Goal: Contribute content: Contribute content

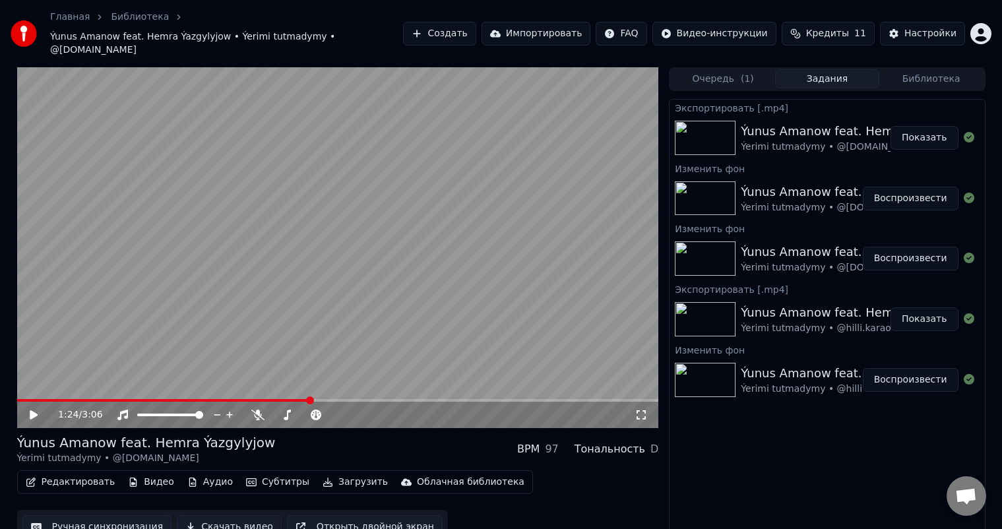
scroll to position [6, 0]
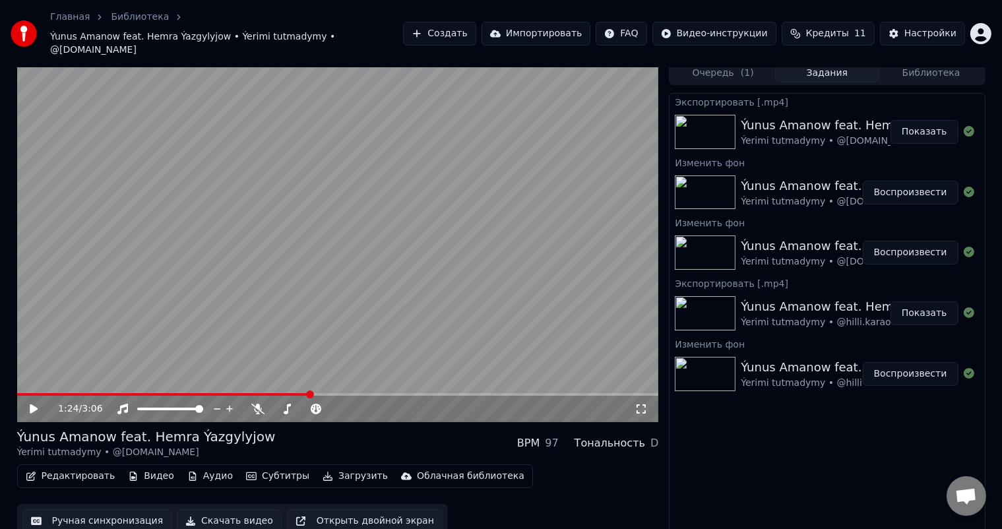
click at [130, 14] on link "Библиотека" at bounding box center [140, 17] width 58 height 13
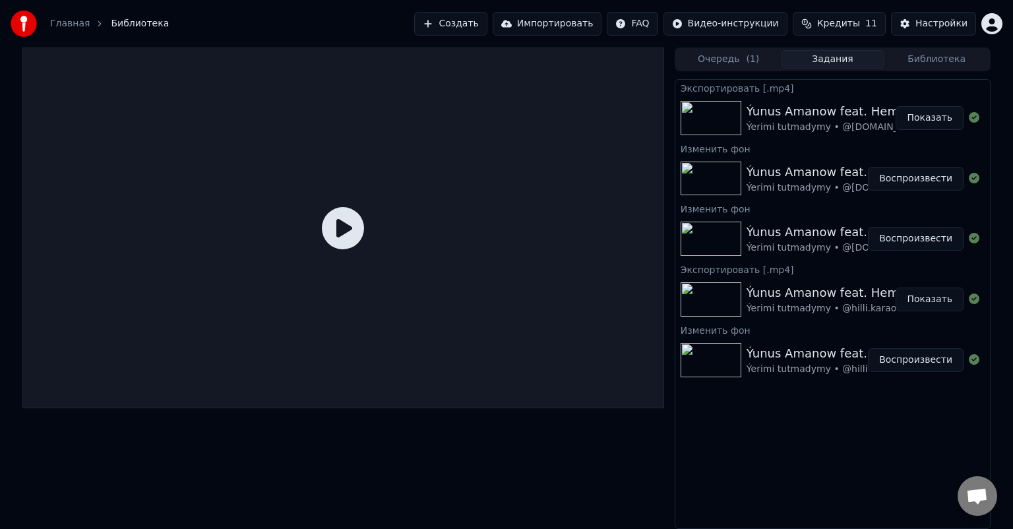
click at [487, 20] on button "Создать" at bounding box center [450, 24] width 73 height 24
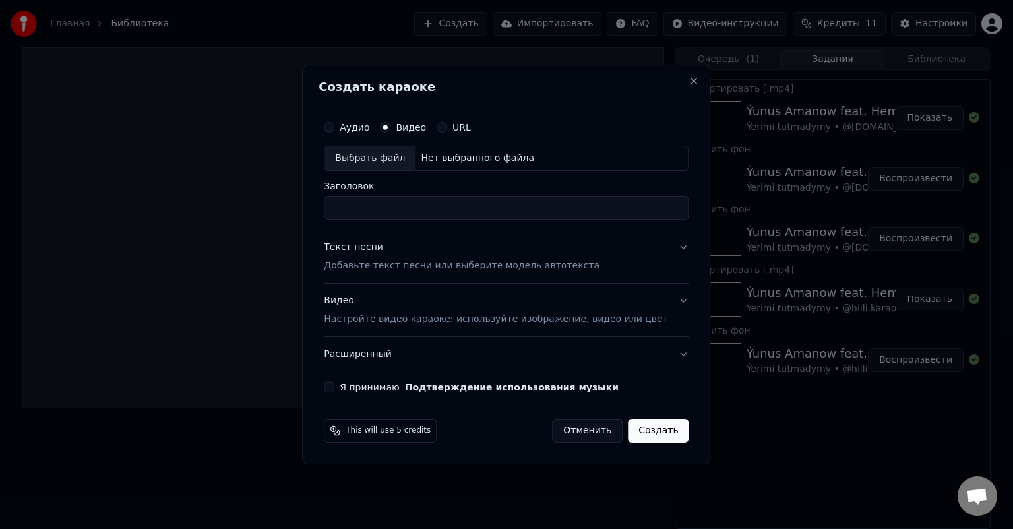
click at [386, 158] on div "Выбрать файл" at bounding box center [369, 158] width 91 height 24
drag, startPoint x: 405, startPoint y: 209, endPoint x: 247, endPoint y: 206, distance: 157.6
click at [247, 206] on body "**********" at bounding box center [506, 264] width 1013 height 529
drag, startPoint x: 355, startPoint y: 208, endPoint x: 340, endPoint y: 208, distance: 15.2
click at [340, 208] on div "**********" at bounding box center [505, 253] width 375 height 289
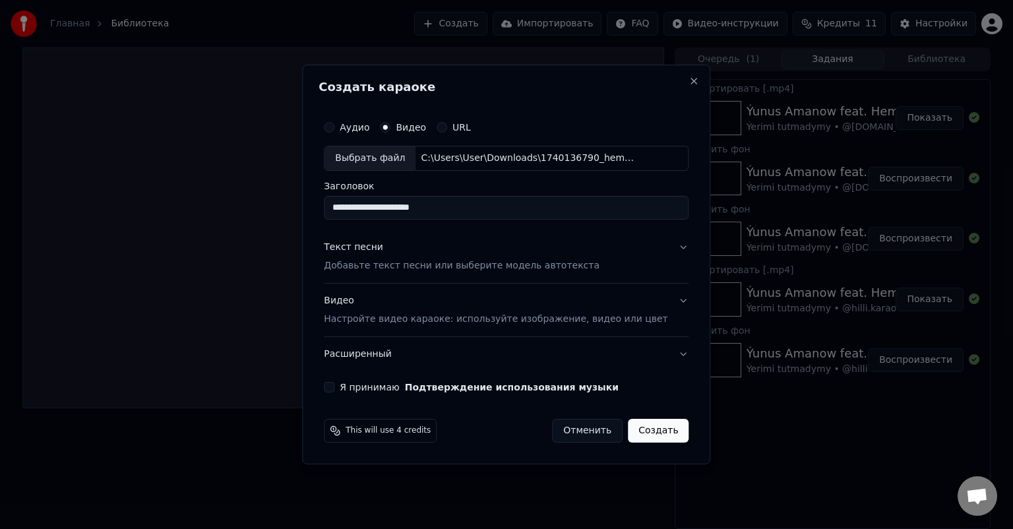
click at [382, 206] on input "**********" at bounding box center [506, 208] width 365 height 24
click at [380, 208] on input "**********" at bounding box center [506, 208] width 365 height 24
click at [467, 209] on input "**********" at bounding box center [506, 208] width 365 height 24
click at [430, 206] on input "**********" at bounding box center [506, 208] width 365 height 24
click at [473, 208] on input "**********" at bounding box center [506, 208] width 365 height 24
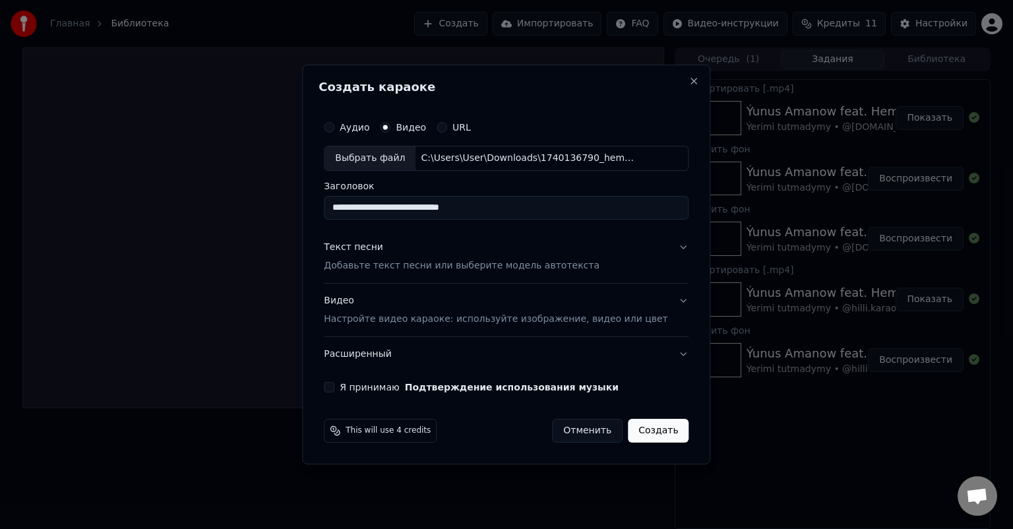
type input "**********"
click at [334, 128] on button "Аудио" at bounding box center [329, 127] width 11 height 11
click at [400, 158] on div "Выбрать файл" at bounding box center [369, 158] width 91 height 24
drag, startPoint x: 406, startPoint y: 208, endPoint x: 264, endPoint y: 208, distance: 142.4
click at [264, 208] on body "**********" at bounding box center [506, 264] width 1013 height 529
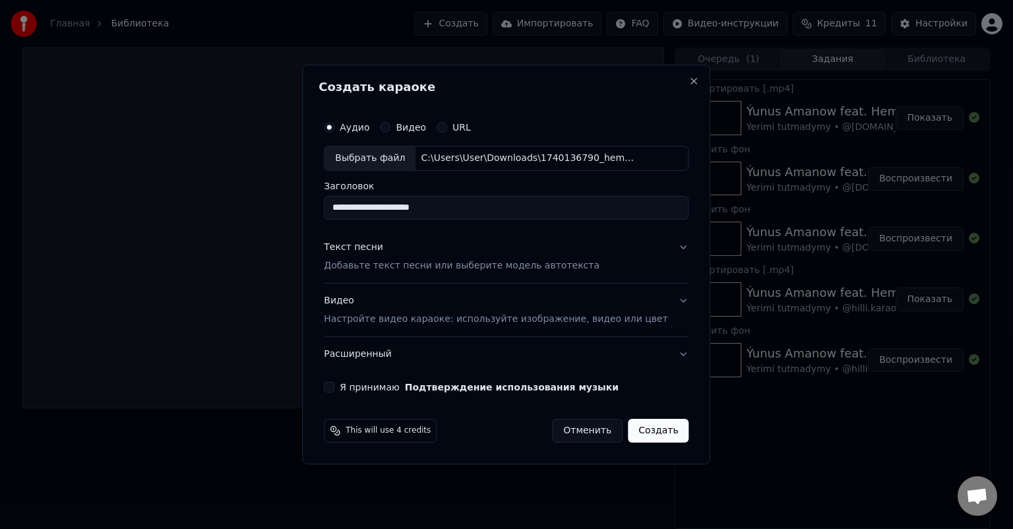
click at [384, 206] on input "**********" at bounding box center [506, 208] width 365 height 24
click at [382, 208] on input "**********" at bounding box center [506, 208] width 365 height 24
click at [432, 208] on input "**********" at bounding box center [506, 208] width 365 height 24
click at [470, 210] on input "**********" at bounding box center [506, 208] width 365 height 24
click at [430, 207] on input "**********" at bounding box center [506, 208] width 365 height 24
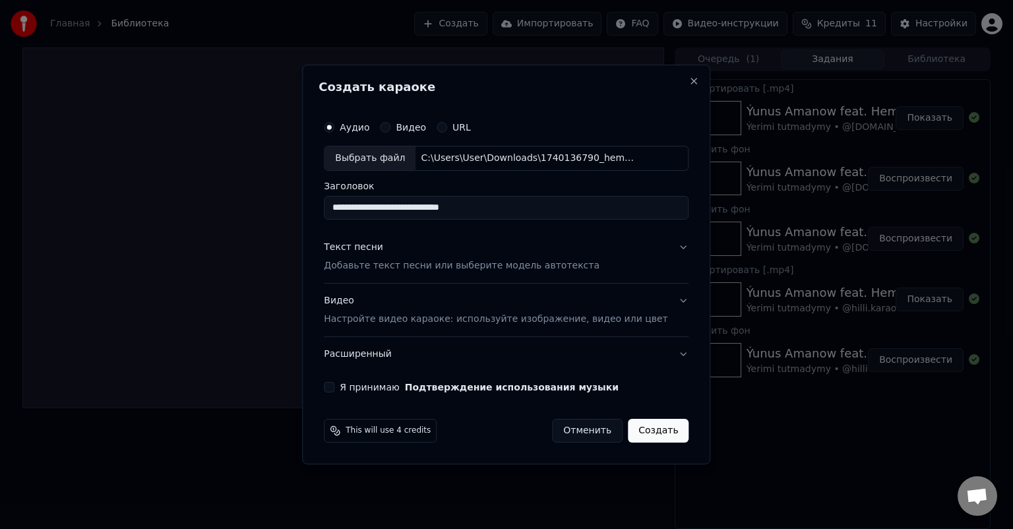
click at [427, 206] on input "**********" at bounding box center [506, 208] width 365 height 24
type input "**********"
click at [334, 388] on button "Я принимаю Подтверждение использования музыки" at bounding box center [329, 387] width 11 height 11
click at [360, 301] on div "Видео Настройте видео караоке: используйте изображение, видео или цвет" at bounding box center [496, 310] width 344 height 32
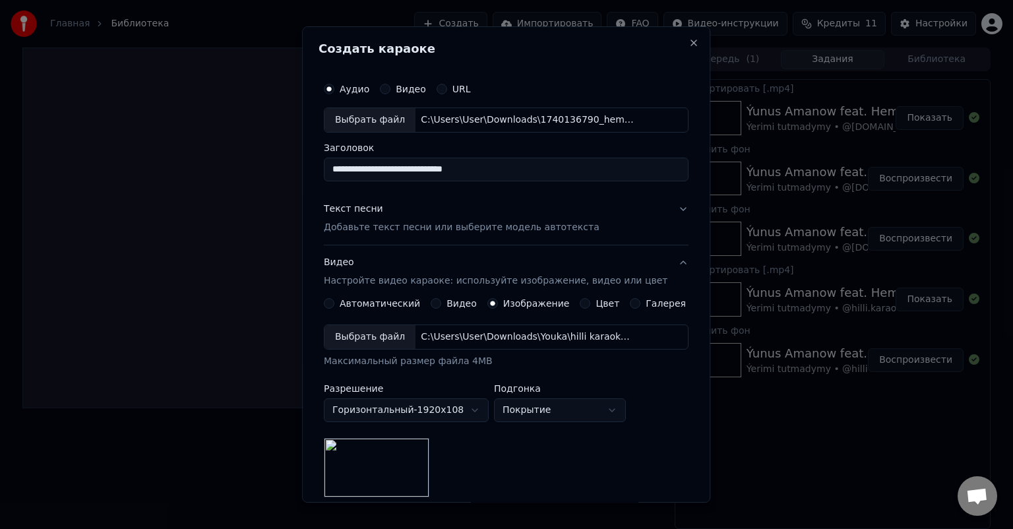
scroll to position [182, 0]
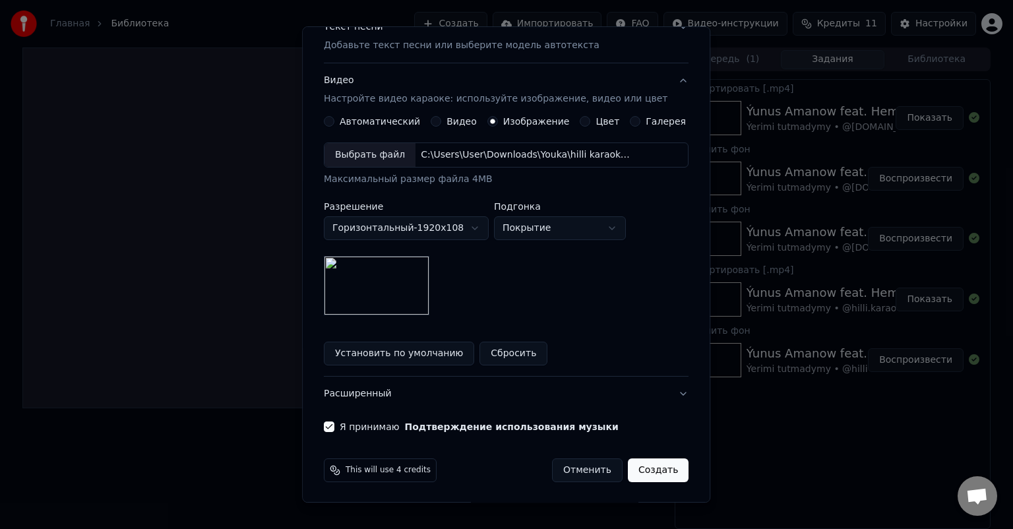
click at [593, 297] on div "**********" at bounding box center [506, 228] width 365 height 173
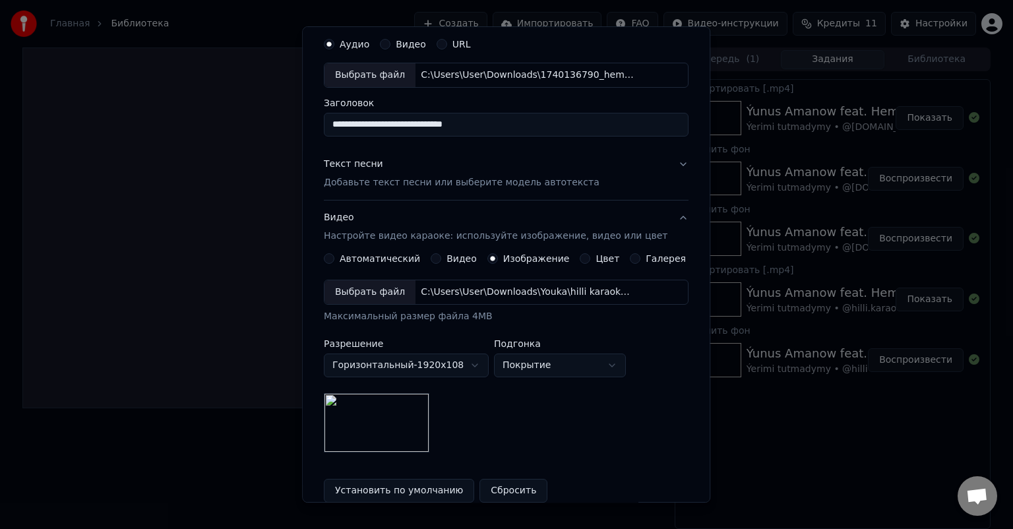
scroll to position [0, 0]
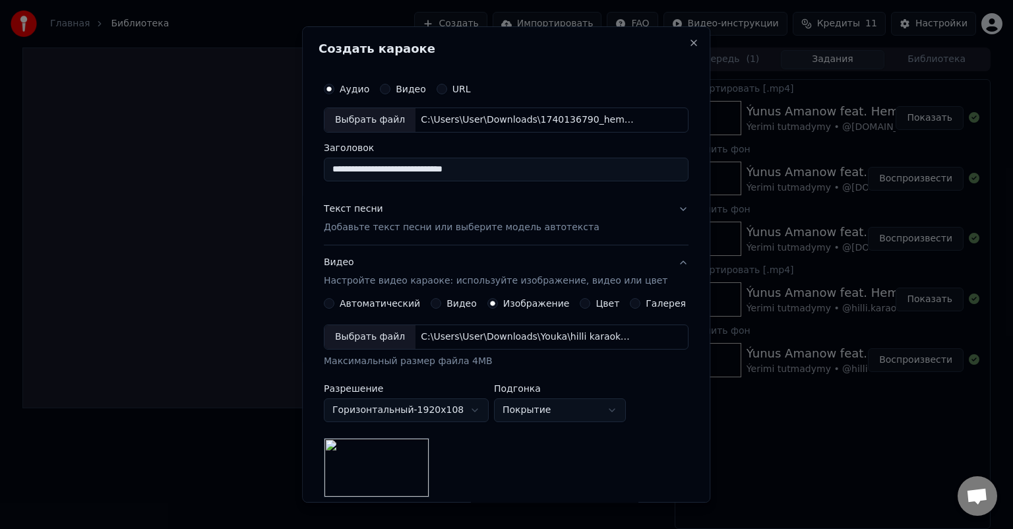
click at [364, 206] on div "Текст песни" at bounding box center [353, 208] width 59 height 13
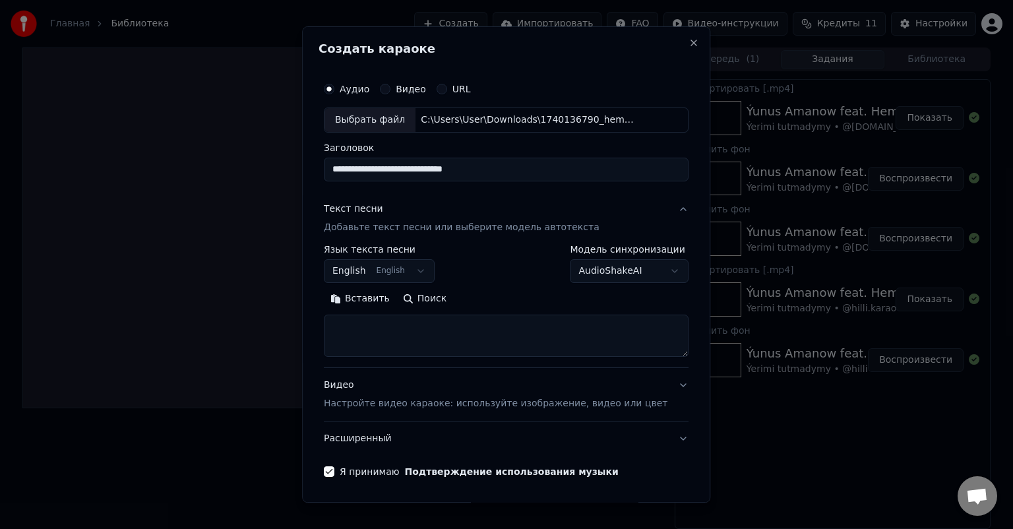
click at [378, 324] on textarea at bounding box center [506, 335] width 365 height 42
click at [358, 330] on textarea at bounding box center [506, 335] width 365 height 42
paste textarea "**********"
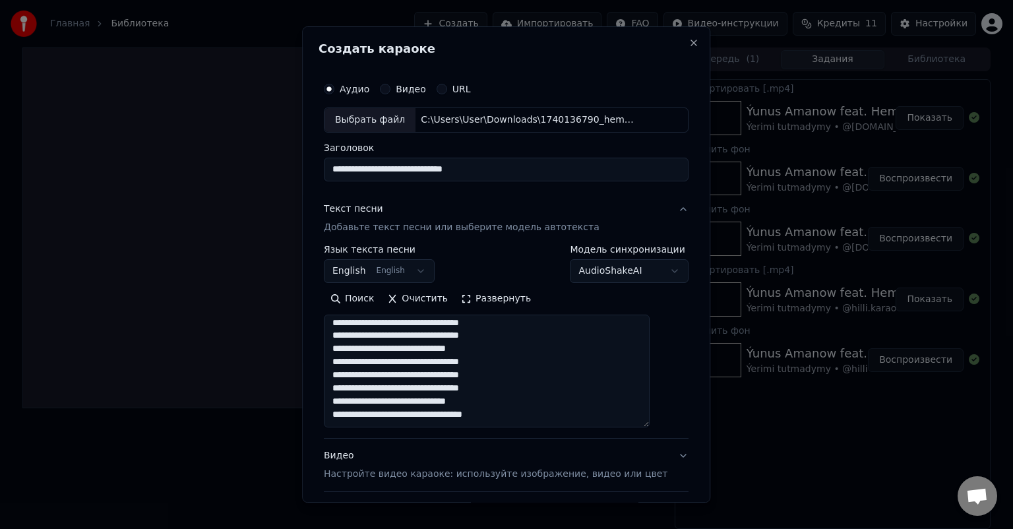
scroll to position [396, 0]
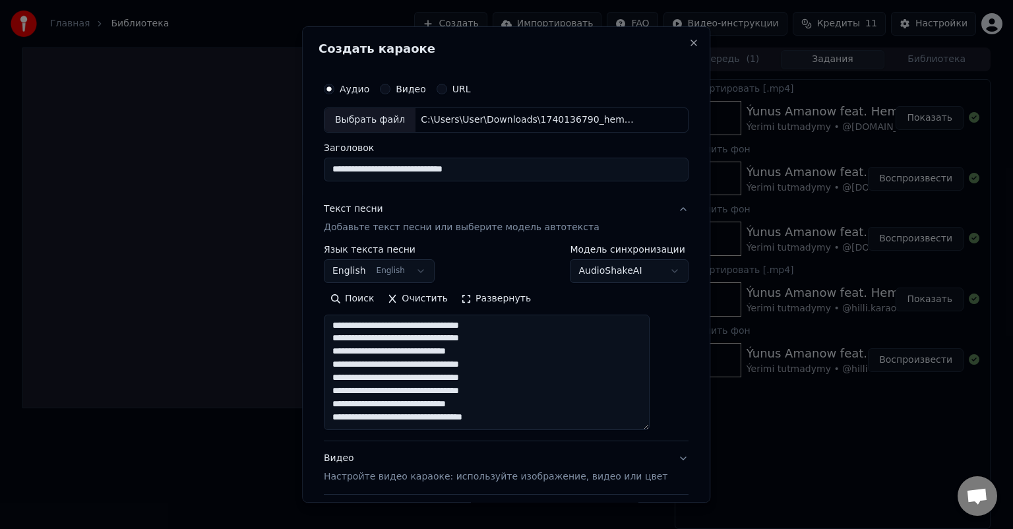
drag, startPoint x: 659, startPoint y: 355, endPoint x: 661, endPoint y: 428, distance: 73.2
click at [649, 428] on textarea at bounding box center [487, 371] width 326 height 115
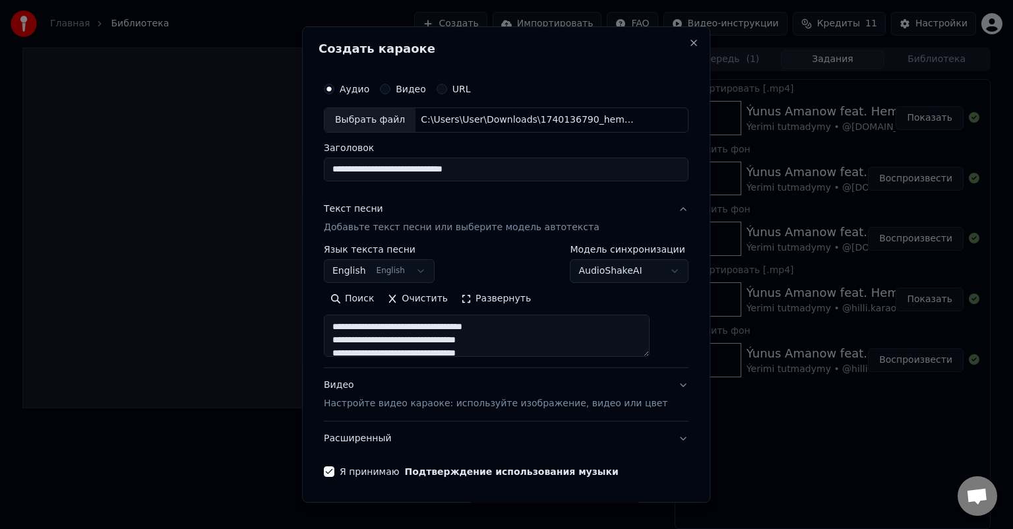
drag, startPoint x: 661, startPoint y: 427, endPoint x: 667, endPoint y: 349, distance: 77.4
click at [667, 349] on div "**********" at bounding box center [505, 276] width 375 height 411
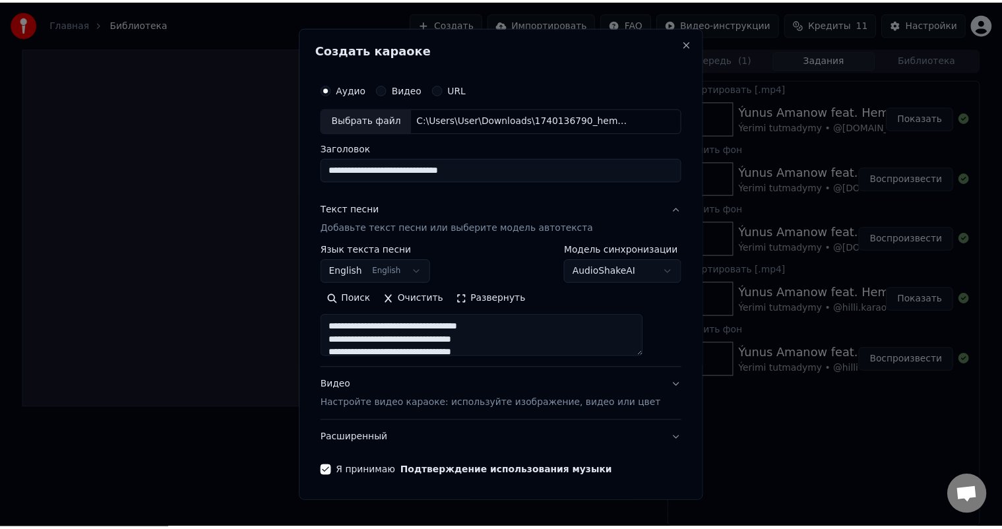
scroll to position [45, 0]
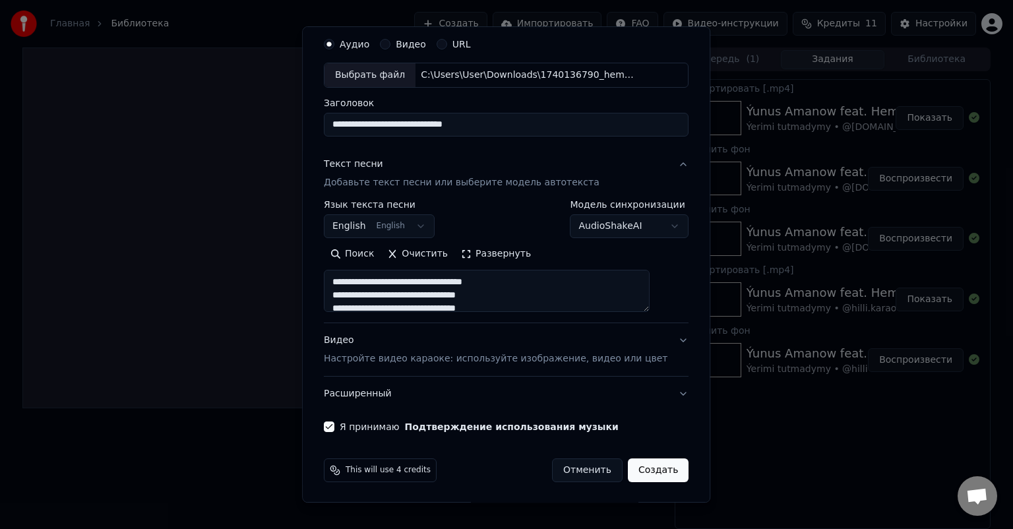
type textarea "**********"
click at [645, 471] on button "Создать" at bounding box center [658, 470] width 61 height 24
select select
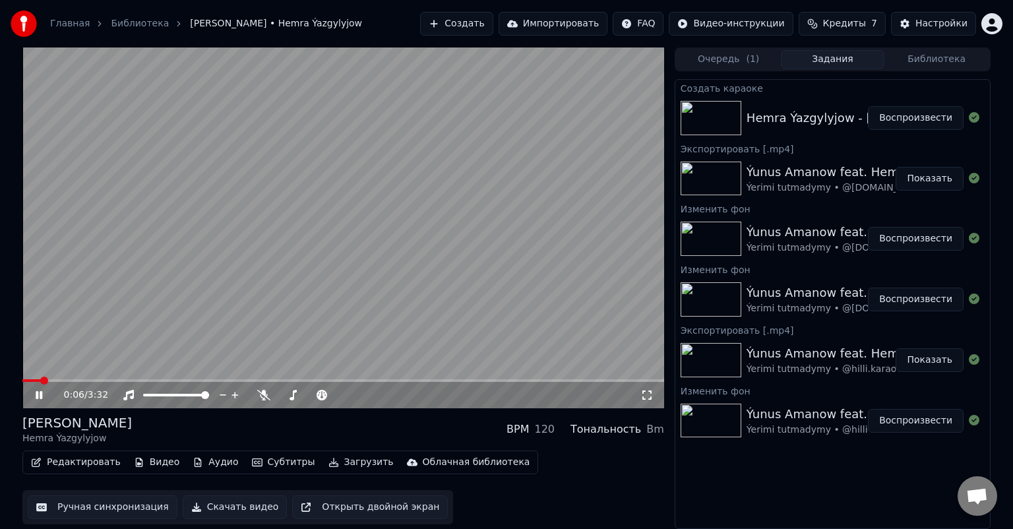
click at [41, 380] on span at bounding box center [31, 380] width 18 height 3
click at [38, 396] on icon at bounding box center [48, 395] width 31 height 11
click at [41, 377] on video at bounding box center [343, 227] width 642 height 361
click at [41, 380] on span at bounding box center [55, 380] width 66 height 3
click at [314, 380] on span at bounding box center [343, 380] width 642 height 3
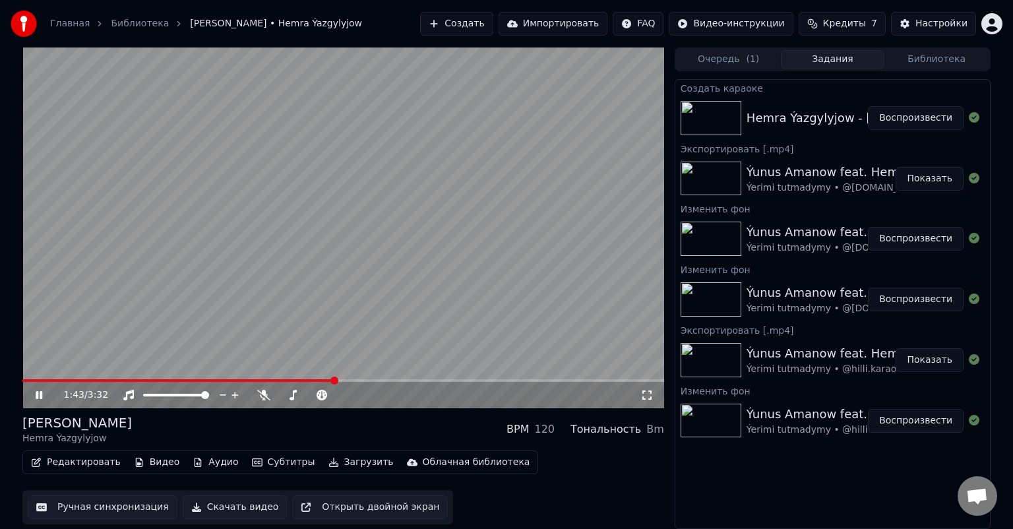
click at [333, 379] on span at bounding box center [343, 380] width 642 height 3
click at [628, 380] on span at bounding box center [343, 380] width 642 height 3
click at [635, 380] on span at bounding box center [343, 380] width 642 height 3
click at [38, 378] on video at bounding box center [343, 227] width 642 height 361
click at [42, 395] on icon at bounding box center [48, 395] width 31 height 11
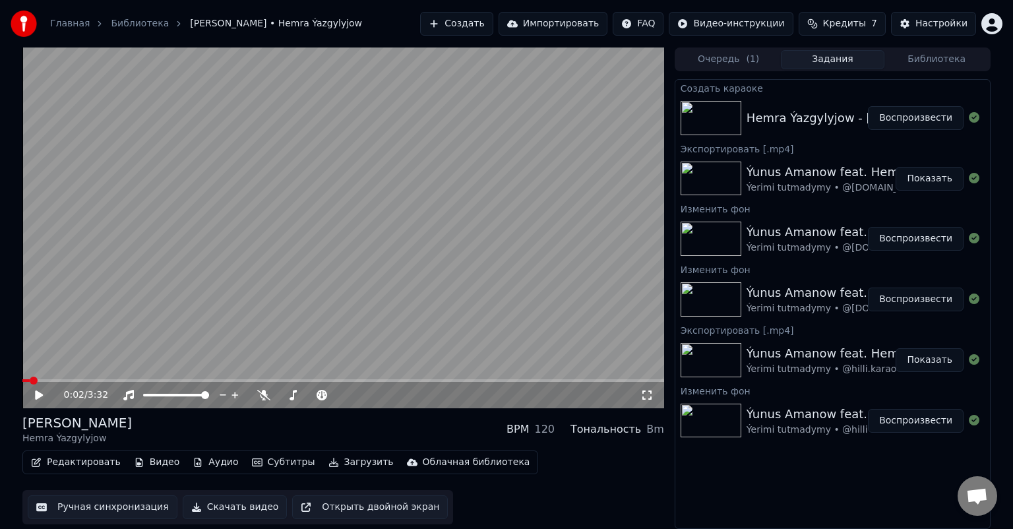
click at [77, 460] on button "Редактировать" at bounding box center [76, 462] width 100 height 18
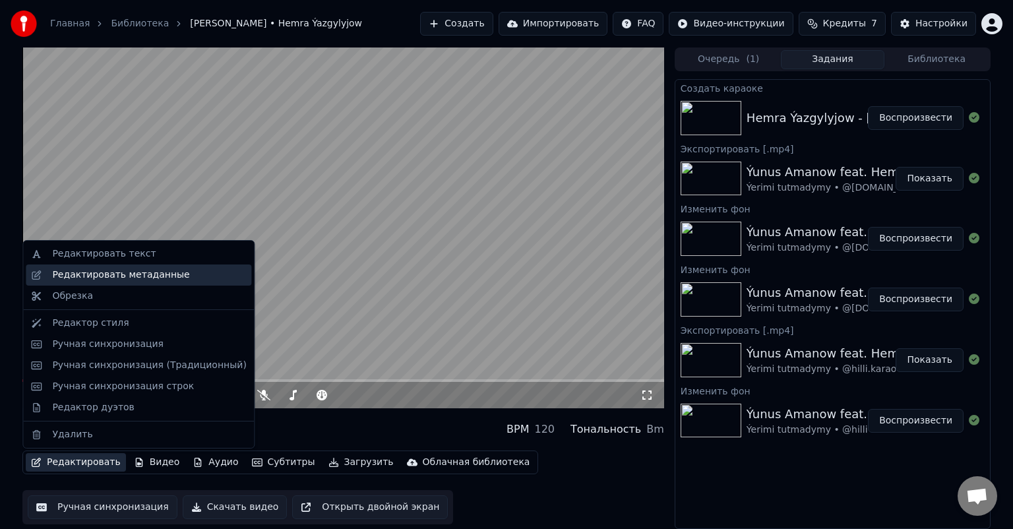
click at [150, 272] on div "Редактировать метаданные" at bounding box center [120, 274] width 137 height 13
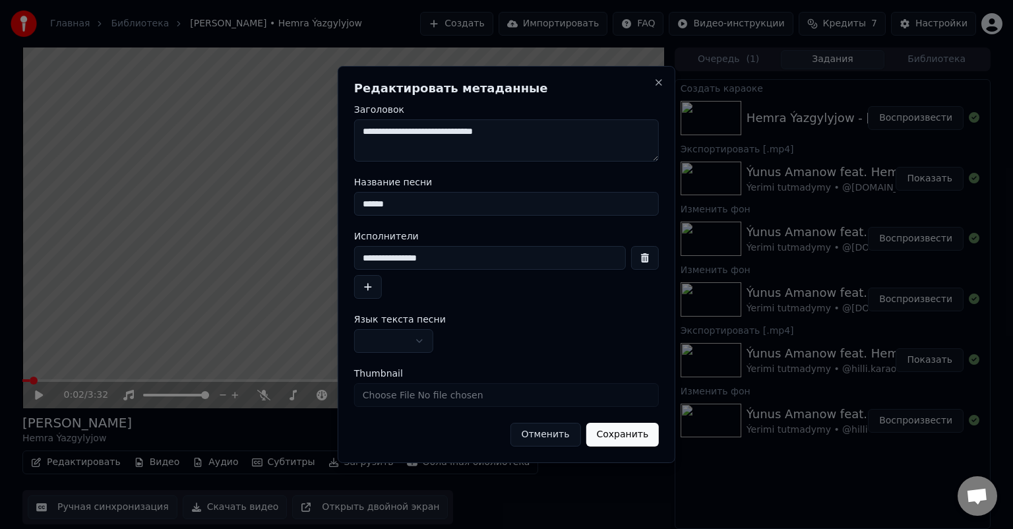
click at [520, 133] on textarea "**********" at bounding box center [506, 140] width 305 height 42
drag, startPoint x: 409, startPoint y: 258, endPoint x: 198, endPoint y: 258, distance: 210.3
click at [198, 258] on body "Главная Библиотека [PERSON_NAME] • Hemra Ýazgylyjow Создать Импортировать FAQ В…" at bounding box center [506, 264] width 1013 height 529
drag, startPoint x: 412, startPoint y: 199, endPoint x: 221, endPoint y: 200, distance: 191.2
click at [221, 200] on body "Главная Библиотека [PERSON_NAME] • Hemra Ýazgylyjow Создать Импортировать FAQ В…" at bounding box center [506, 264] width 1013 height 529
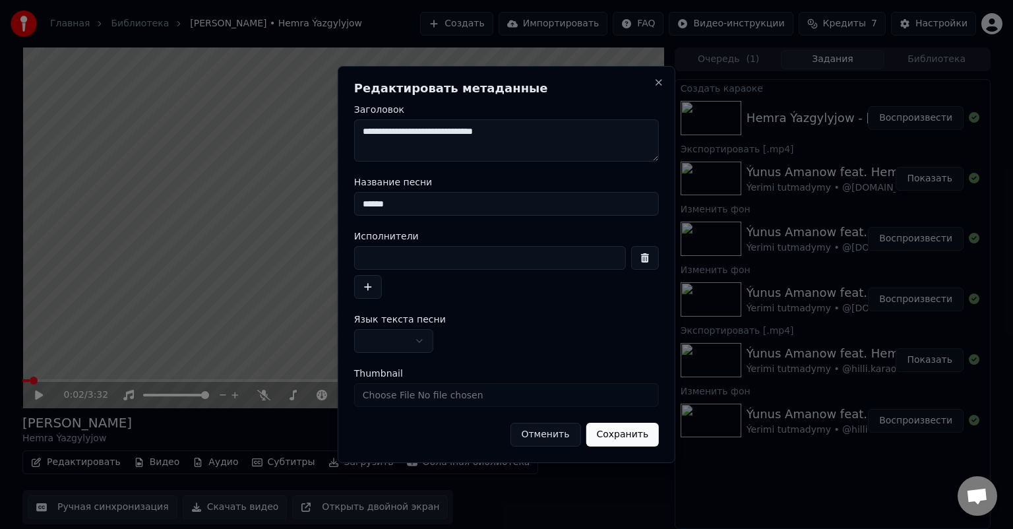
paste input "**********"
type input "**********"
click at [404, 261] on input at bounding box center [490, 258] width 272 height 24
type input "******"
click at [367, 283] on button "button" at bounding box center [368, 287] width 28 height 24
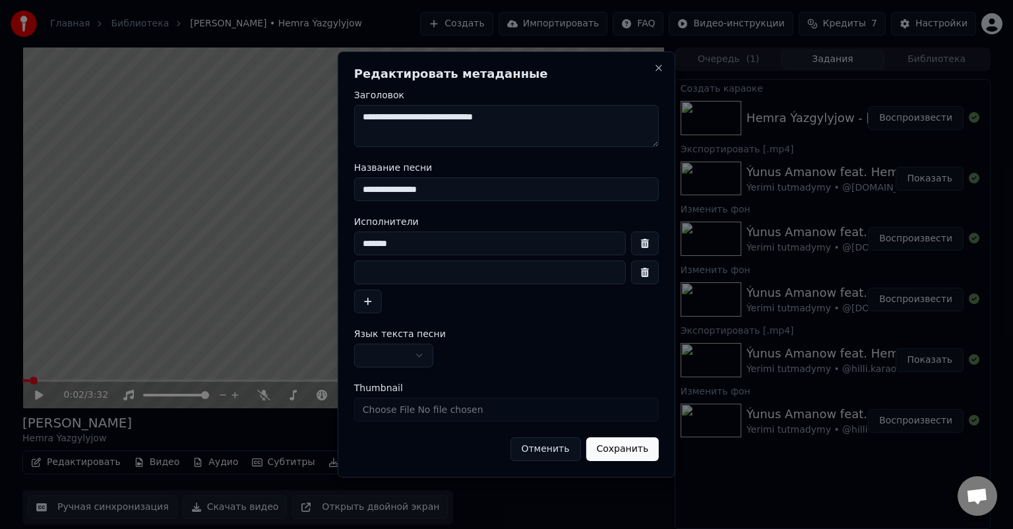
click at [377, 276] on input at bounding box center [490, 272] width 272 height 24
type input "**********"
click at [641, 450] on button "Сохранить" at bounding box center [621, 449] width 73 height 24
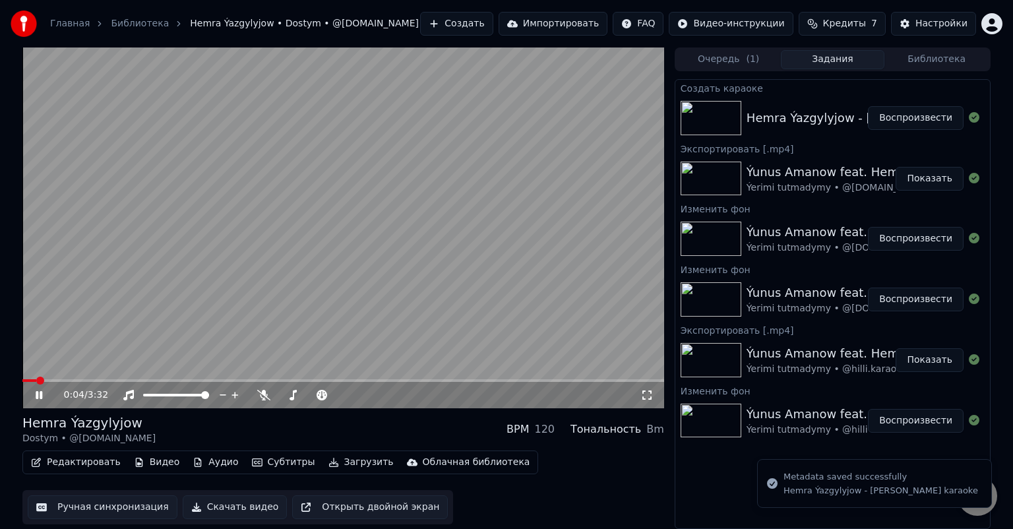
click at [40, 393] on icon at bounding box center [39, 395] width 7 height 8
click at [84, 464] on button "Редактировать" at bounding box center [76, 462] width 100 height 18
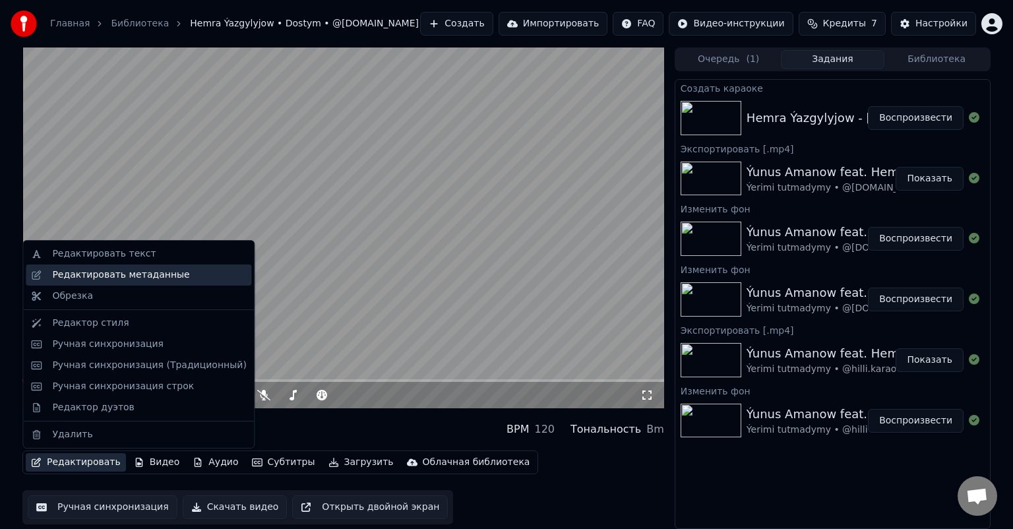
click at [139, 274] on div "Редактировать метаданные" at bounding box center [120, 274] width 137 height 13
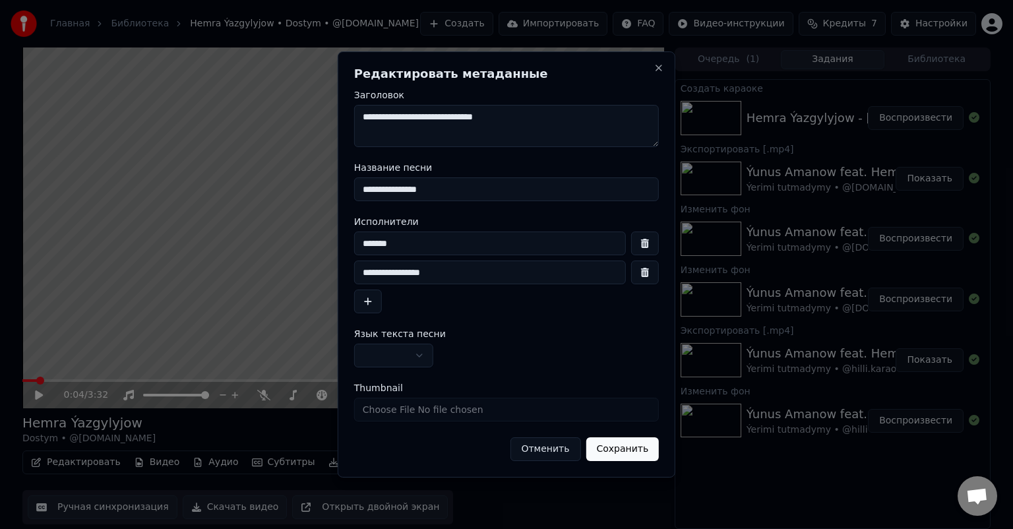
click at [360, 243] on input "******" at bounding box center [490, 243] width 272 height 24
click at [430, 243] on input "******" at bounding box center [490, 243] width 272 height 24
type input "******"
click at [634, 451] on button "Сохранить" at bounding box center [621, 449] width 73 height 24
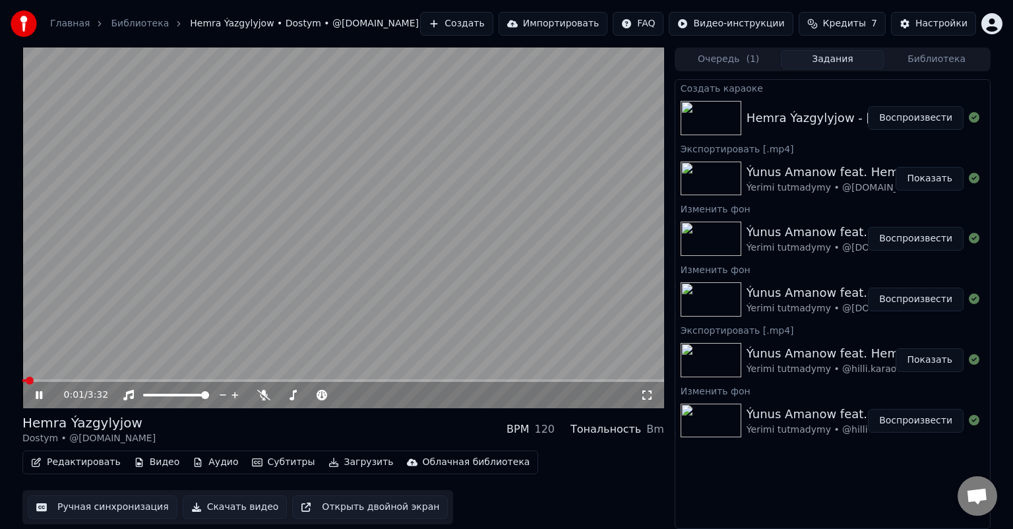
click at [24, 381] on span at bounding box center [23, 380] width 3 height 3
click at [34, 394] on icon at bounding box center [48, 395] width 31 height 11
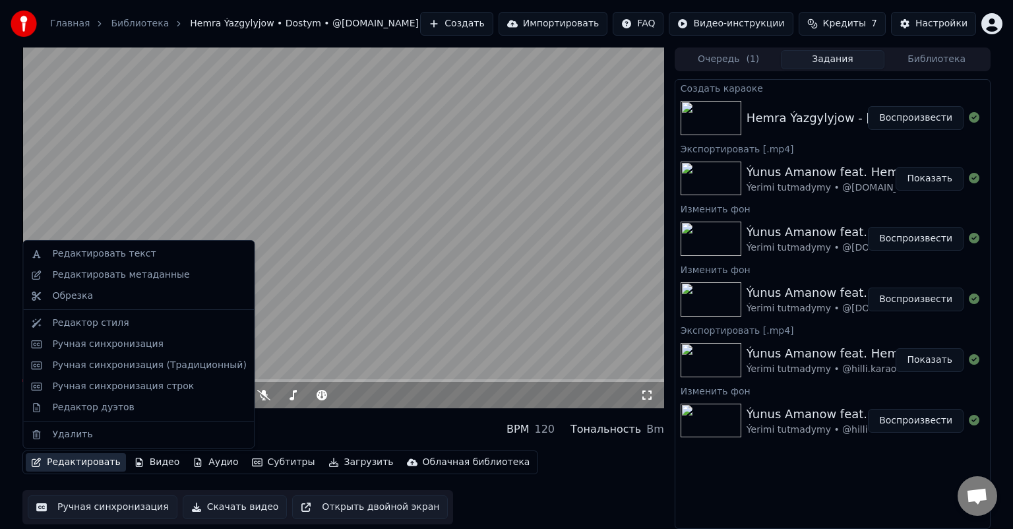
click at [71, 467] on button "Редактировать" at bounding box center [76, 462] width 100 height 18
click at [171, 272] on div "Редактировать метаданные" at bounding box center [149, 274] width 194 height 13
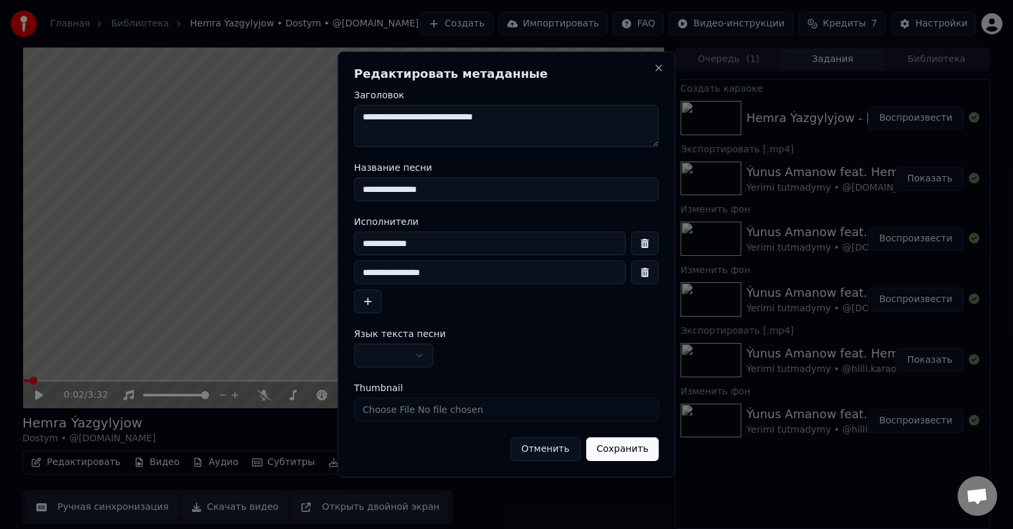
click at [362, 245] on input "******" at bounding box center [490, 243] width 272 height 24
type input "******"
click at [628, 448] on button "Сохранить" at bounding box center [621, 449] width 73 height 24
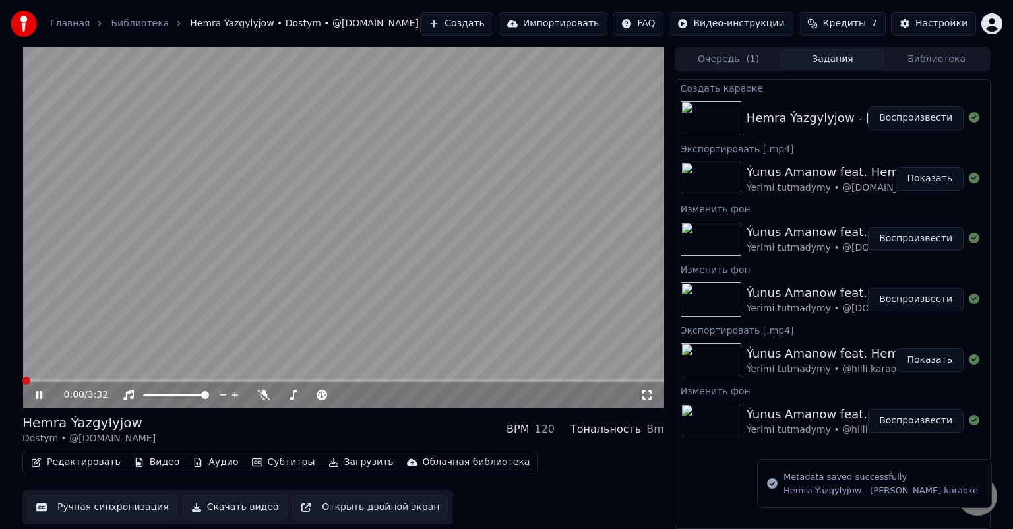
click at [42, 394] on icon at bounding box center [39, 395] width 7 height 8
click at [91, 461] on button "Редактировать" at bounding box center [76, 462] width 100 height 18
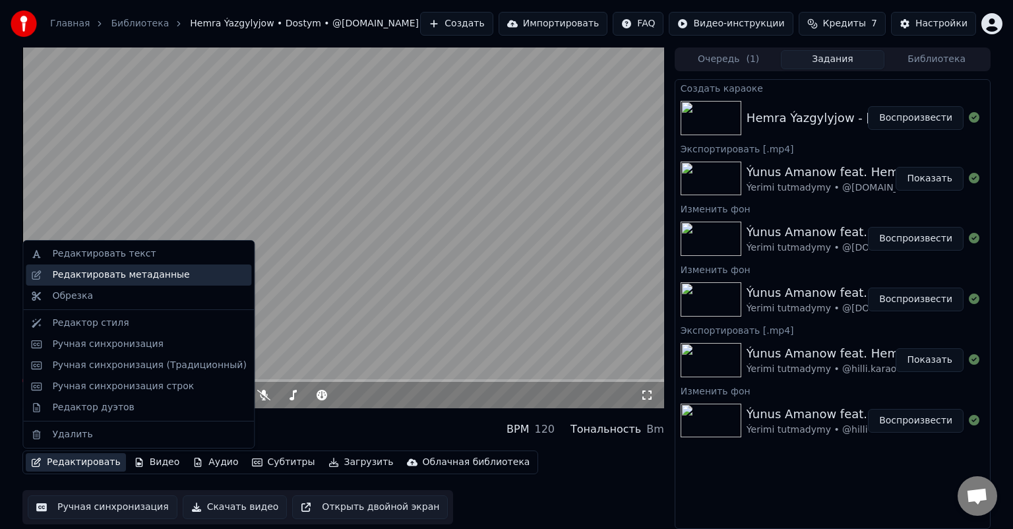
click at [164, 272] on div "Редактировать метаданные" at bounding box center [120, 274] width 137 height 13
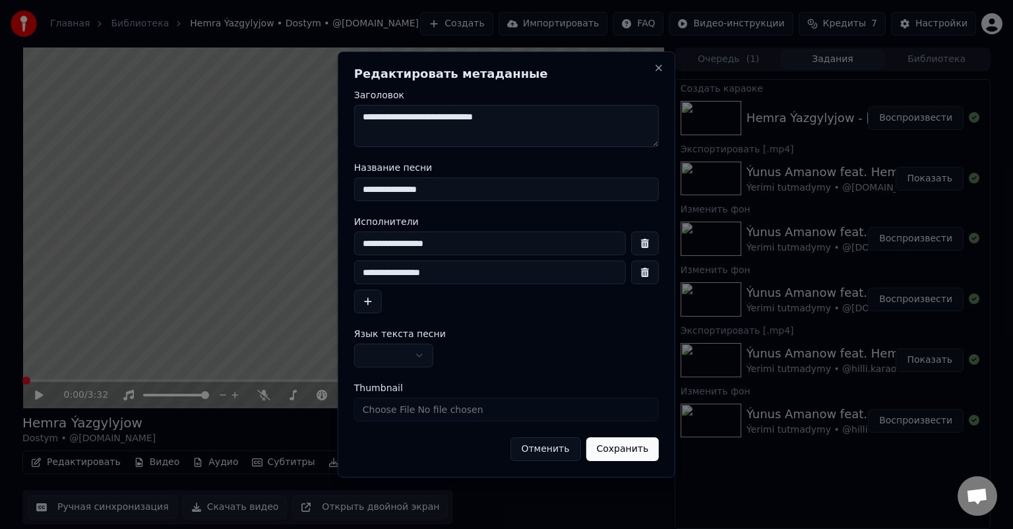
click at [358, 272] on input "**********" at bounding box center [490, 272] width 272 height 24
click at [411, 255] on div "**********" at bounding box center [506, 272] width 305 height 82
click at [414, 247] on input "******" at bounding box center [490, 243] width 272 height 24
click at [374, 241] on input "******" at bounding box center [490, 243] width 272 height 24
click at [417, 245] on input "******" at bounding box center [490, 243] width 272 height 24
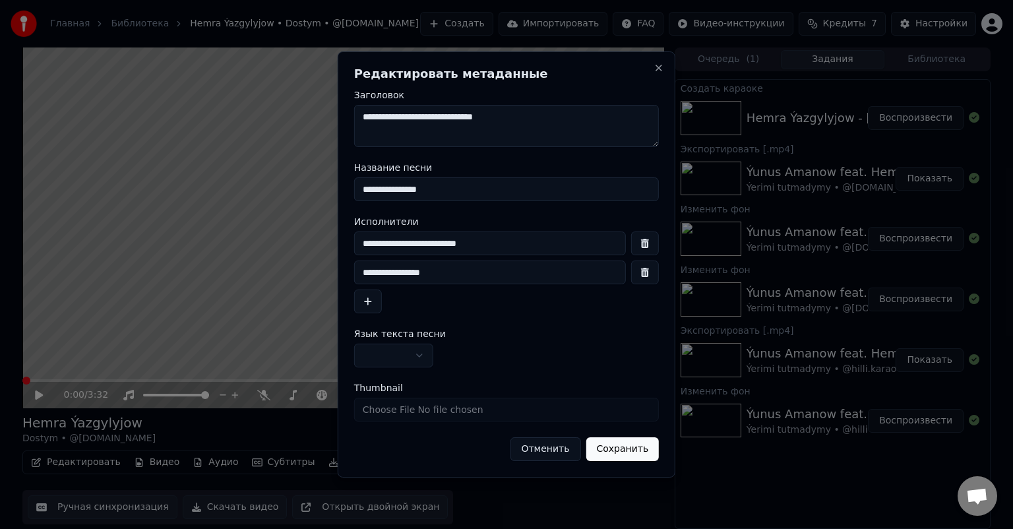
type input "******"
click at [636, 450] on button "Сохранить" at bounding box center [621, 449] width 73 height 24
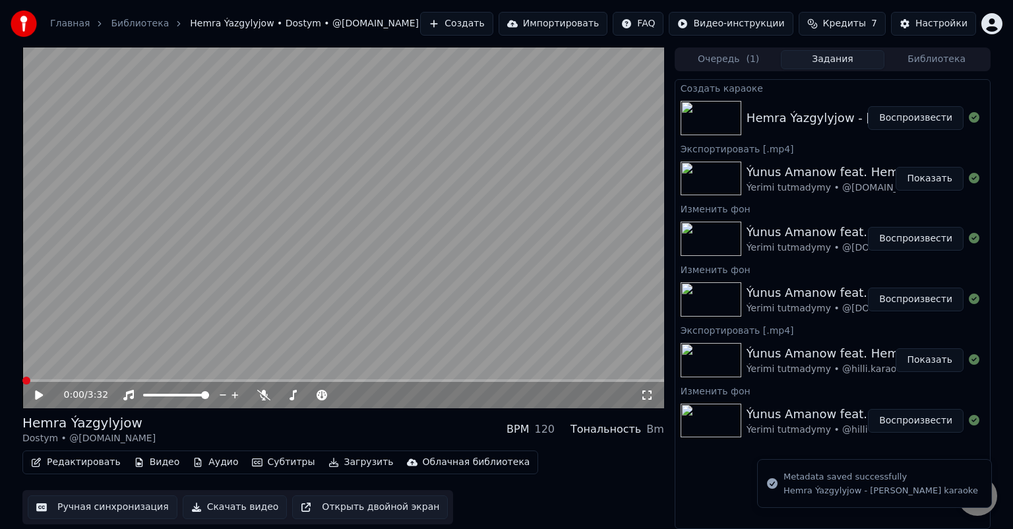
click at [38, 398] on icon at bounding box center [39, 394] width 8 height 9
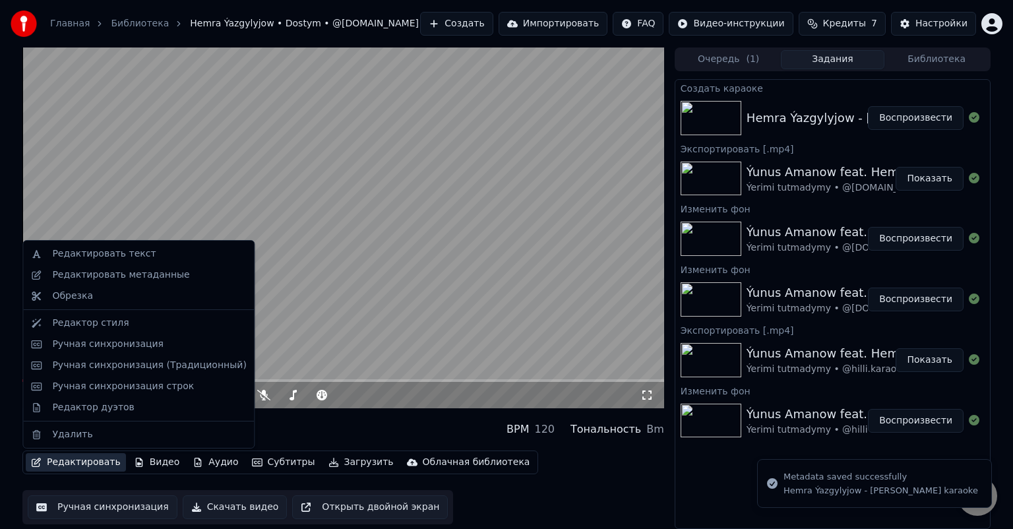
click at [84, 467] on button "Редактировать" at bounding box center [76, 462] width 100 height 18
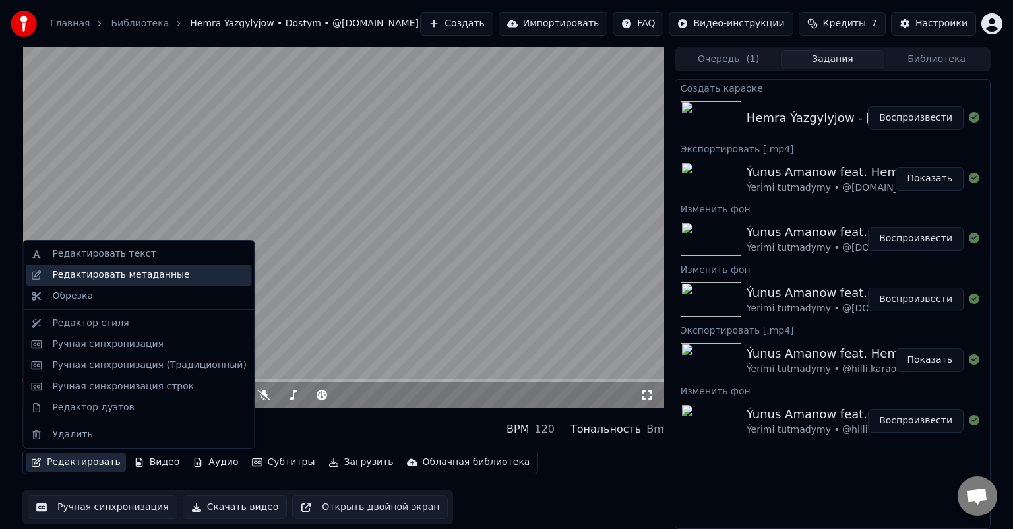
click at [156, 276] on div "Редактировать метаданные" at bounding box center [120, 274] width 137 height 13
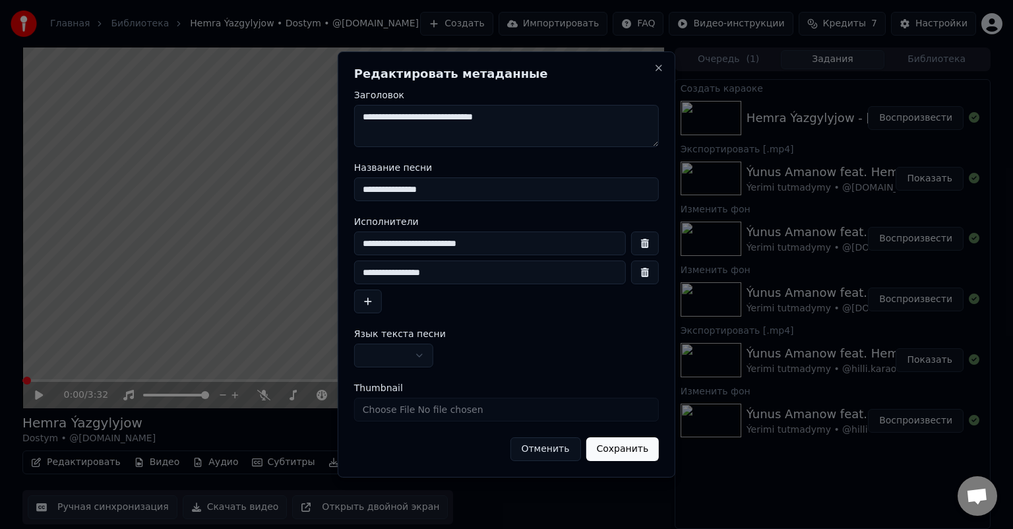
click at [361, 245] on input "******" at bounding box center [490, 243] width 272 height 24
type input "******"
click at [625, 446] on button "Сохранить" at bounding box center [621, 449] width 73 height 24
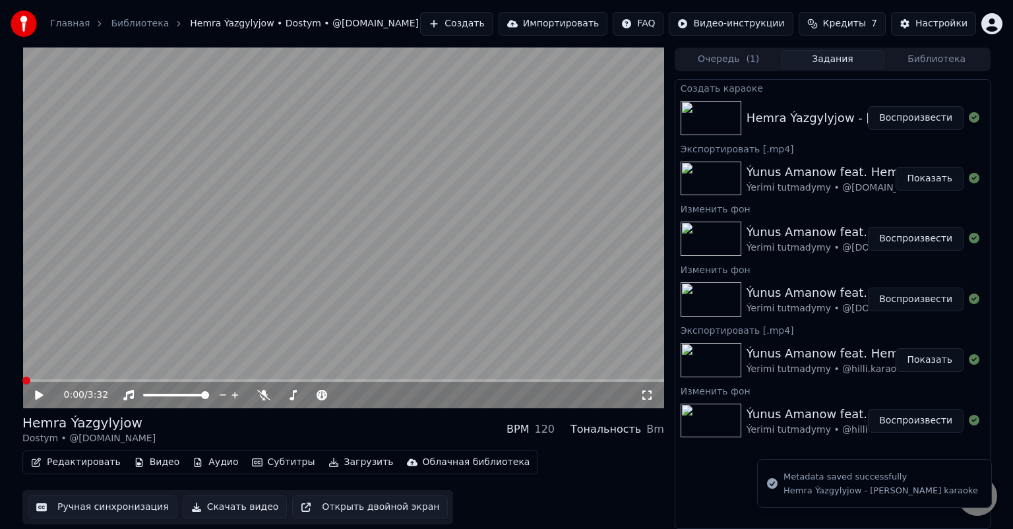
click at [38, 393] on icon at bounding box center [39, 394] width 8 height 9
click at [38, 393] on icon at bounding box center [39, 395] width 7 height 8
click at [85, 464] on button "Редактировать" at bounding box center [76, 462] width 100 height 18
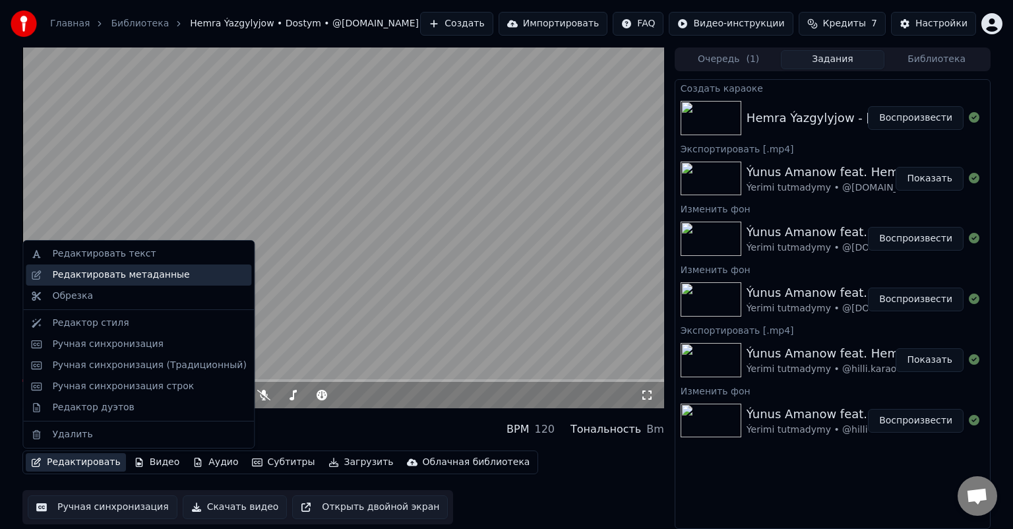
click at [174, 272] on div "Редактировать метаданные" at bounding box center [149, 274] width 194 height 13
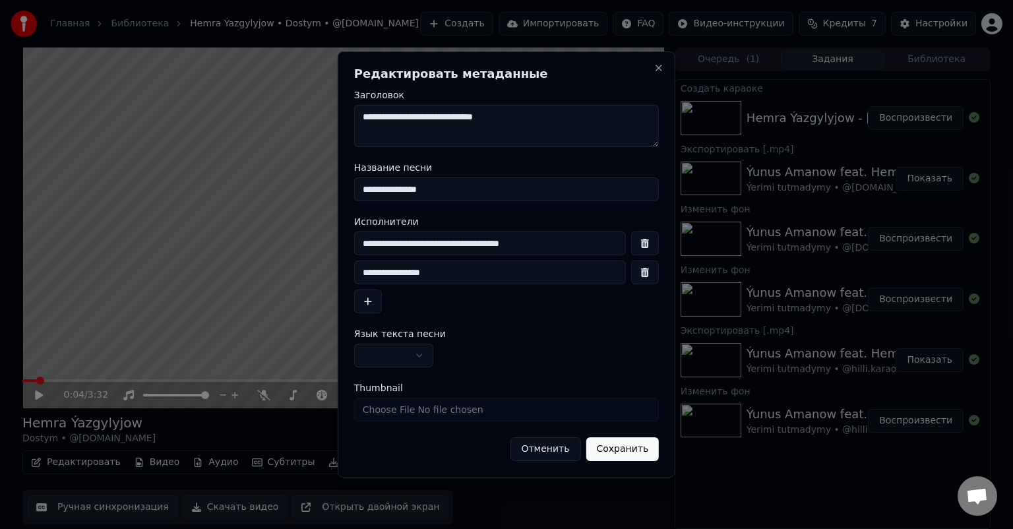
click at [394, 245] on input "******" at bounding box center [490, 243] width 272 height 24
click at [452, 243] on input "*******" at bounding box center [490, 243] width 272 height 24
click at [433, 243] on input "*******" at bounding box center [490, 243] width 272 height 24
type input "********"
click at [614, 448] on button "Сохранить" at bounding box center [621, 449] width 73 height 24
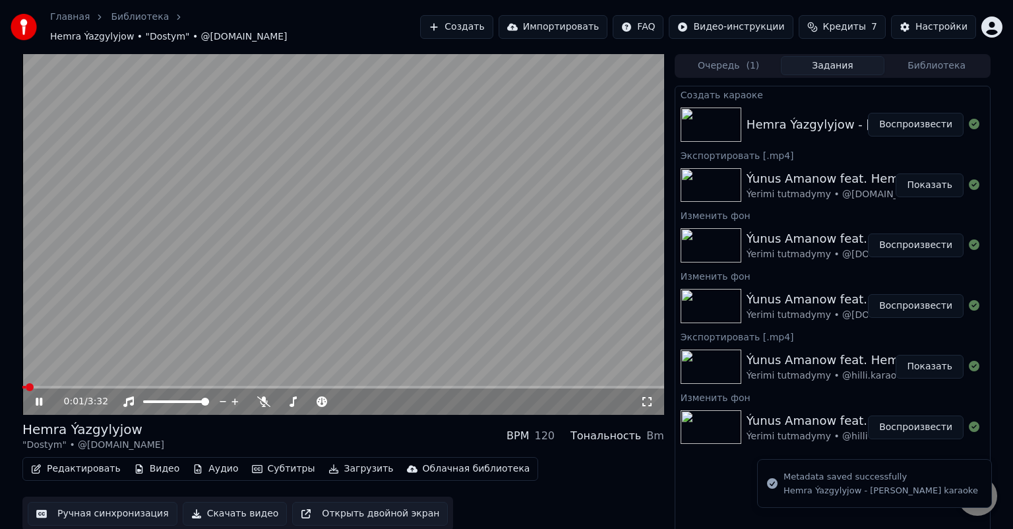
click at [26, 386] on span at bounding box center [23, 387] width 3 height 3
click at [27, 386] on span at bounding box center [24, 387] width 5 height 3
click at [24, 386] on span at bounding box center [23, 387] width 3 height 3
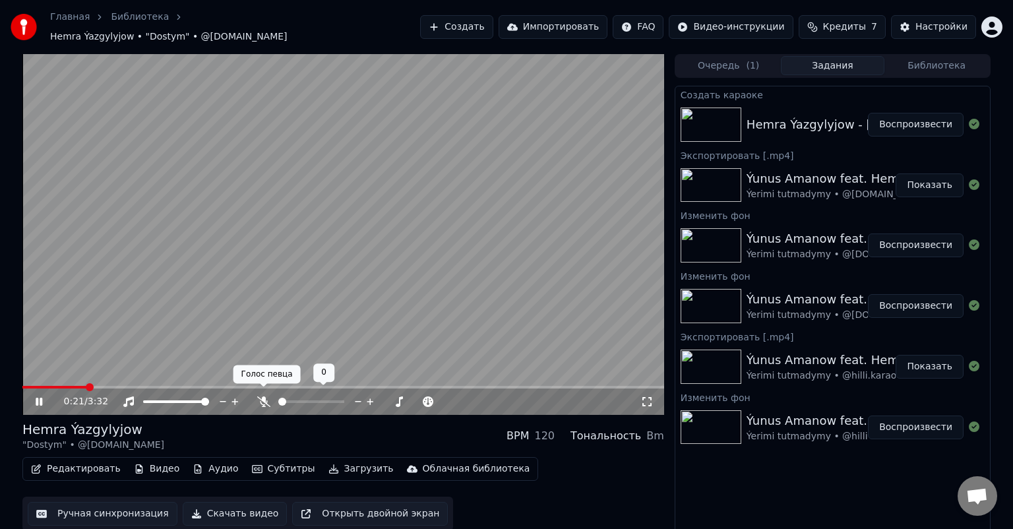
click at [264, 396] on icon at bounding box center [263, 401] width 13 height 11
click at [46, 386] on span at bounding box center [34, 387] width 24 height 3
click at [40, 396] on icon at bounding box center [48, 401] width 31 height 11
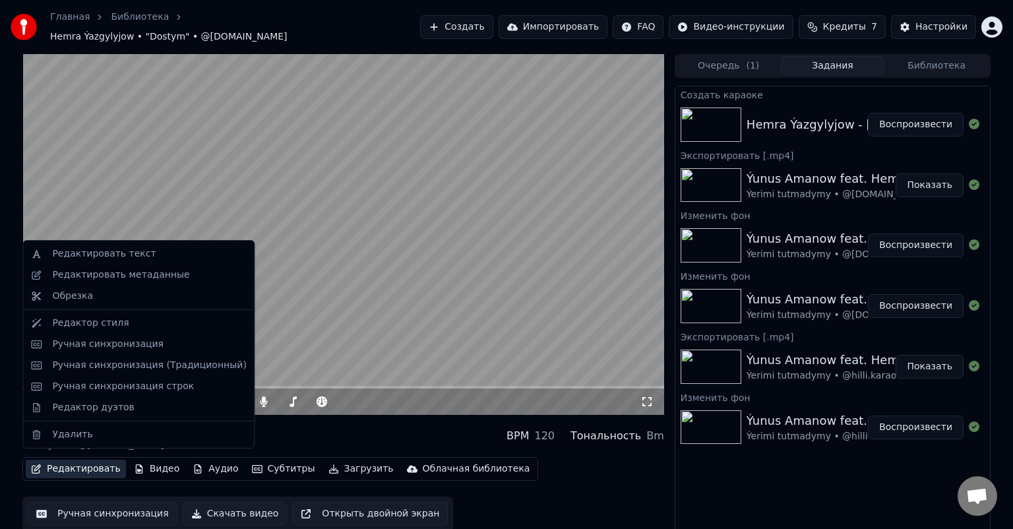
click at [82, 465] on button "Редактировать" at bounding box center [76, 469] width 100 height 18
click at [395, 200] on video at bounding box center [343, 234] width 642 height 361
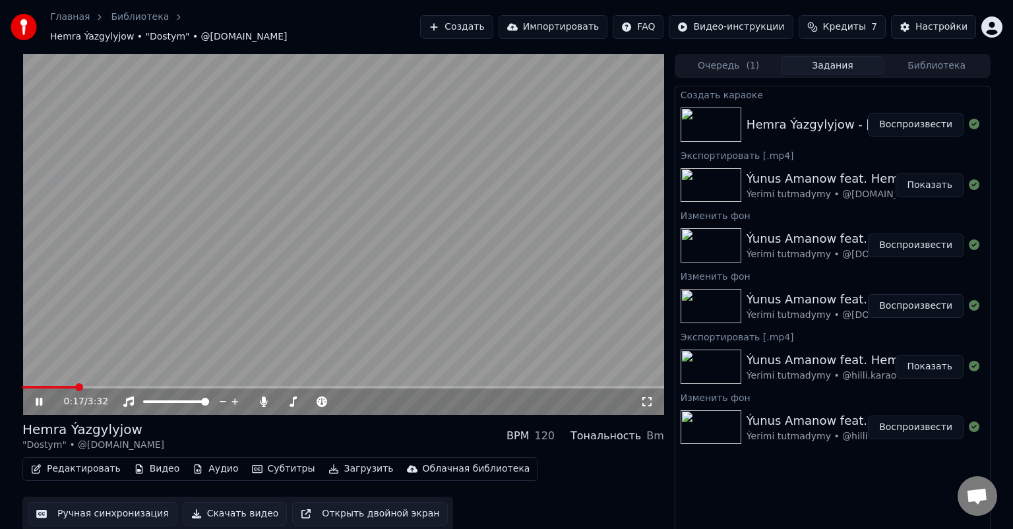
click at [119, 270] on video at bounding box center [343, 234] width 642 height 361
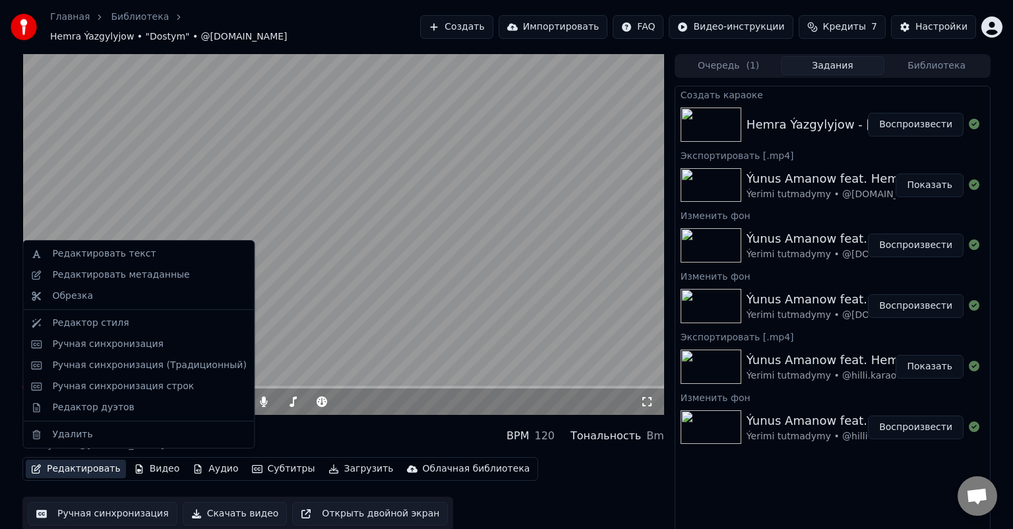
click at [79, 465] on button "Редактировать" at bounding box center [76, 469] width 100 height 18
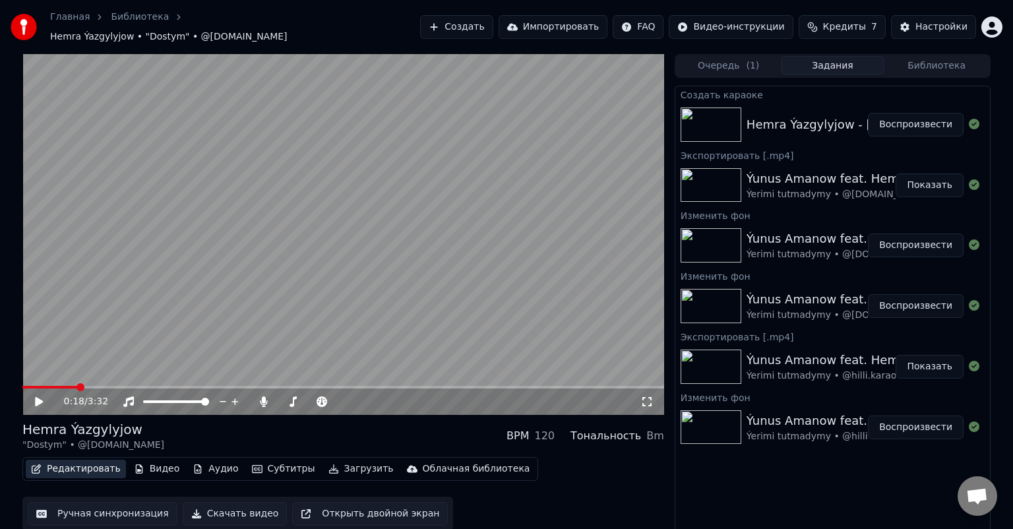
click at [79, 465] on button "Редактировать" at bounding box center [76, 469] width 100 height 18
click at [94, 504] on button "Ручная синхронизация" at bounding box center [103, 514] width 150 height 24
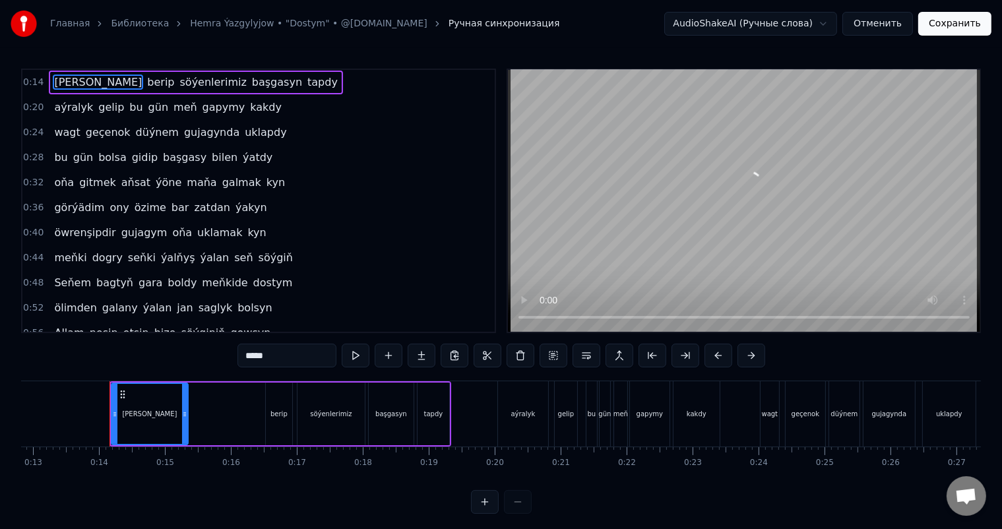
scroll to position [0, 867]
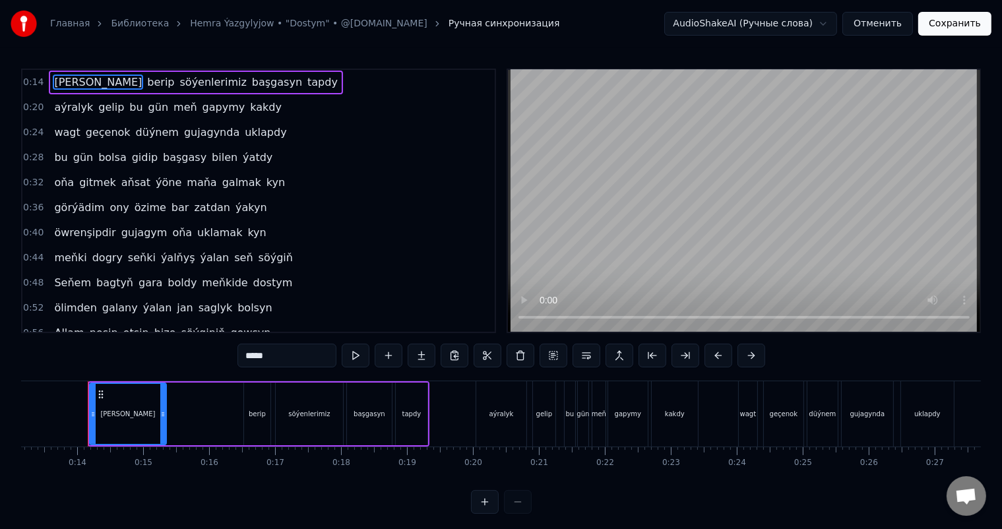
click at [134, 403] on div "[PERSON_NAME]" at bounding box center [127, 414] width 75 height 60
click at [100, 392] on icon at bounding box center [101, 394] width 11 height 11
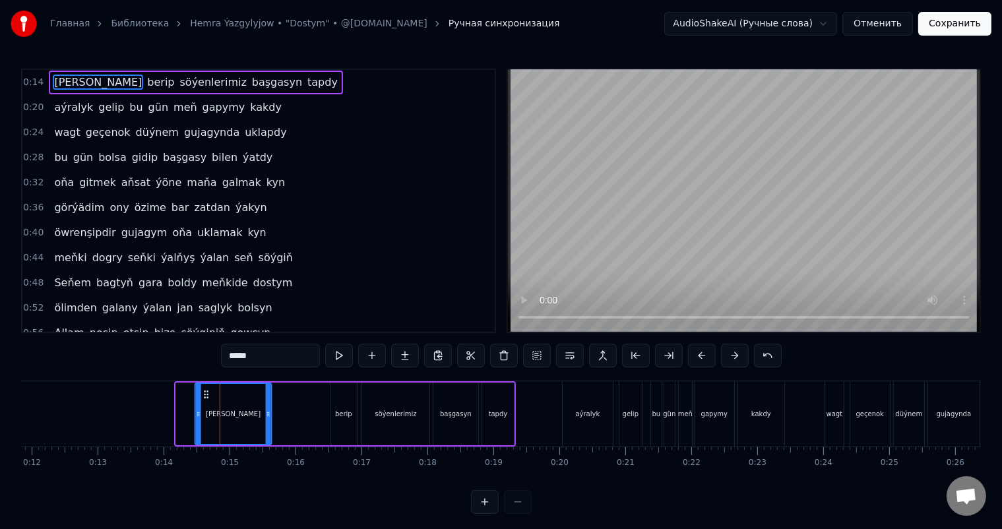
scroll to position [0, 773]
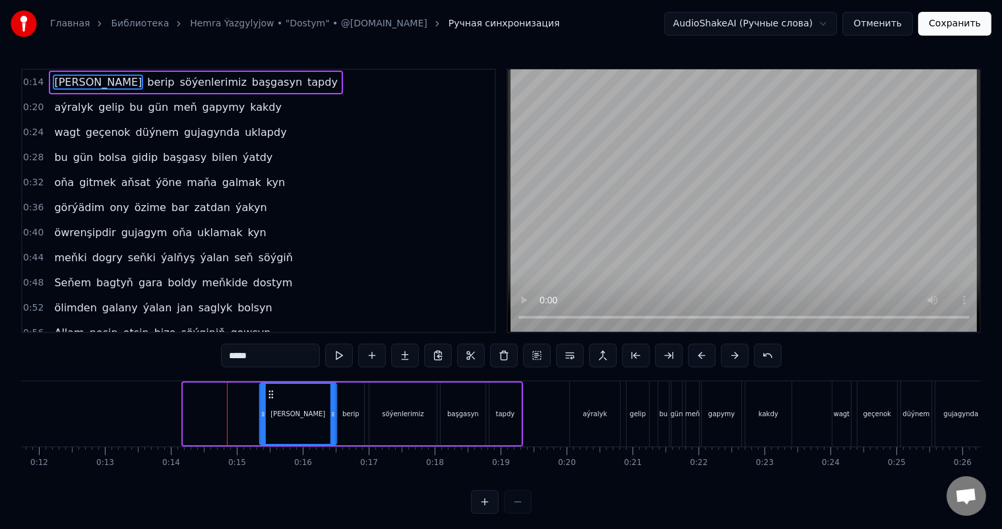
drag, startPoint x: 101, startPoint y: 393, endPoint x: 271, endPoint y: 415, distance: 171.5
click at [271, 415] on div "[PERSON_NAME]" at bounding box center [297, 414] width 75 height 60
drag, startPoint x: 259, startPoint y: 413, endPoint x: 297, endPoint y: 416, distance: 38.3
click at [299, 416] on icon at bounding box center [301, 414] width 5 height 11
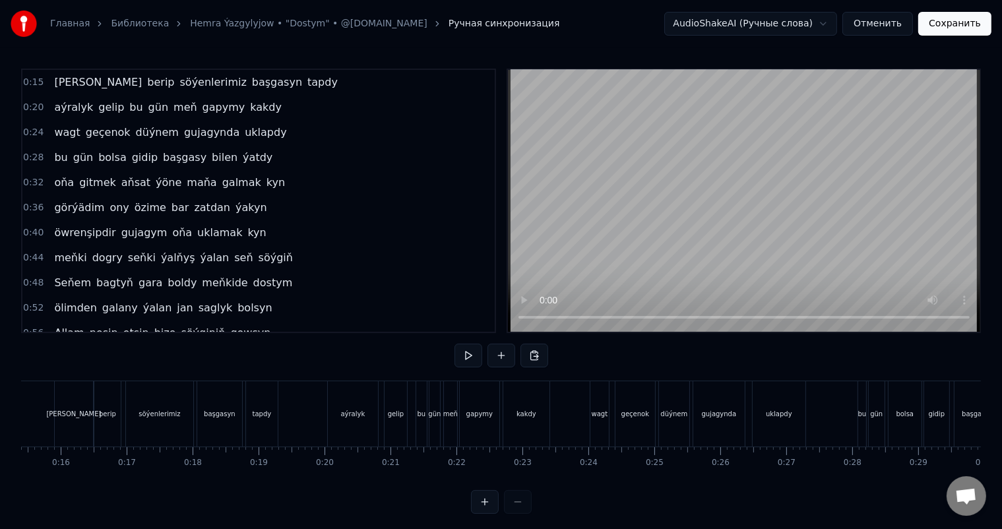
scroll to position [0, 810]
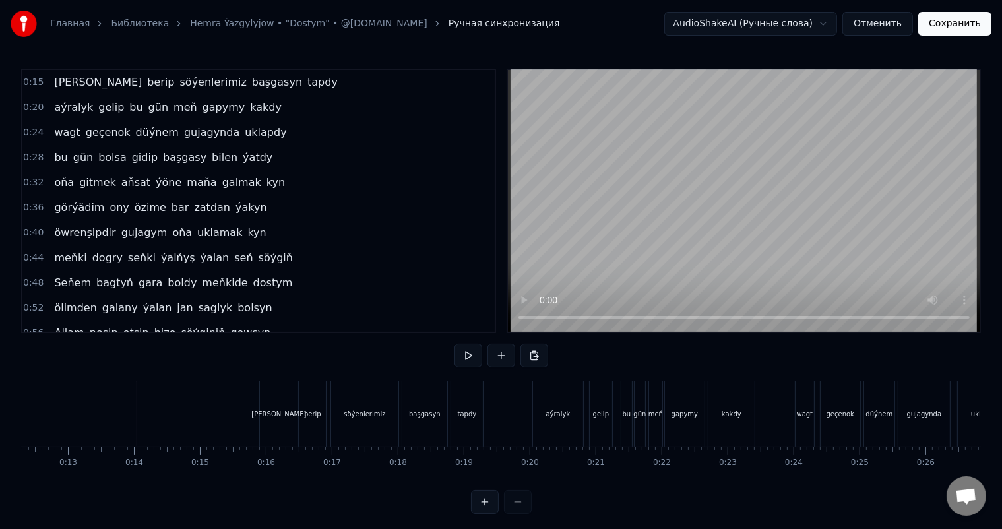
click at [281, 404] on div "[PERSON_NAME]" at bounding box center [279, 413] width 38 height 65
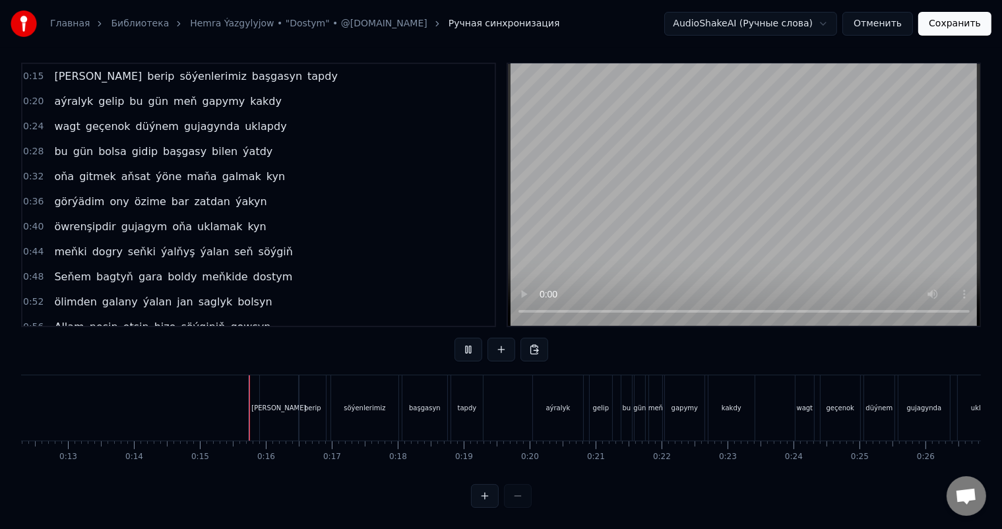
scroll to position [17, 0]
click at [541, 396] on div "aýralyk" at bounding box center [558, 407] width 50 height 65
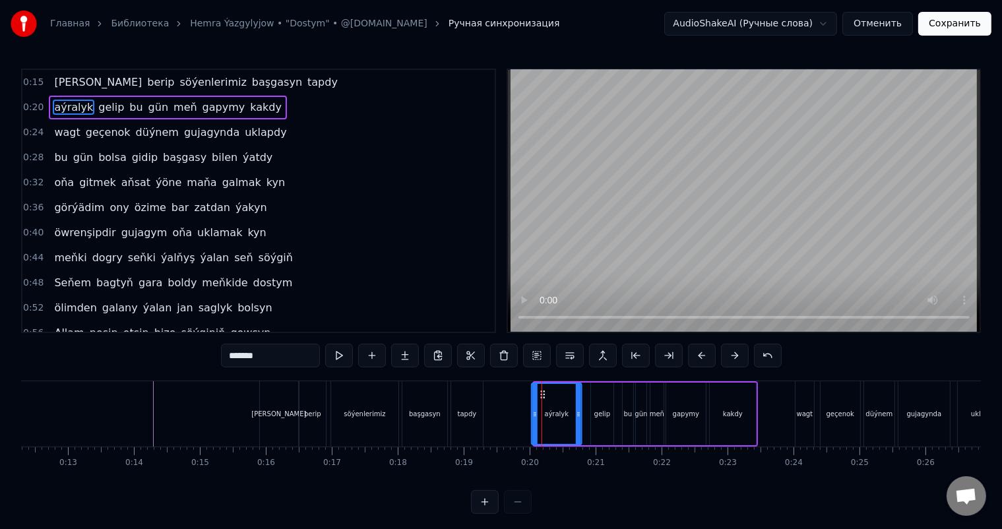
click at [541, 391] on icon at bounding box center [542, 394] width 11 height 11
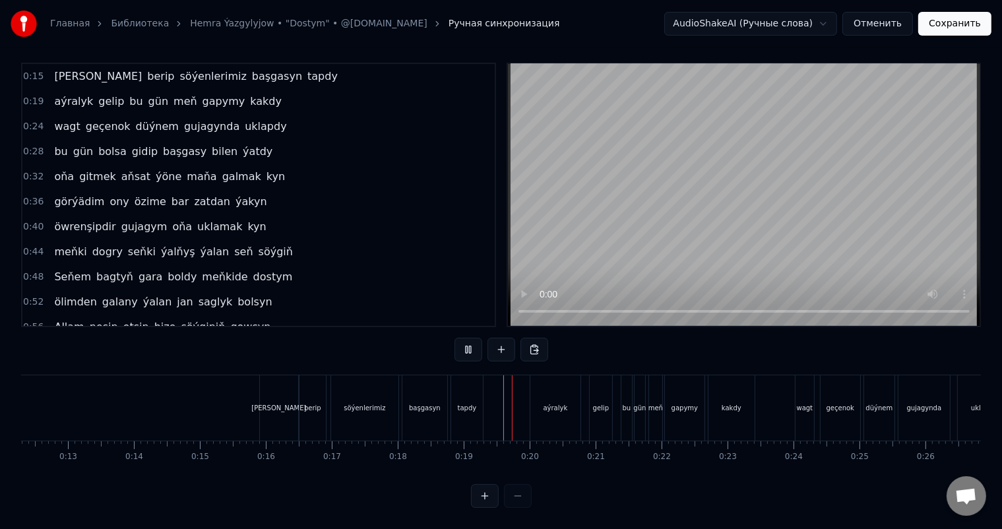
scroll to position [17, 0]
click at [807, 403] on div "wagt" at bounding box center [804, 408] width 16 height 10
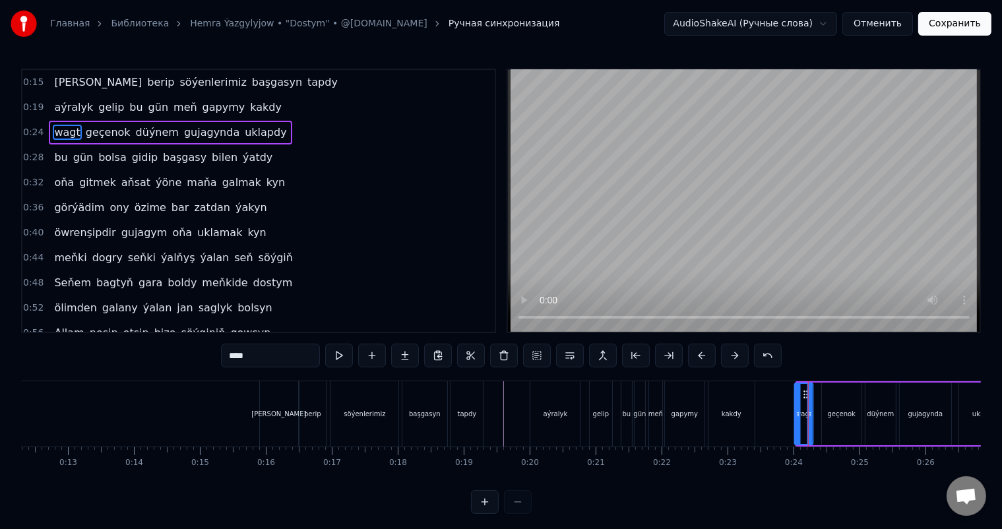
click at [802, 392] on icon at bounding box center [805, 394] width 11 height 11
click at [837, 403] on div "geçenok" at bounding box center [842, 413] width 40 height 63
type input "*******"
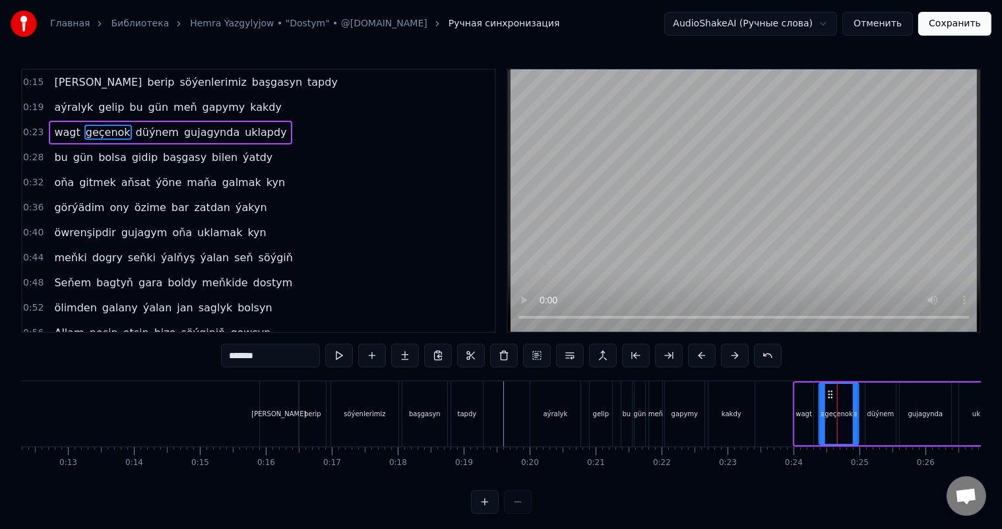
click at [827, 392] on icon at bounding box center [830, 394] width 11 height 11
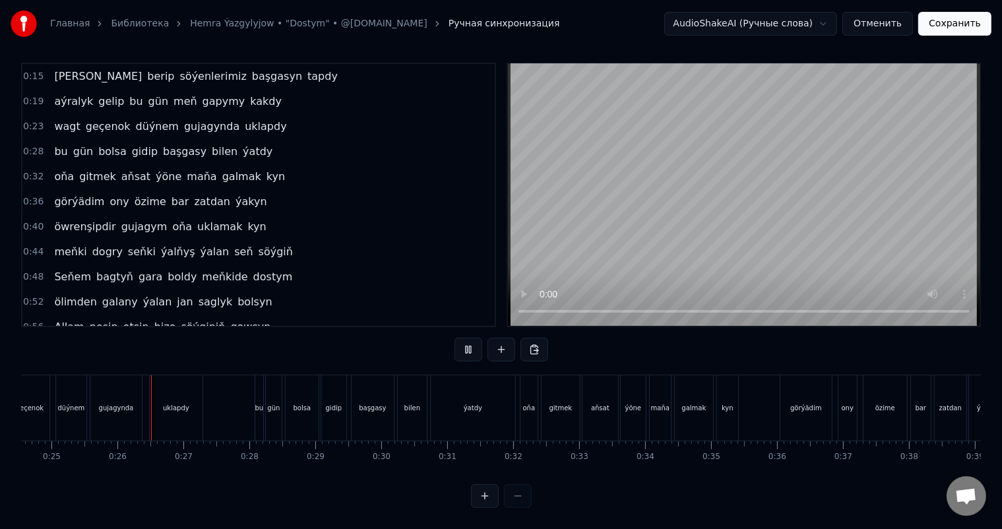
scroll to position [0, 1640]
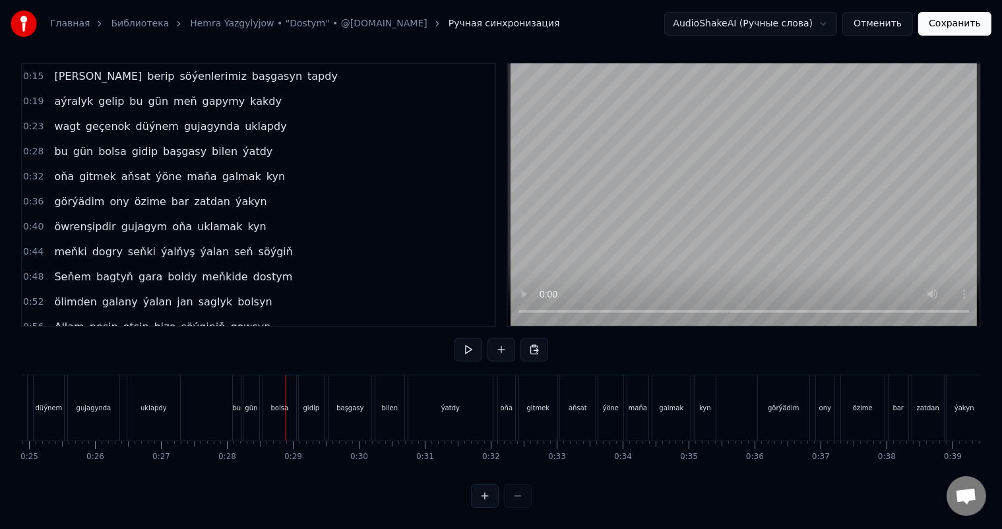
click at [237, 403] on div "bu" at bounding box center [237, 408] width 9 height 10
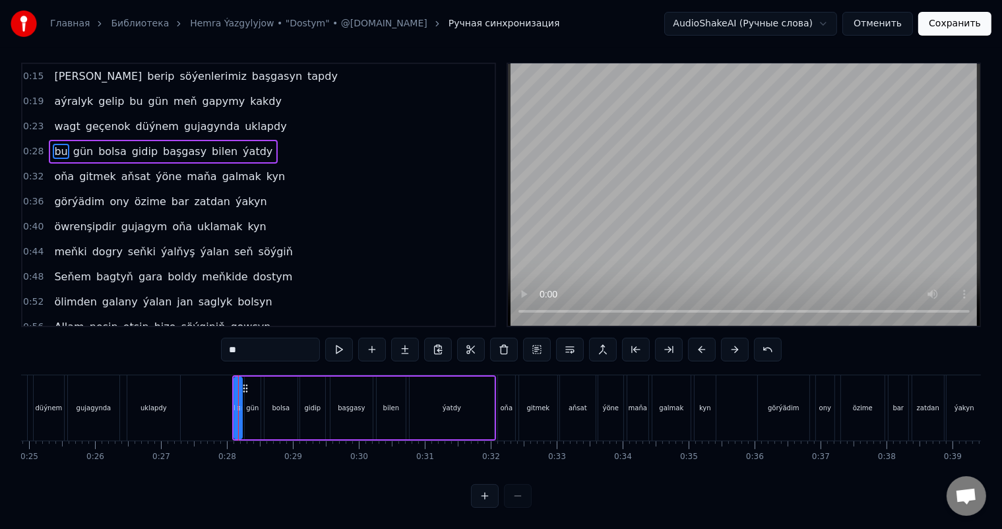
scroll to position [0, 0]
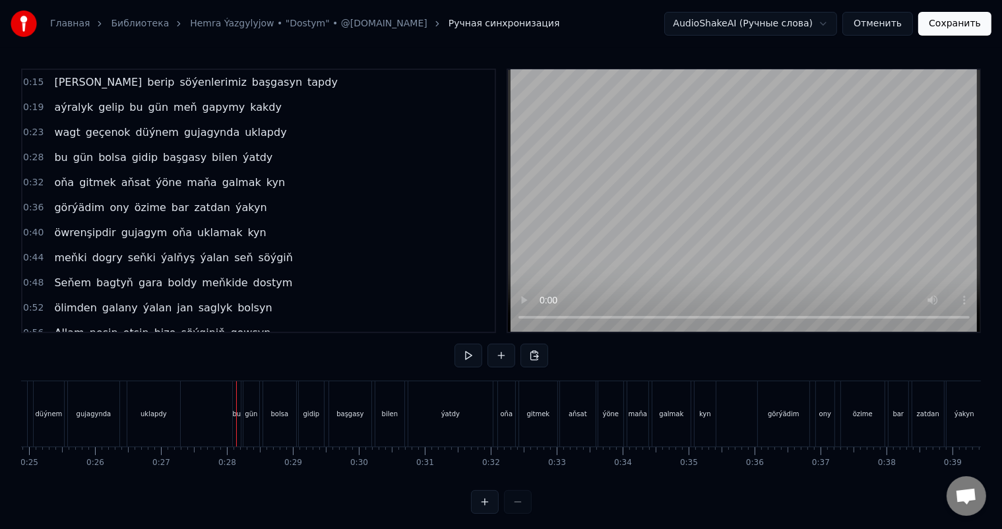
click at [238, 400] on div "bu" at bounding box center [237, 413] width 8 height 65
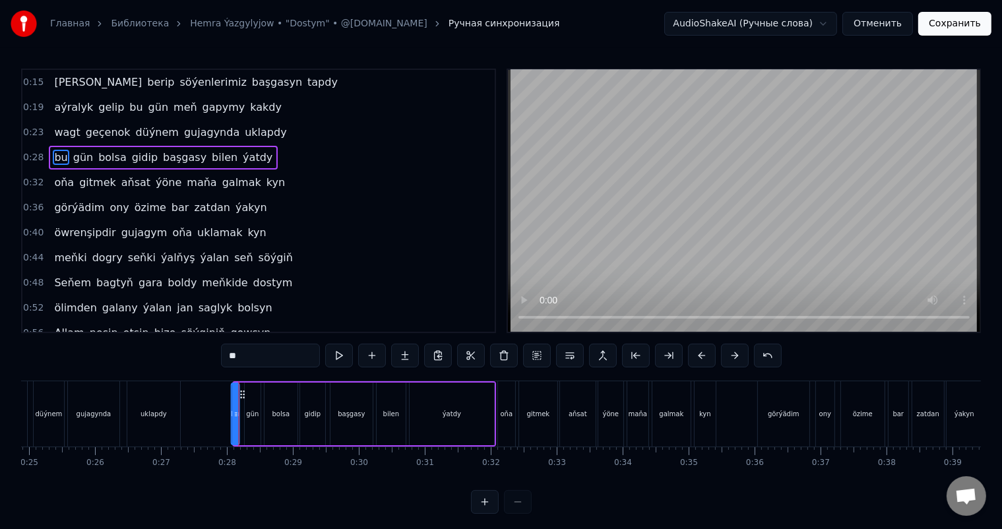
click at [241, 394] on circle at bounding box center [241, 394] width 1 height 1
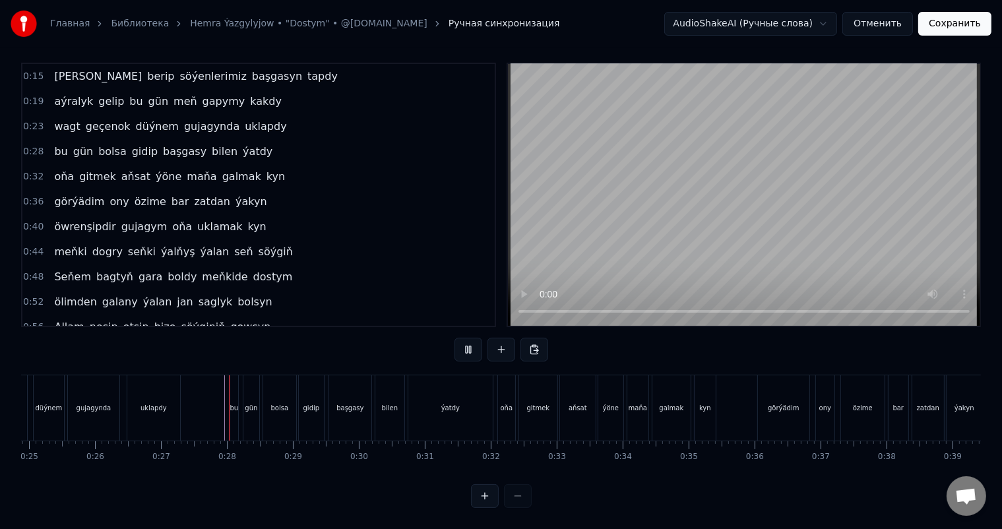
scroll to position [17, 0]
click at [447, 403] on div "ýatdy" at bounding box center [450, 408] width 18 height 10
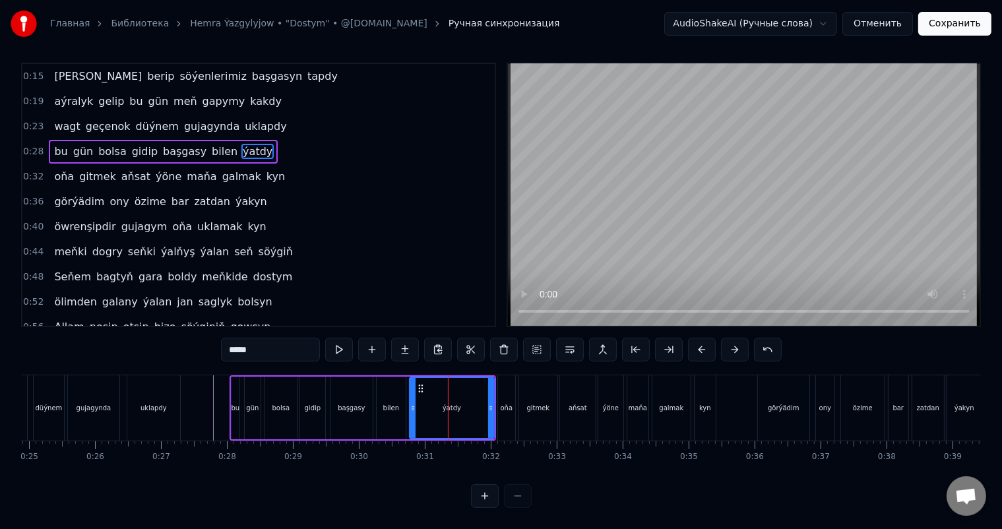
scroll to position [0, 0]
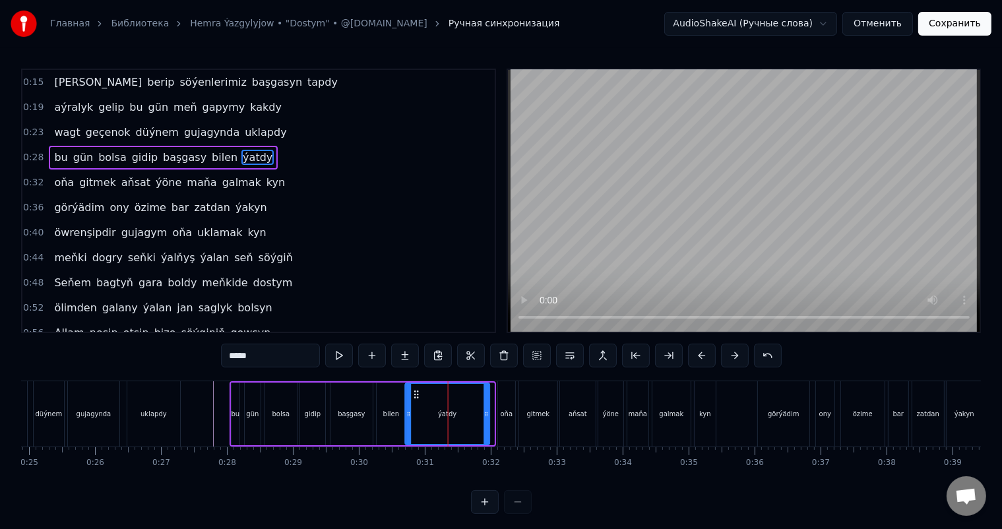
click at [415, 393] on icon at bounding box center [416, 394] width 11 height 11
drag, startPoint x: 487, startPoint y: 410, endPoint x: 479, endPoint y: 410, distance: 7.3
click at [479, 410] on icon at bounding box center [478, 414] width 5 height 11
click at [386, 404] on div "bilen" at bounding box center [390, 413] width 29 height 63
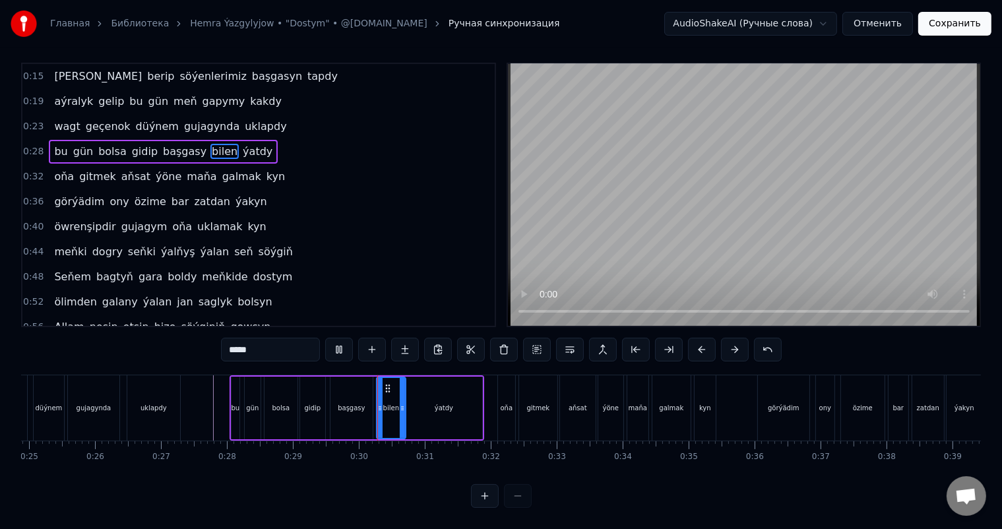
scroll to position [17, 0]
click at [386, 404] on div "bilen" at bounding box center [391, 408] width 28 height 60
click at [342, 390] on div "başgasy" at bounding box center [351, 407] width 42 height 63
type input "*******"
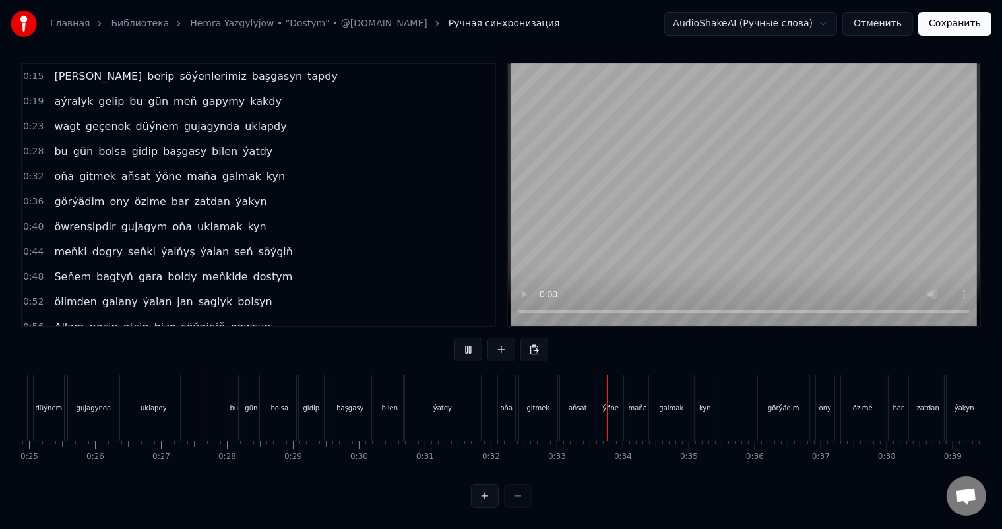
click at [504, 403] on div "oňa" at bounding box center [506, 408] width 13 height 10
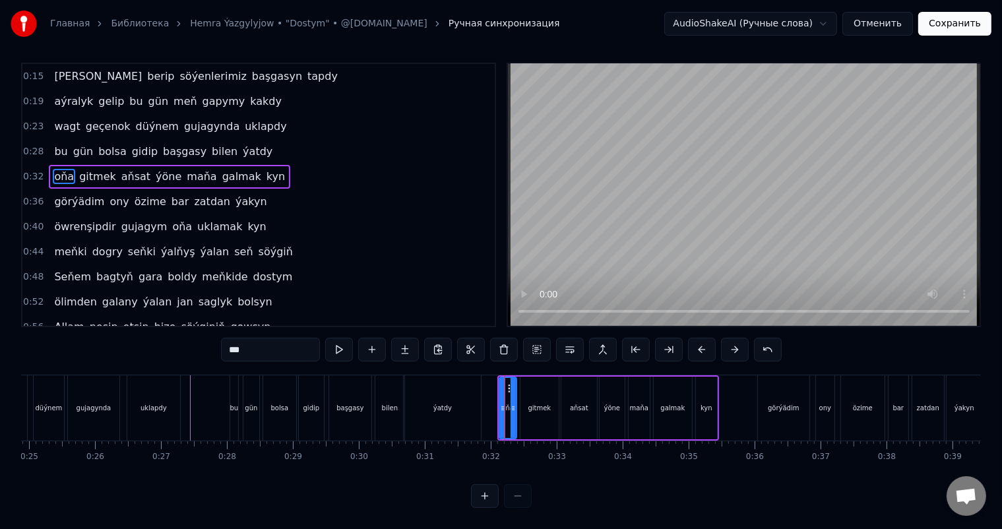
scroll to position [0, 0]
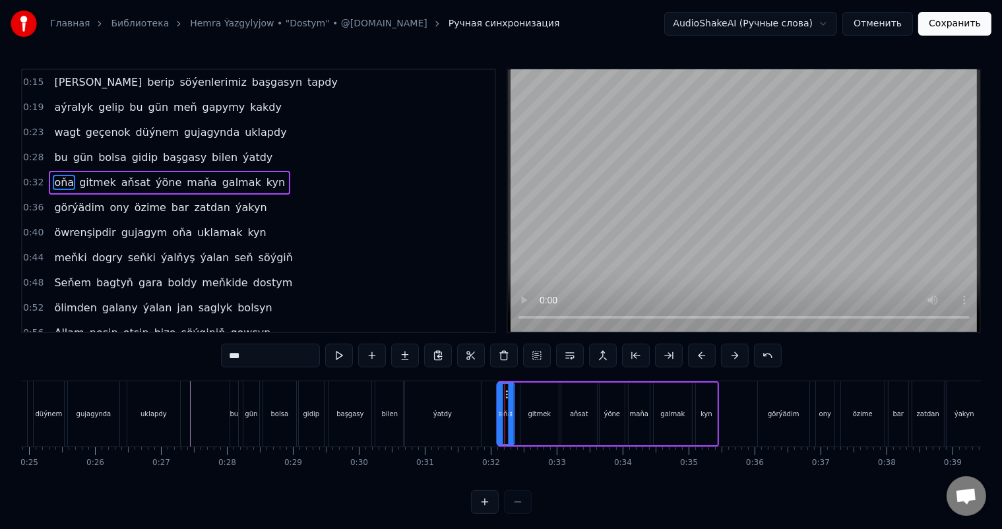
click at [506, 391] on circle at bounding box center [506, 391] width 1 height 1
click at [467, 398] on div "ýatdy" at bounding box center [442, 413] width 77 height 65
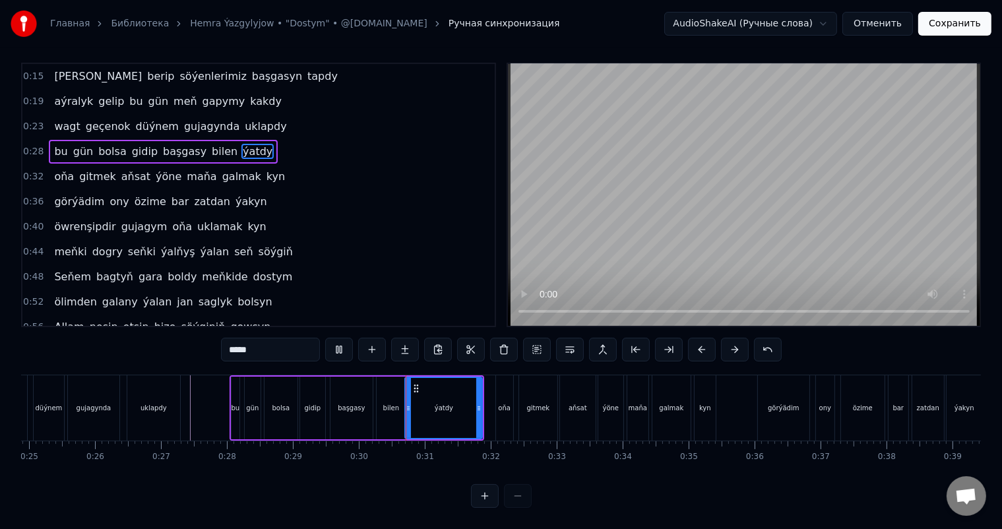
scroll to position [17, 0]
click at [392, 390] on div "bilen" at bounding box center [390, 407] width 29 height 63
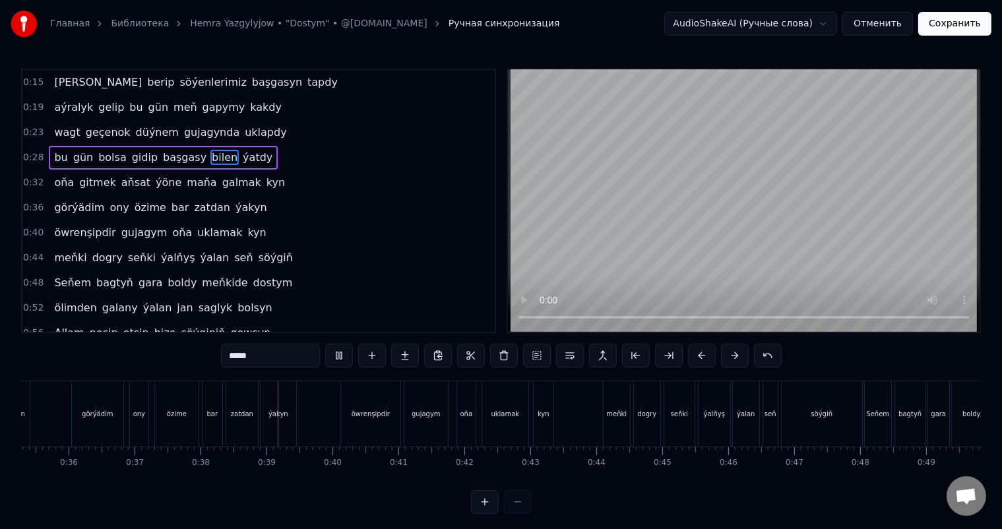
scroll to position [0, 2482]
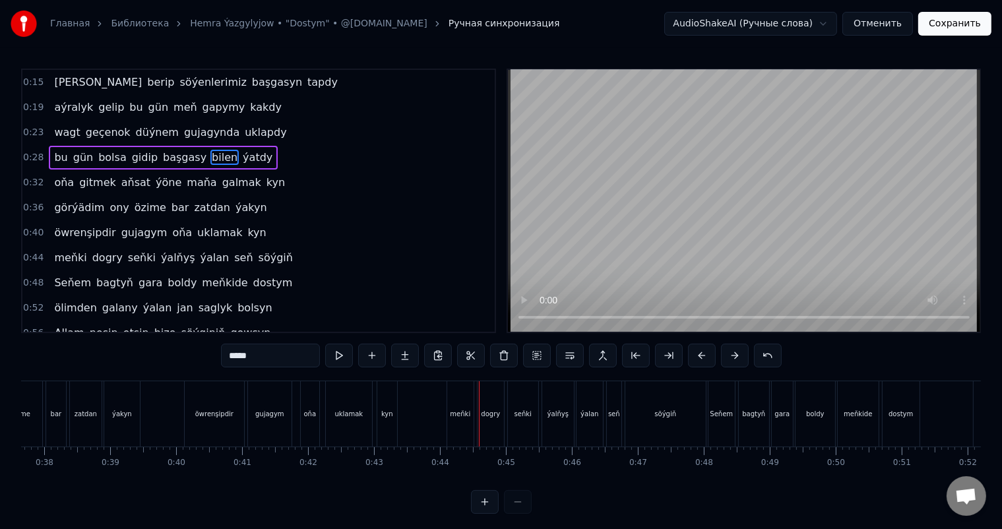
click at [455, 409] on div "meňki" at bounding box center [460, 414] width 20 height 10
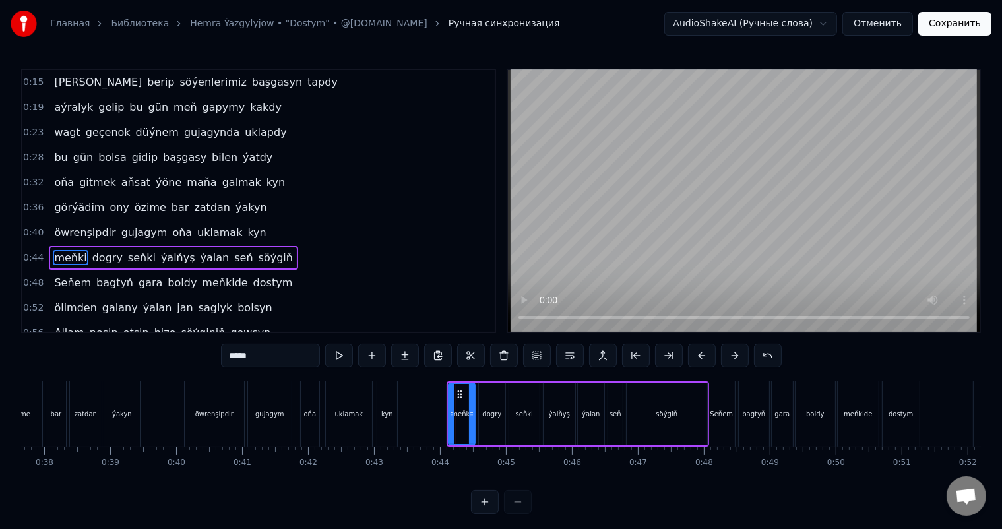
type input "*****"
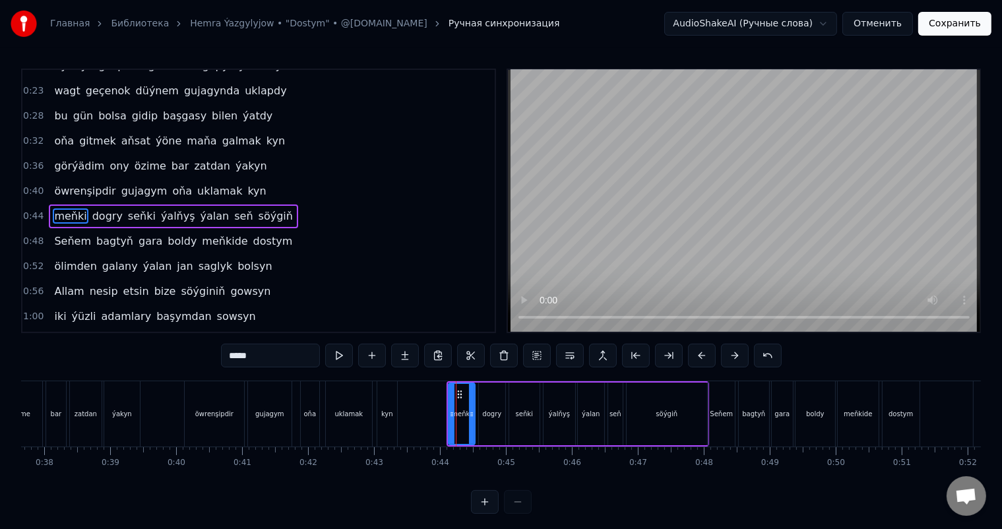
scroll to position [50, 0]
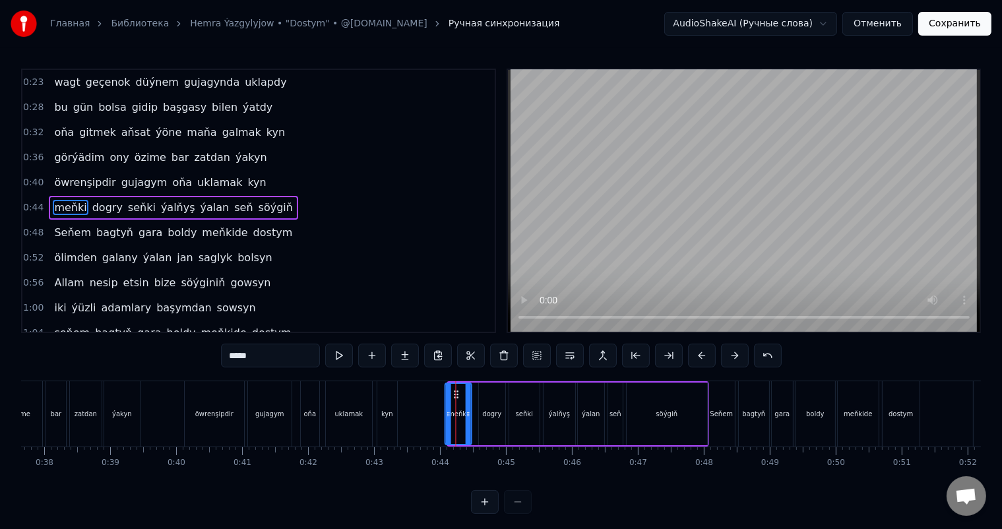
click at [457, 394] on circle at bounding box center [457, 394] width 1 height 1
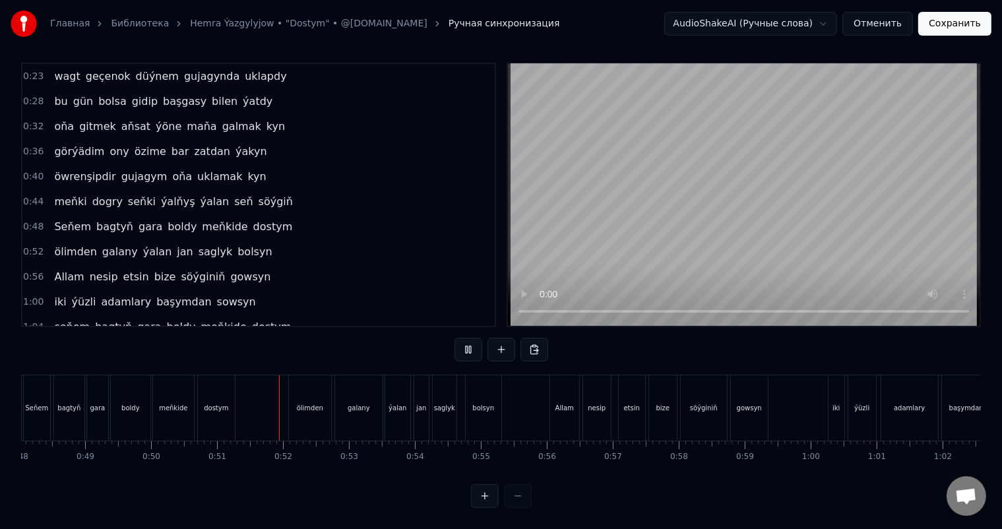
scroll to position [0, 3322]
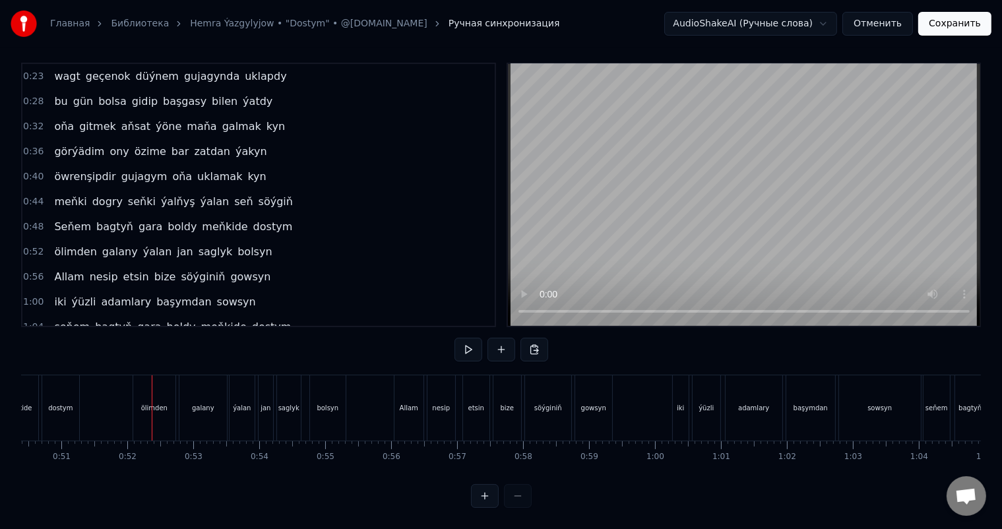
click at [139, 388] on div "ölimden" at bounding box center [154, 407] width 42 height 65
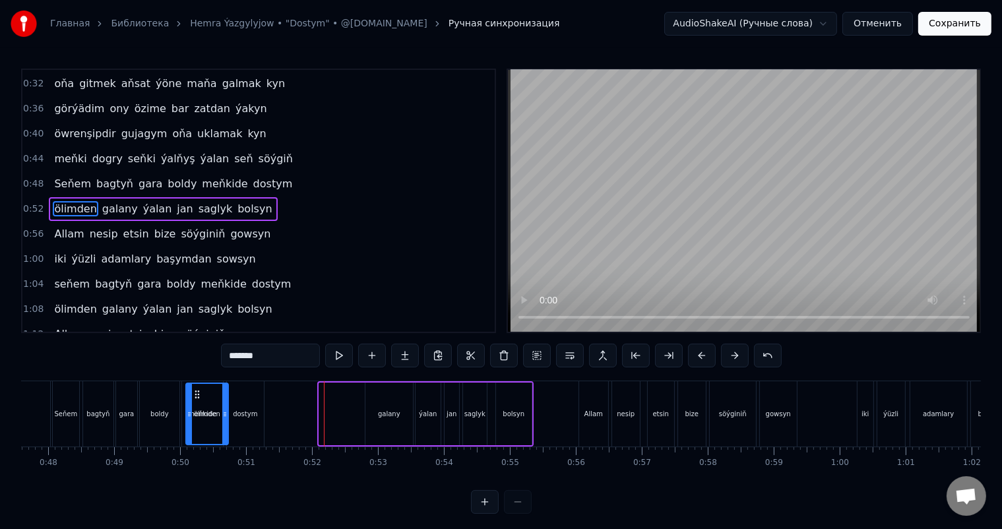
scroll to position [0, 3134]
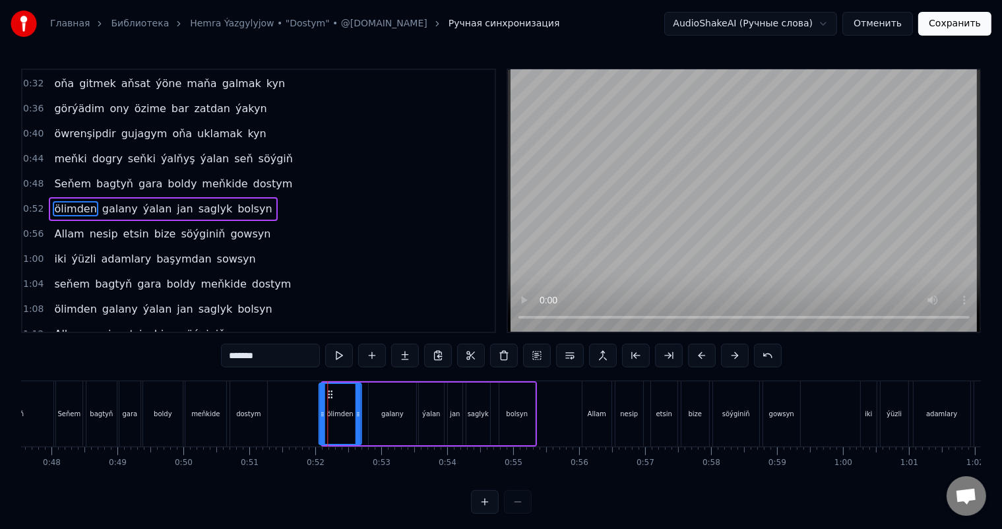
drag, startPoint x: 144, startPoint y: 392, endPoint x: 328, endPoint y: 405, distance: 184.4
click at [328, 405] on div "ölimden" at bounding box center [339, 414] width 41 height 60
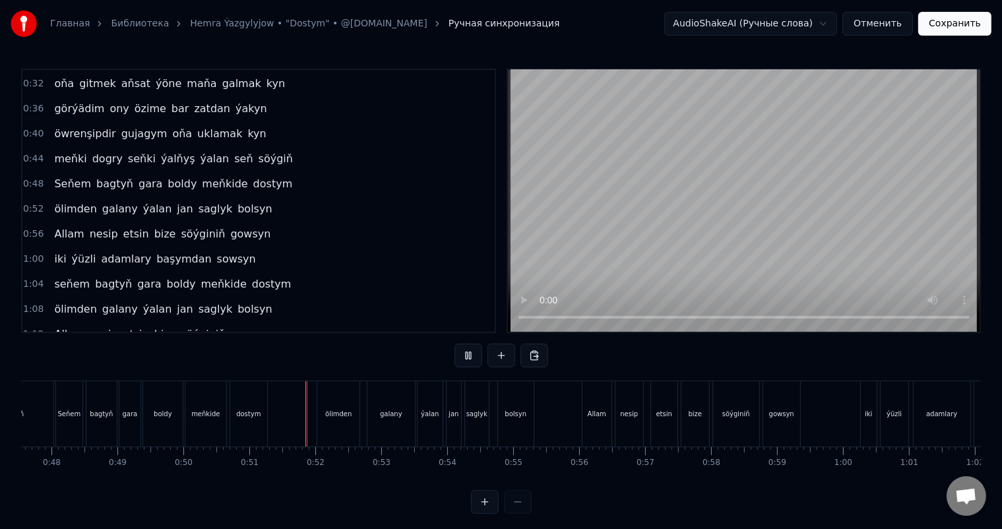
scroll to position [17, 0]
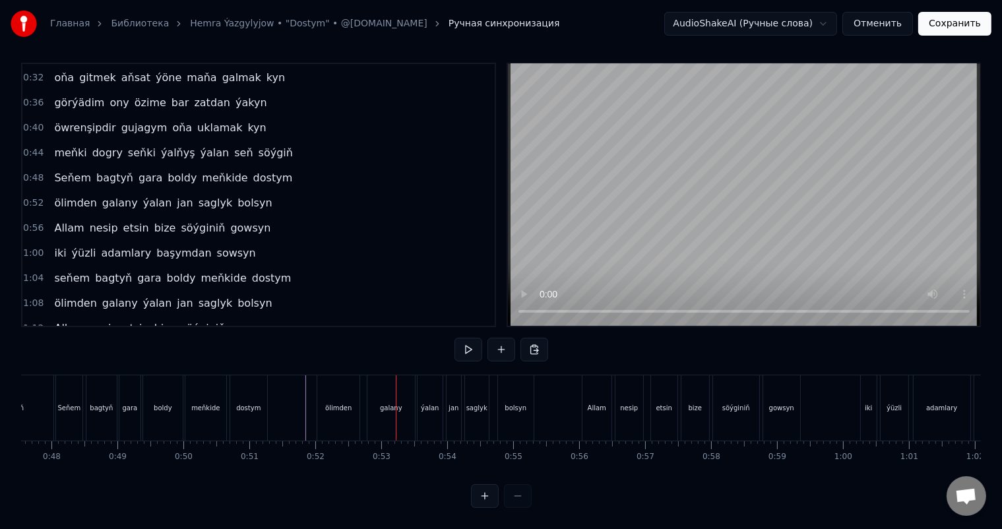
click at [330, 388] on div "ölimden" at bounding box center [338, 407] width 42 height 65
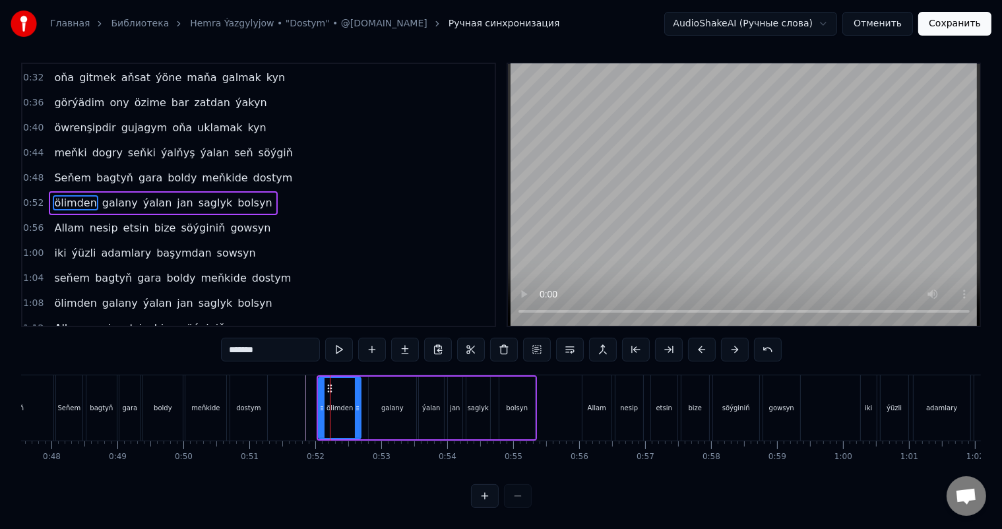
scroll to position [0, 0]
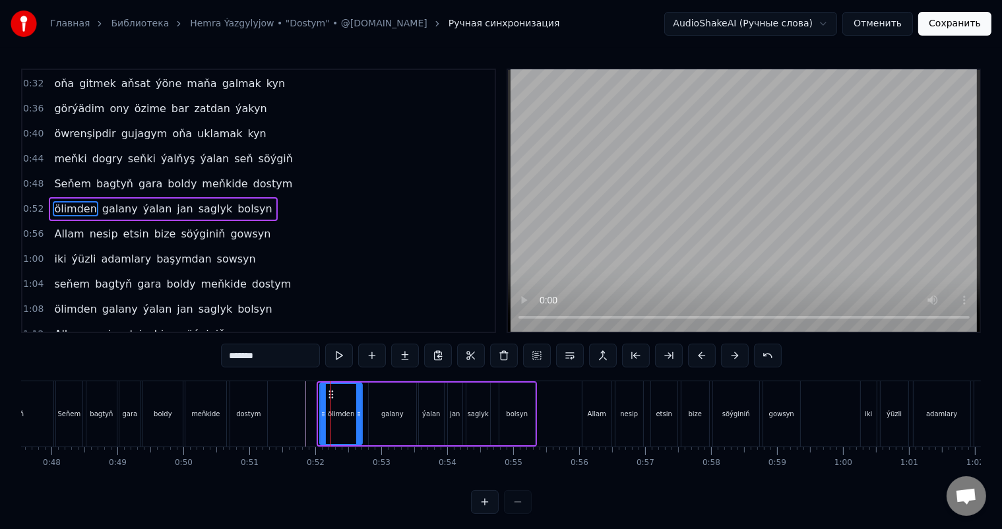
click at [328, 389] on icon at bounding box center [331, 394] width 11 height 11
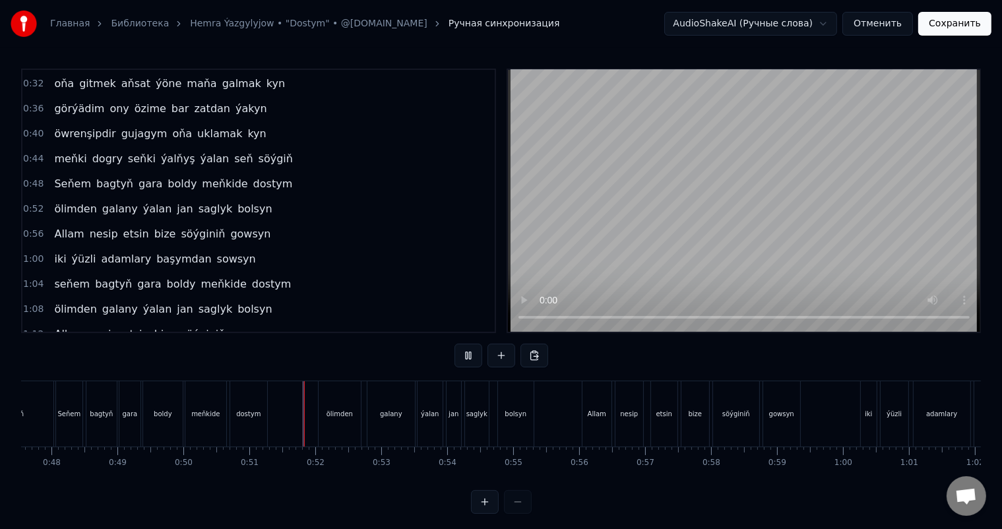
scroll to position [17, 0]
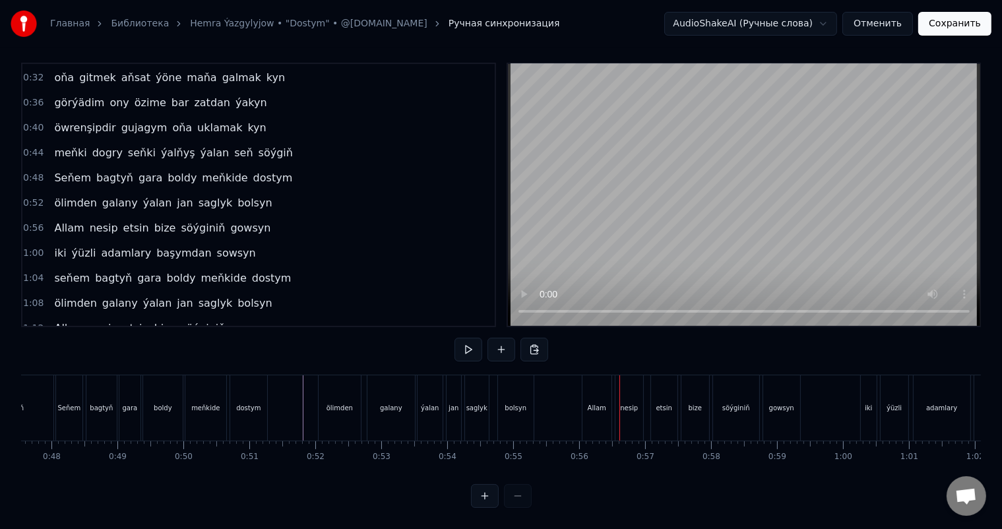
click at [593, 403] on div "Allam" at bounding box center [596, 408] width 18 height 10
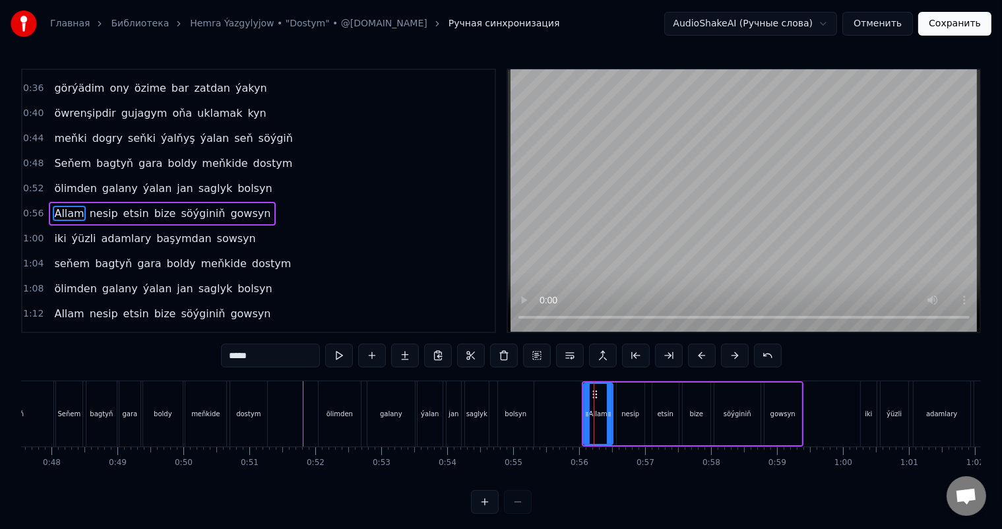
scroll to position [123, 0]
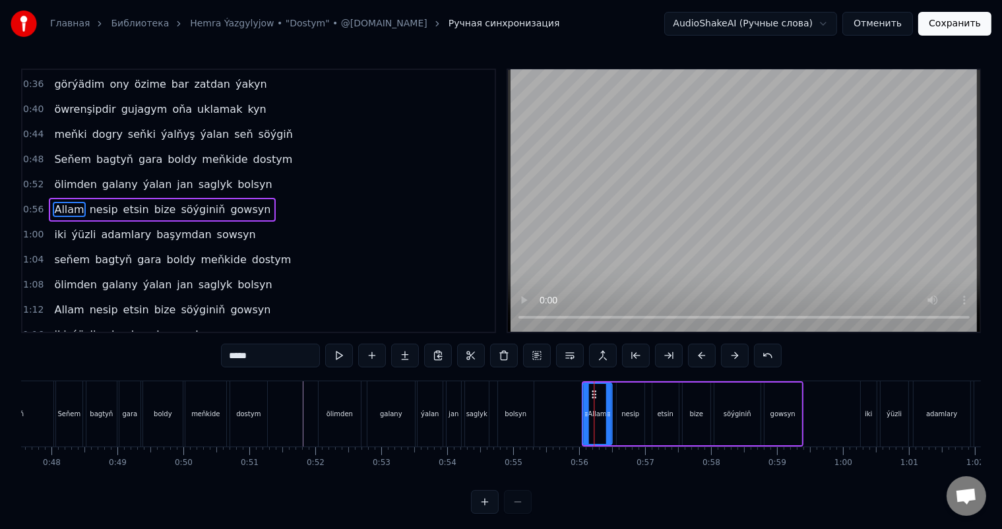
click at [592, 394] on circle at bounding box center [592, 394] width 1 height 1
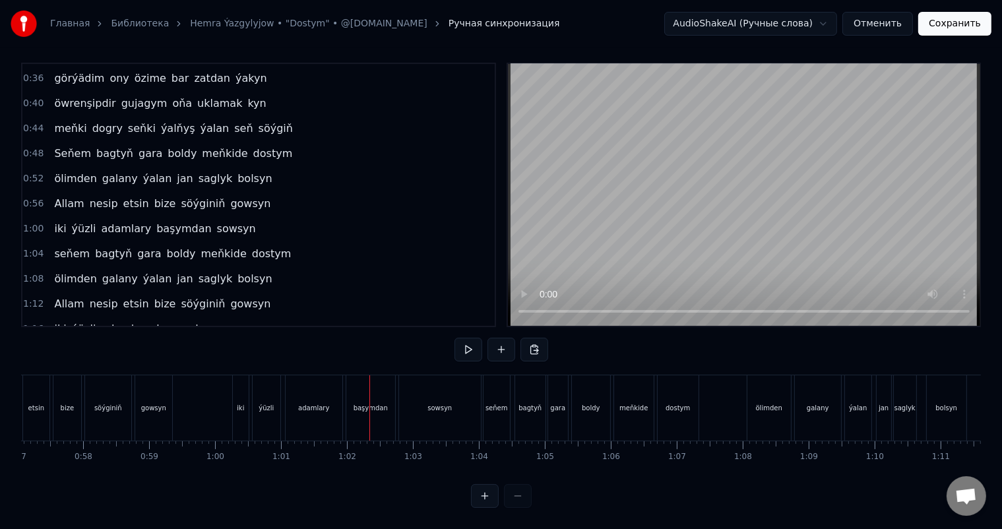
scroll to position [0, 3747]
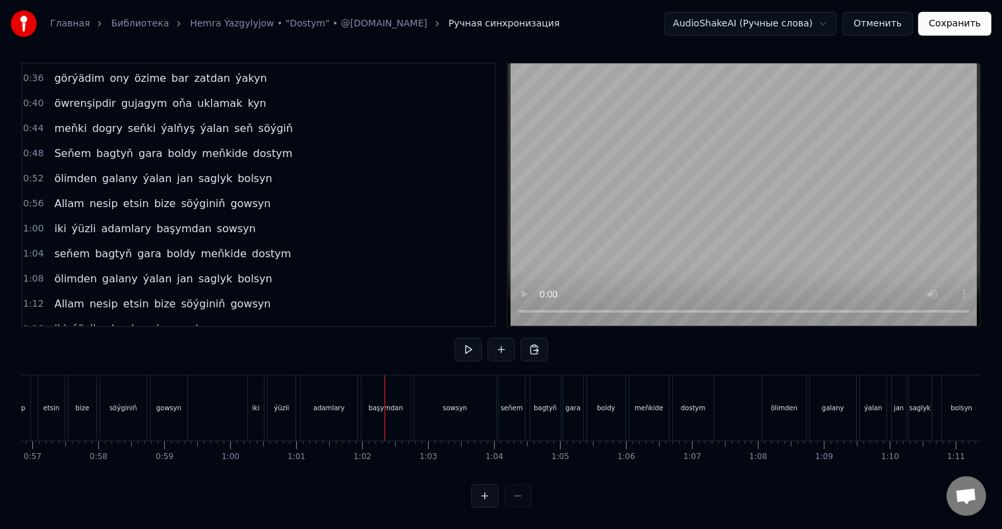
click at [259, 393] on div "iki" at bounding box center [256, 407] width 16 height 65
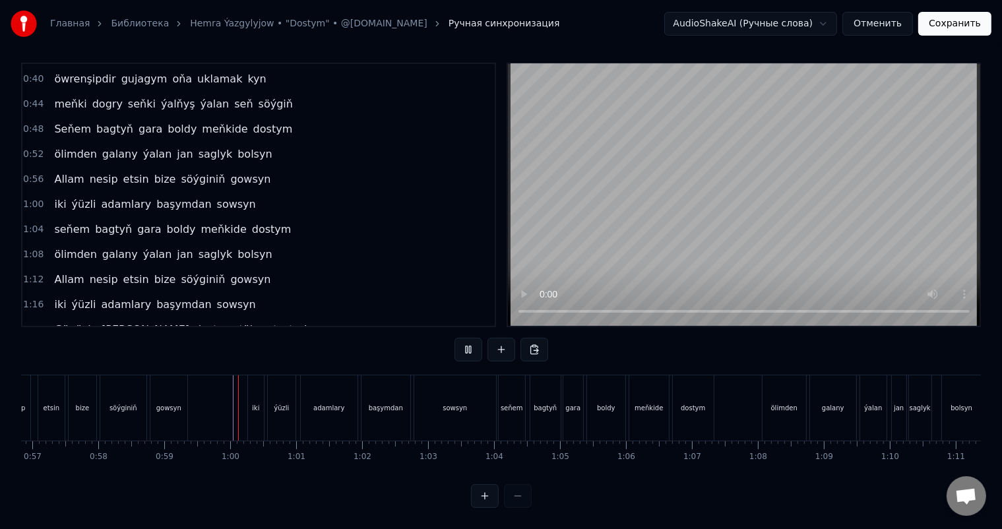
scroll to position [17, 0]
click at [506, 388] on div "seňem" at bounding box center [511, 407] width 26 height 65
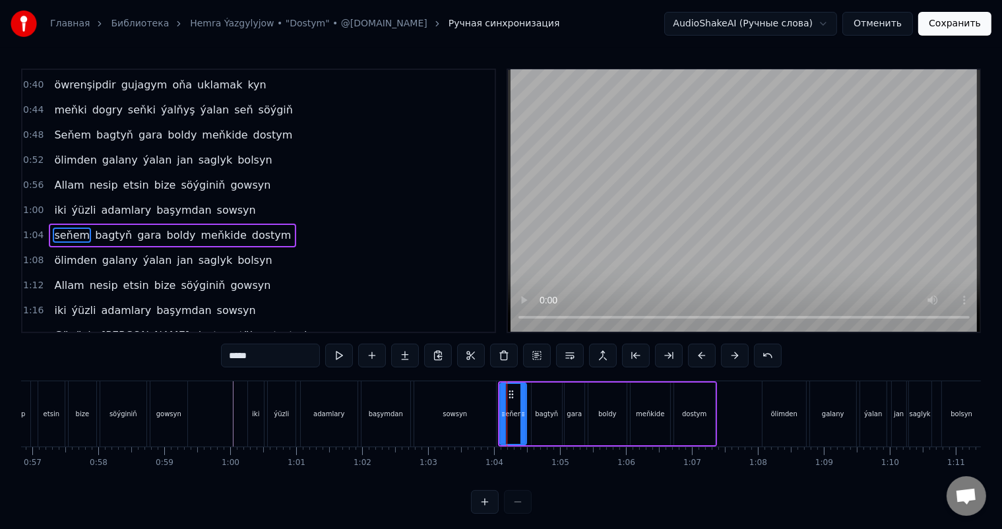
scroll to position [171, 0]
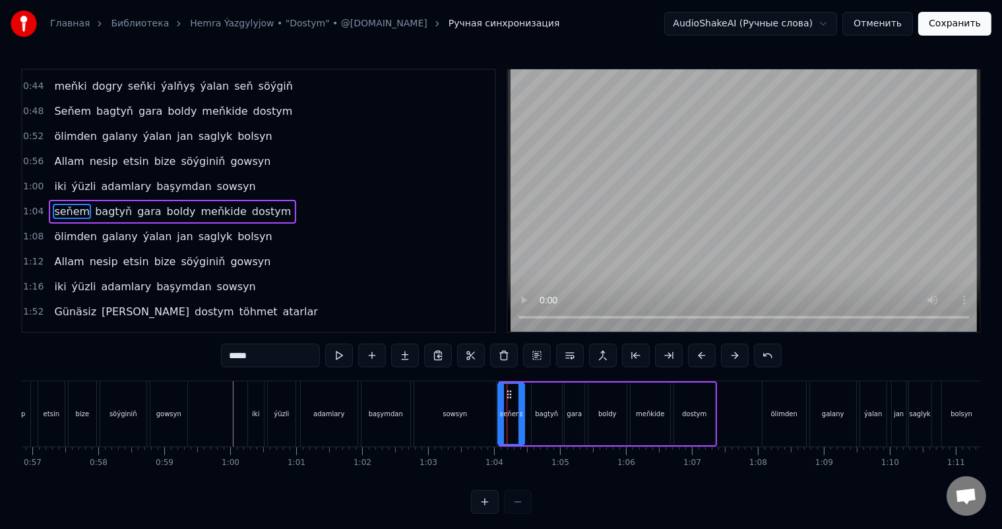
click at [507, 392] on icon at bounding box center [509, 394] width 11 height 11
click at [480, 401] on div "sowsyn" at bounding box center [455, 413] width 82 height 65
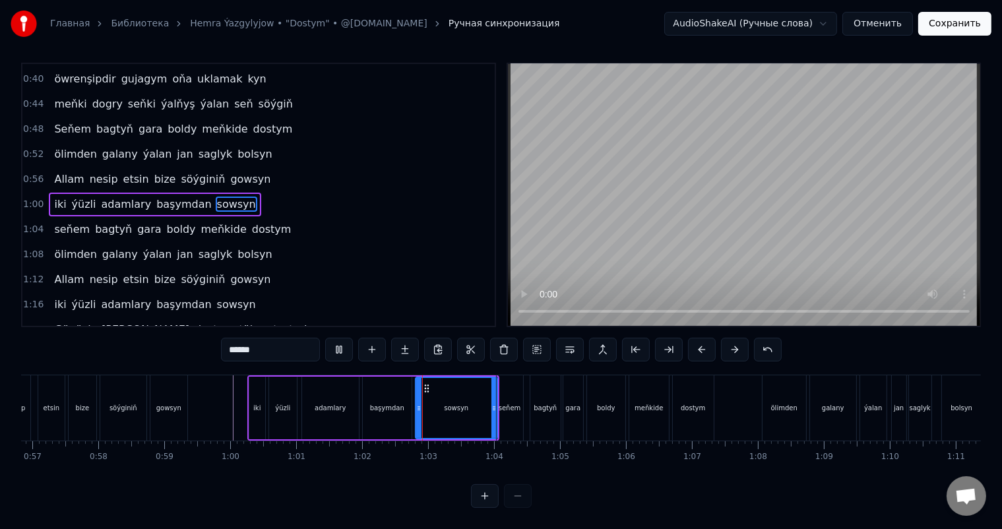
scroll to position [17, 0]
click at [485, 388] on div "sowsyn" at bounding box center [456, 408] width 80 height 60
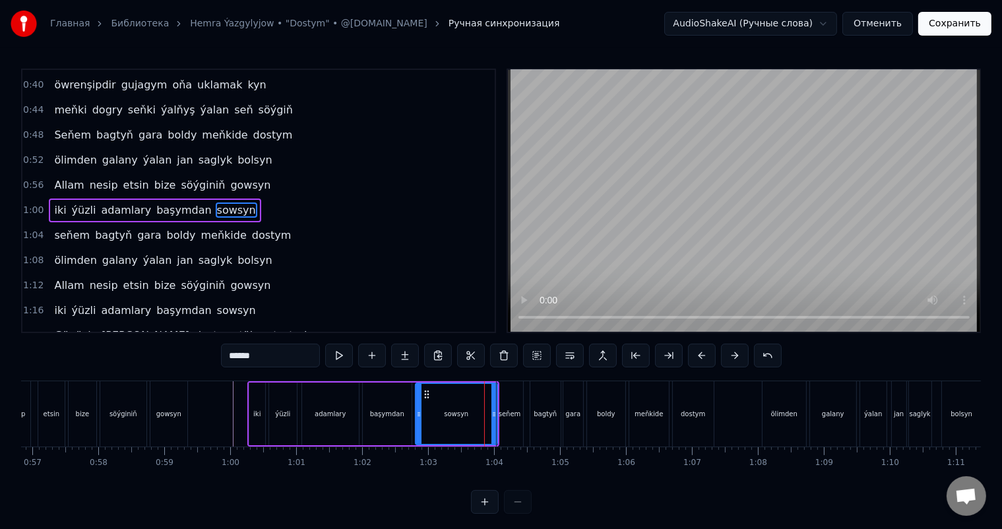
click at [504, 398] on div "seňem" at bounding box center [509, 413] width 26 height 65
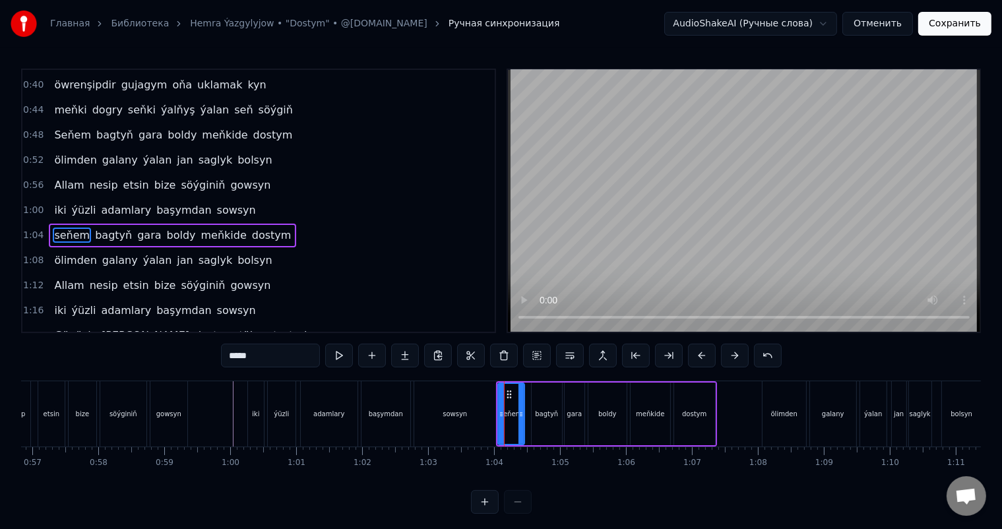
scroll to position [171, 0]
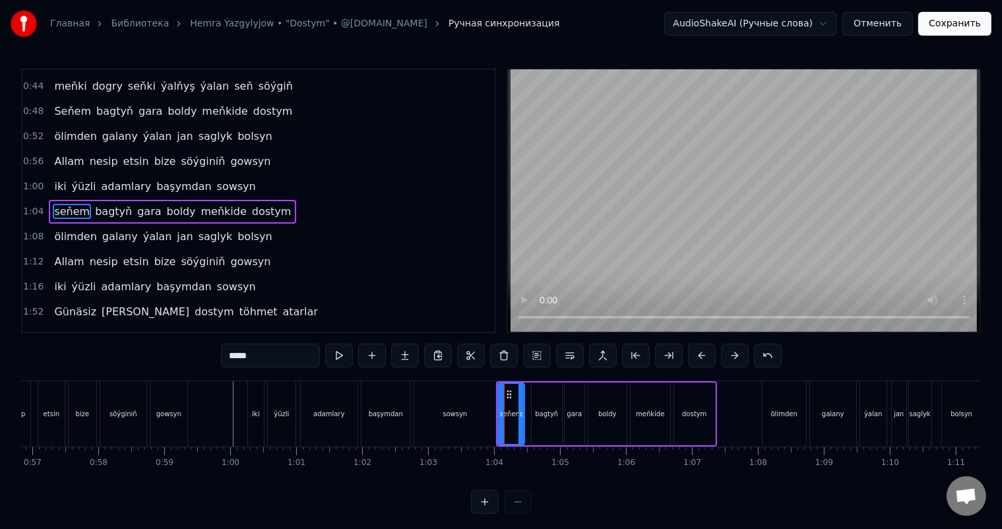
click at [401, 398] on div "başymdan" at bounding box center [385, 413] width 49 height 65
type input "********"
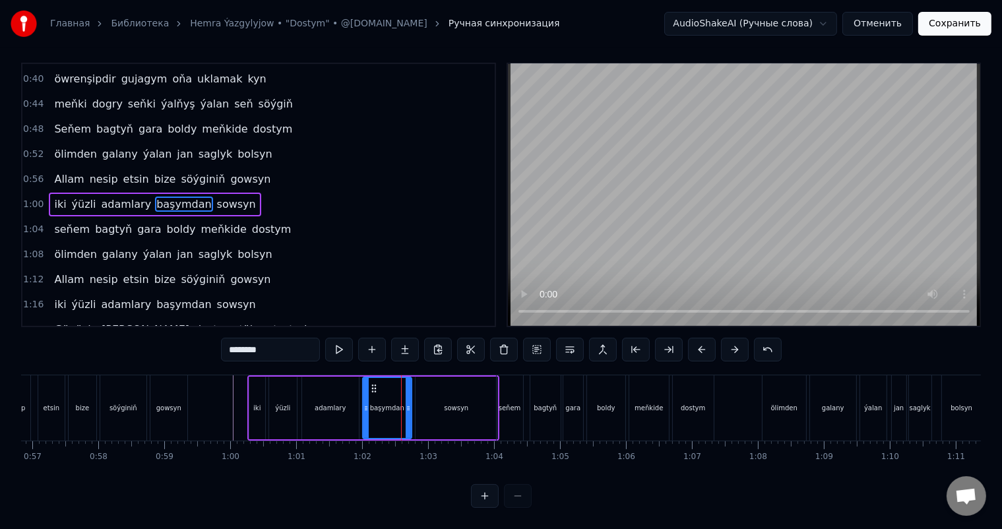
scroll to position [17, 0]
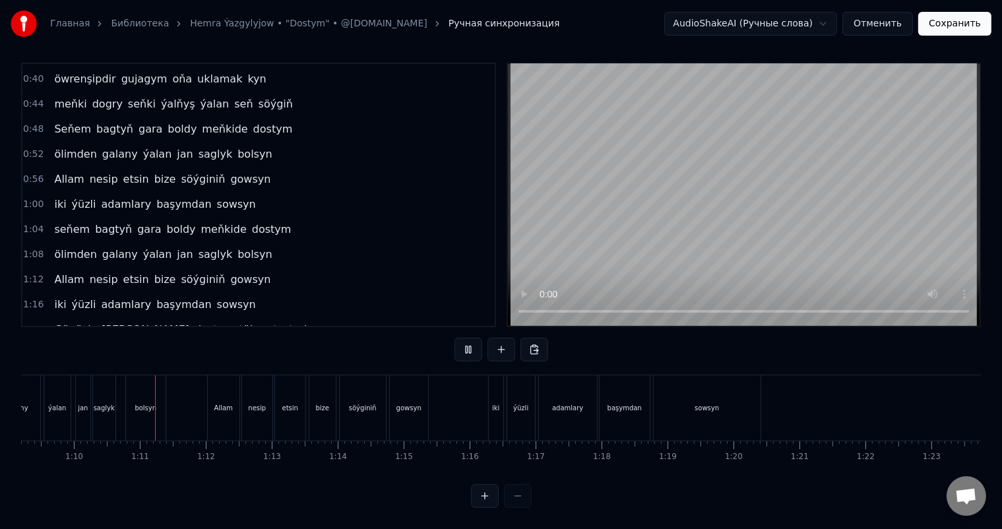
scroll to position [0, 4588]
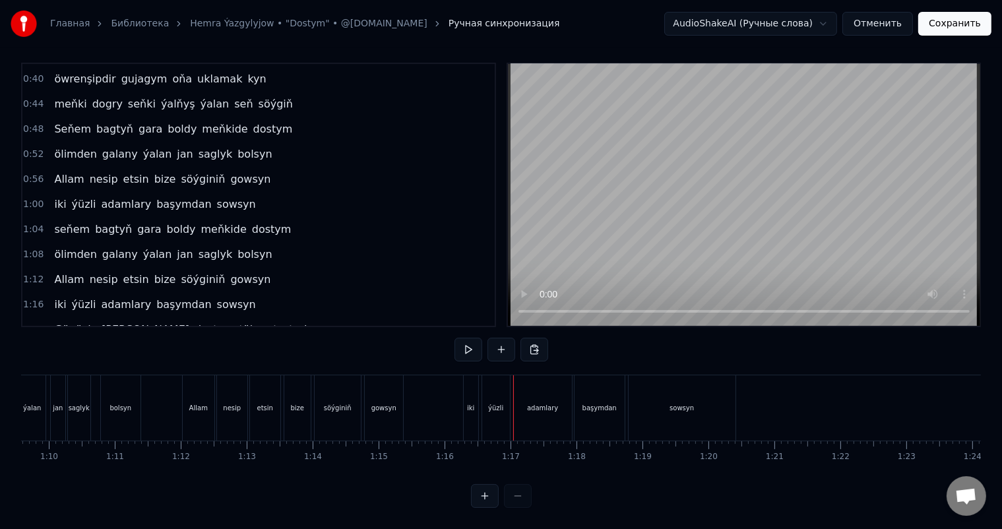
click at [472, 384] on div "iki" at bounding box center [471, 407] width 15 height 65
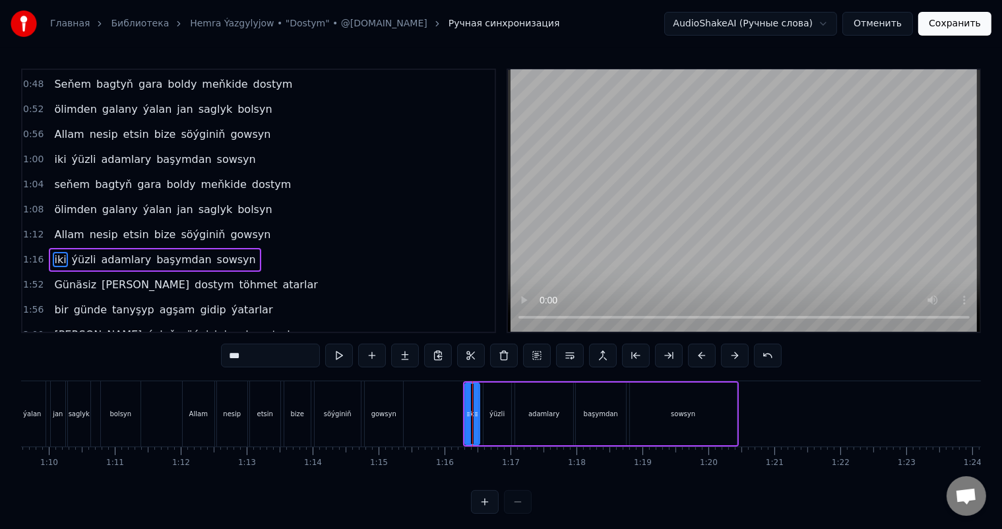
scroll to position [245, 0]
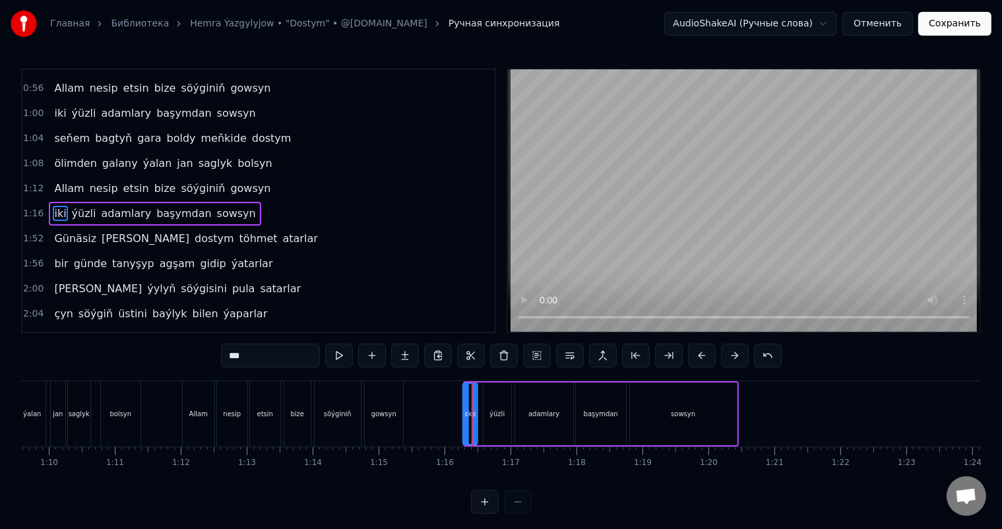
click at [477, 390] on icon at bounding box center [474, 394] width 11 height 11
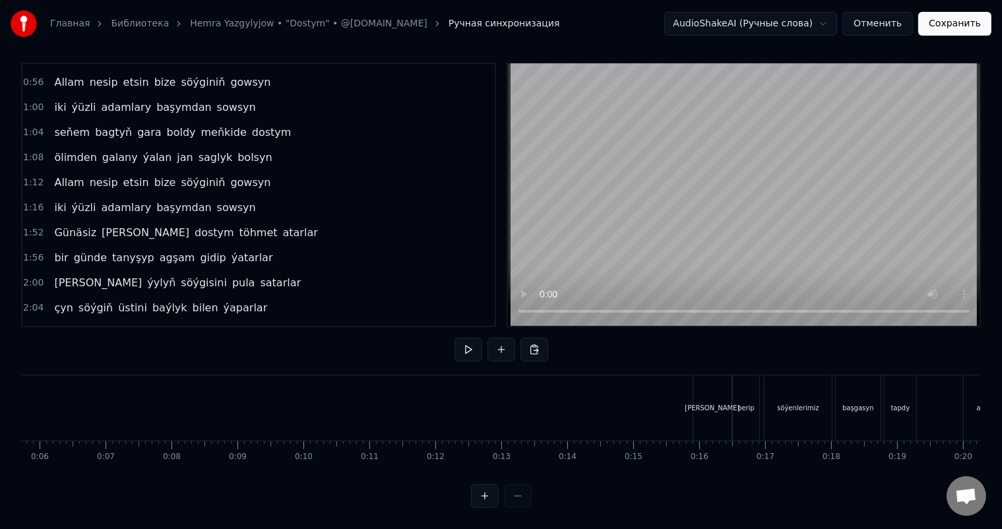
scroll to position [0, 740]
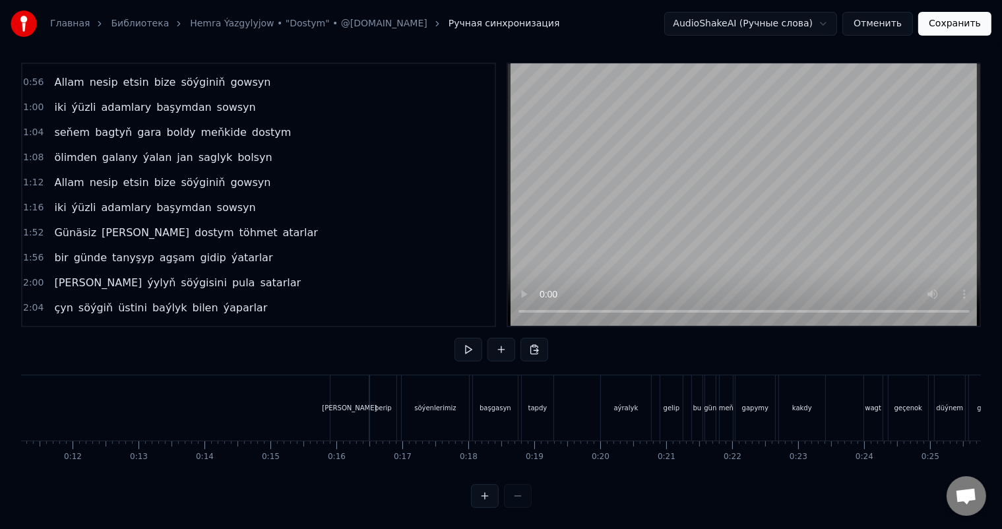
click at [833, 22] on html "Главная Библиотека Hemra Ýazgylyjow • "Dostym" • @[DOMAIN_NAME] Ручная синхрони…" at bounding box center [501, 261] width 1002 height 535
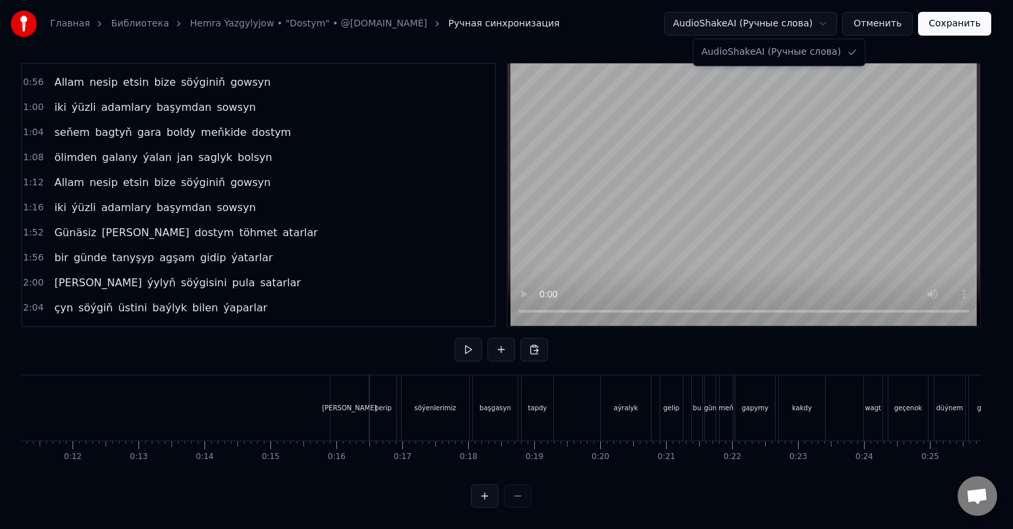
click at [833, 22] on html "Главная Библиотека Hemra Ýazgylyjow • "Dostym" • @[DOMAIN_NAME] Ручная синхрони…" at bounding box center [506, 261] width 1013 height 535
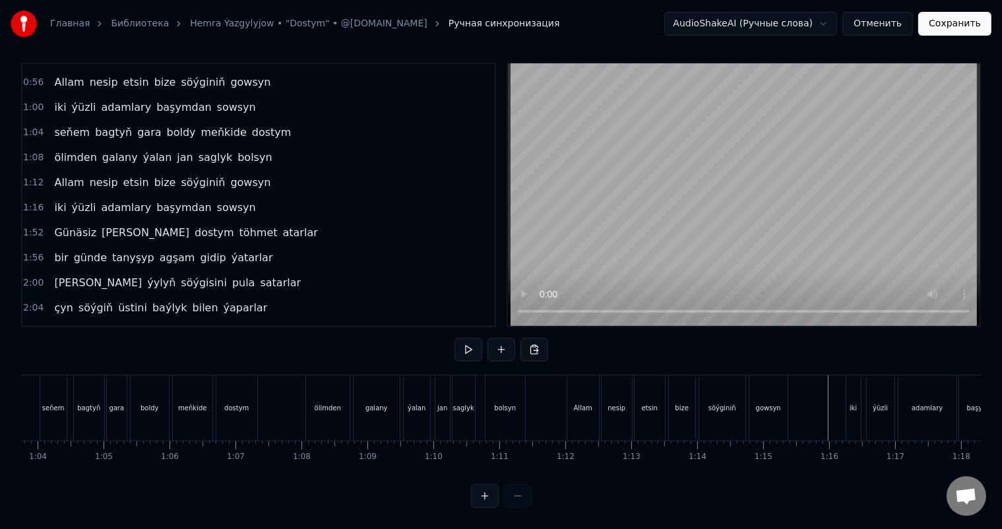
scroll to position [0, 4345]
click at [889, 22] on button "Отменить" at bounding box center [877, 24] width 71 height 24
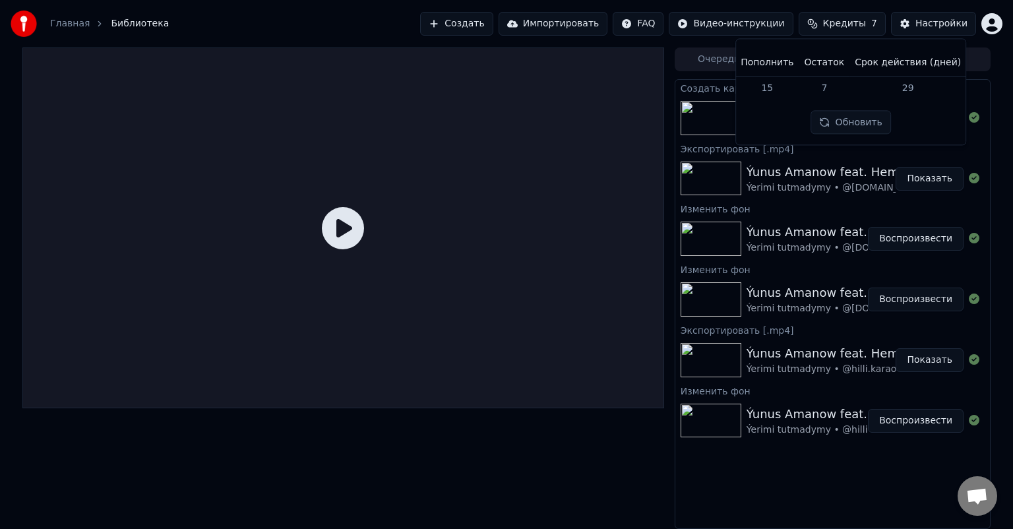
click at [903, 87] on td "29" at bounding box center [907, 88] width 117 height 24
click at [797, 88] on td "15" at bounding box center [766, 88] width 63 height 24
click at [764, 86] on td "15" at bounding box center [766, 88] width 63 height 24
click at [778, 90] on td "15" at bounding box center [766, 88] width 63 height 24
click at [793, 88] on td "15" at bounding box center [766, 88] width 63 height 24
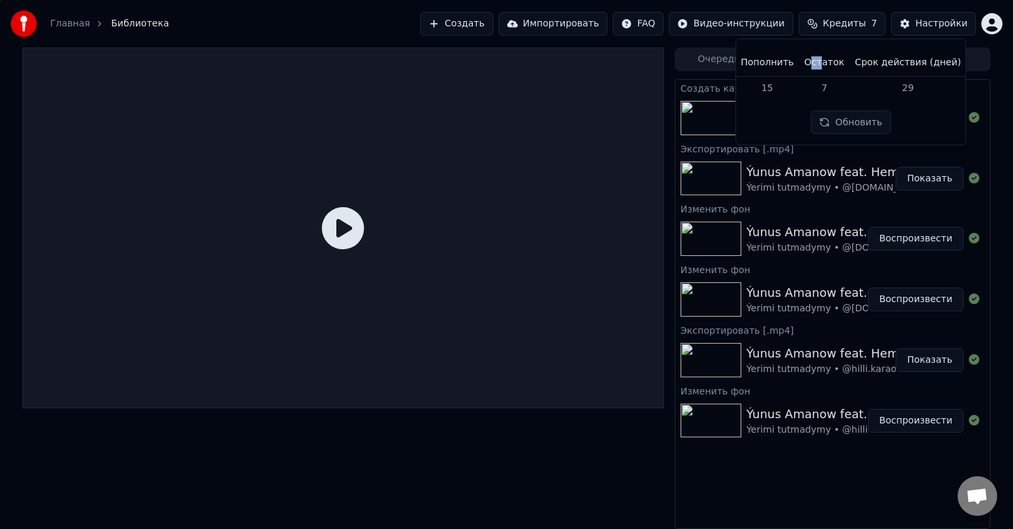
click at [825, 69] on th "Остаток" at bounding box center [824, 62] width 51 height 26
click at [846, 90] on td "7" at bounding box center [824, 88] width 51 height 24
click at [915, 84] on td "29" at bounding box center [907, 88] width 117 height 24
click at [850, 121] on button "Обновить" at bounding box center [851, 123] width 80 height 24
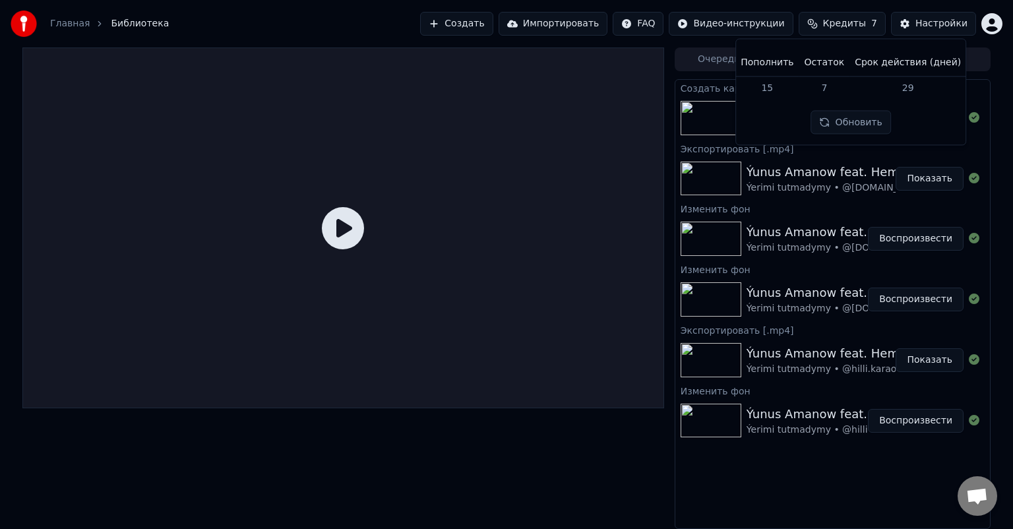
click at [850, 121] on button "Обновить" at bounding box center [851, 123] width 80 height 24
click at [599, 111] on div at bounding box center [343, 227] width 642 height 361
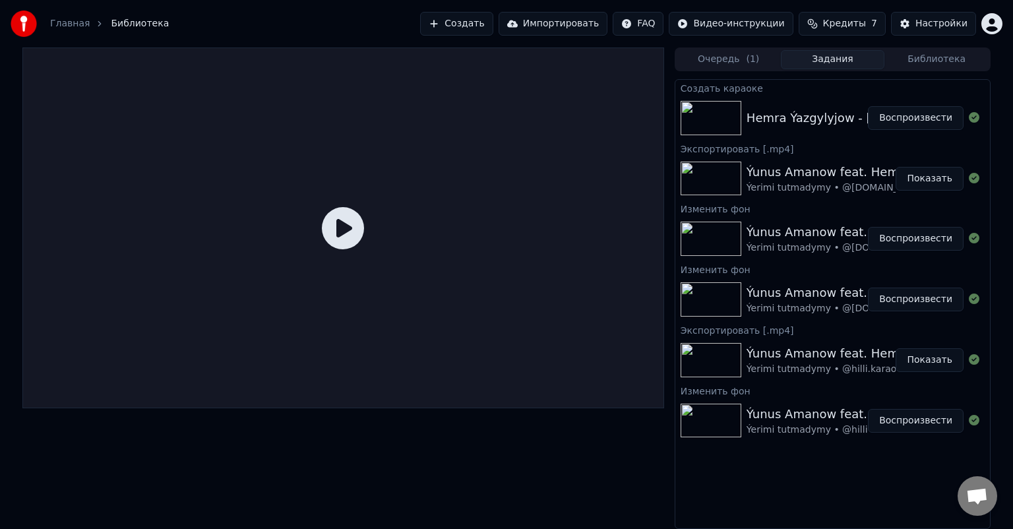
click at [910, 117] on button "Воспроизвести" at bounding box center [916, 118] width 96 height 24
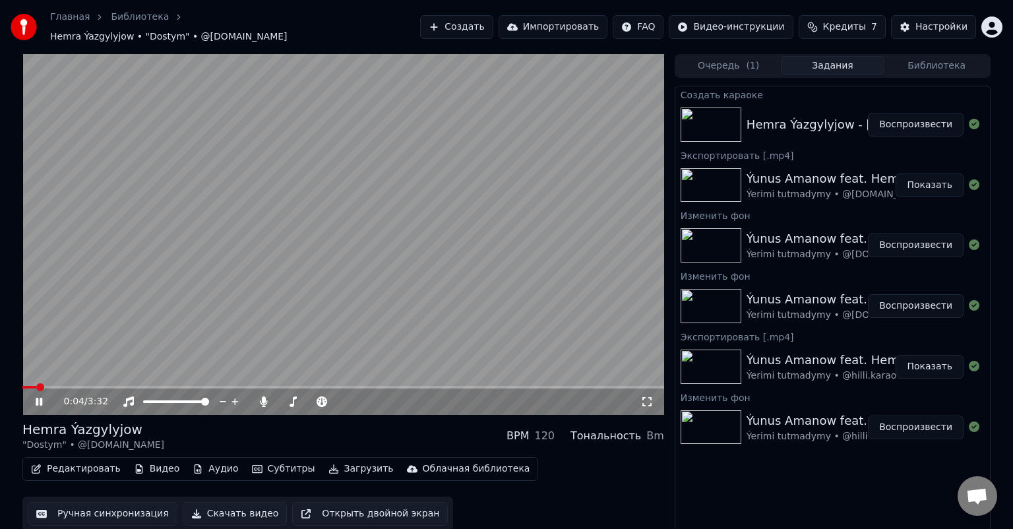
click at [68, 386] on span at bounding box center [343, 387] width 642 height 3
click at [66, 378] on video at bounding box center [343, 234] width 642 height 361
click at [61, 386] on span at bounding box center [51, 387] width 58 height 3
click at [37, 397] on icon at bounding box center [39, 401] width 8 height 9
click at [205, 386] on span at bounding box center [343, 387] width 642 height 3
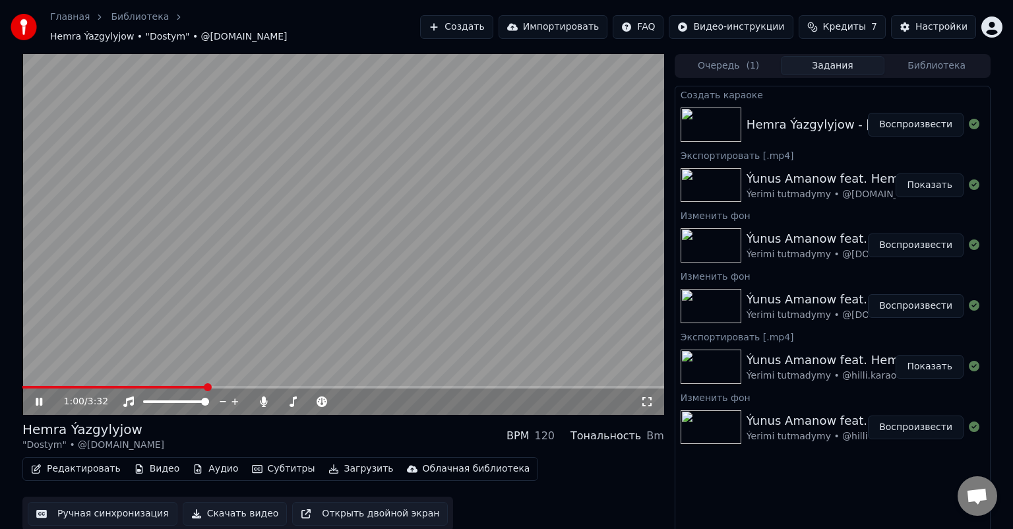
click at [256, 386] on span at bounding box center [343, 387] width 642 height 3
click at [282, 386] on span at bounding box center [343, 387] width 642 height 3
click at [361, 386] on span at bounding box center [343, 387] width 642 height 3
click at [482, 386] on span at bounding box center [343, 387] width 642 height 3
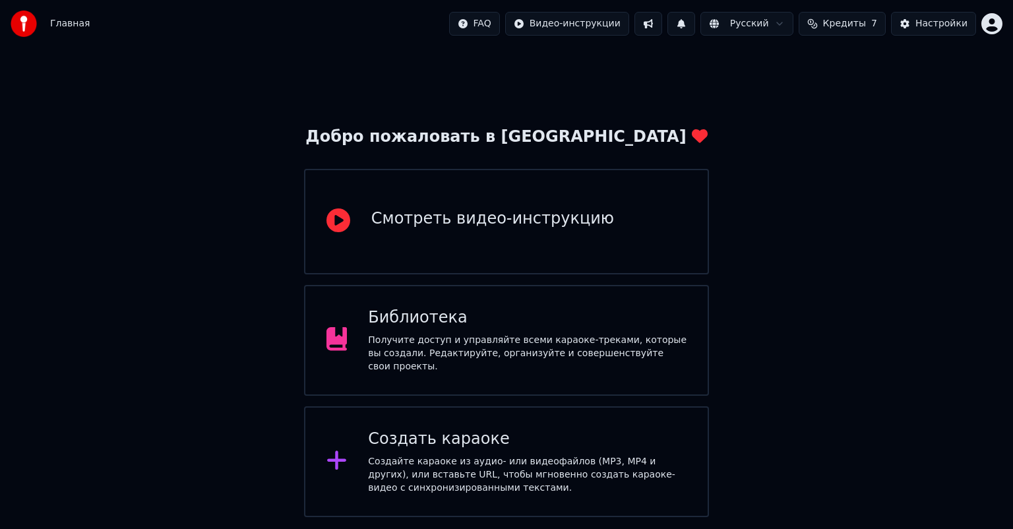
click at [484, 336] on div "Библиотека Получите доступ и управляйте всеми караоке-треками, которые вы созда…" at bounding box center [527, 340] width 318 height 66
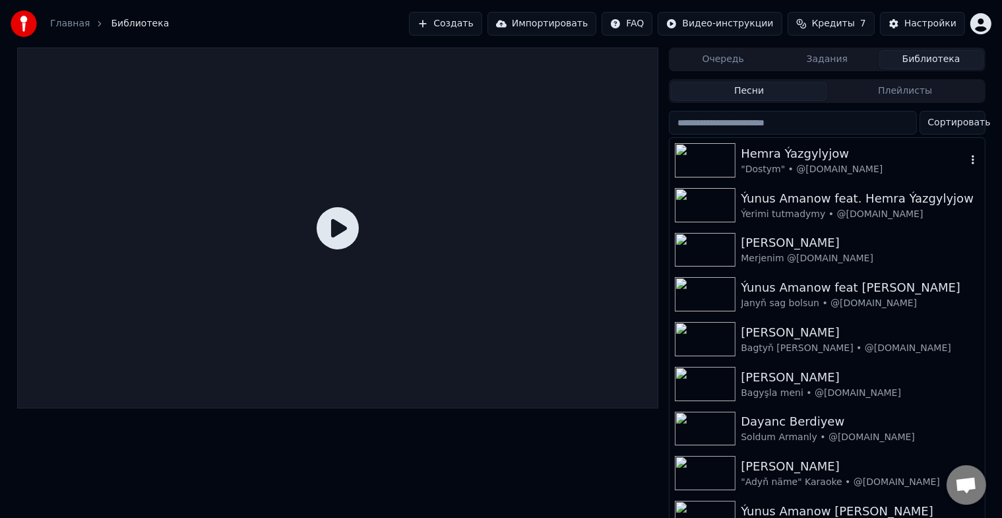
click at [705, 157] on img at bounding box center [704, 160] width 61 height 34
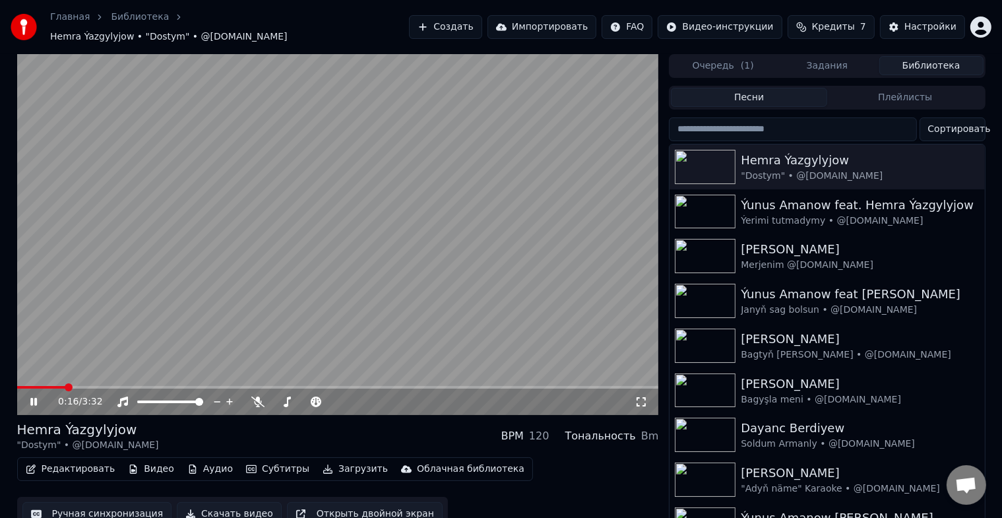
click at [35, 398] on icon at bounding box center [33, 402] width 7 height 8
click at [96, 505] on button "Ручная синхронизация" at bounding box center [97, 514] width 150 height 24
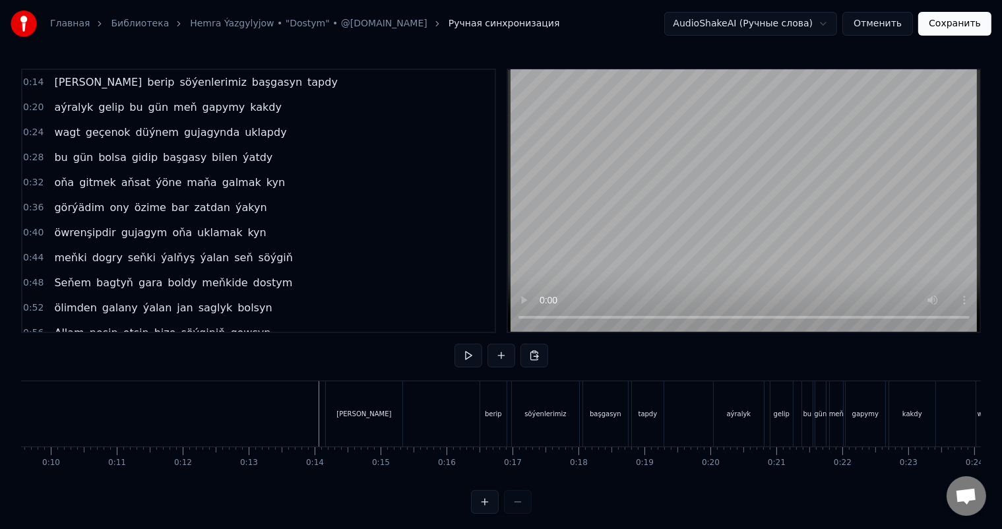
scroll to position [0, 638]
click at [338, 406] on div "[PERSON_NAME]" at bounding box center [356, 413] width 76 height 65
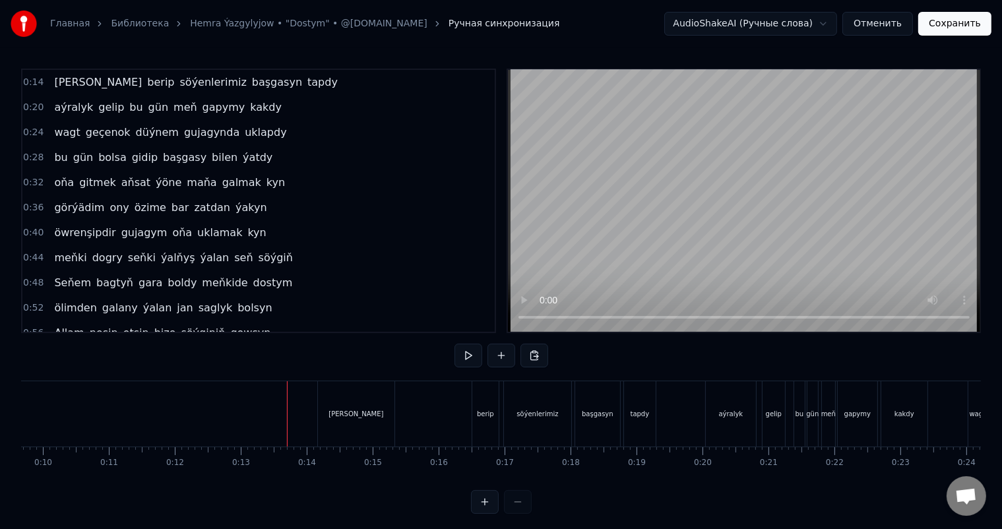
click at [355, 404] on div "[PERSON_NAME]" at bounding box center [356, 413] width 76 height 65
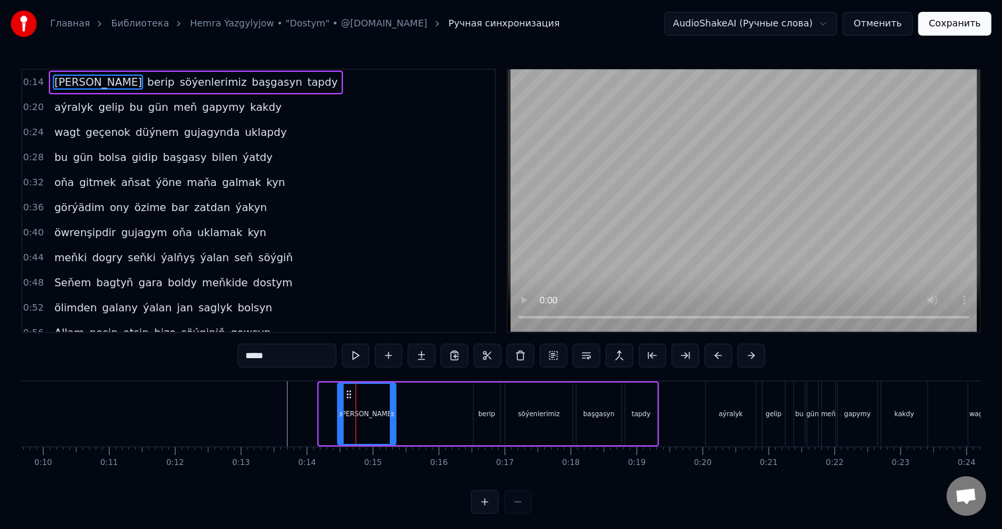
drag, startPoint x: 319, startPoint y: 412, endPoint x: 338, endPoint y: 415, distance: 18.8
click at [338, 415] on icon at bounding box center [340, 414] width 5 height 11
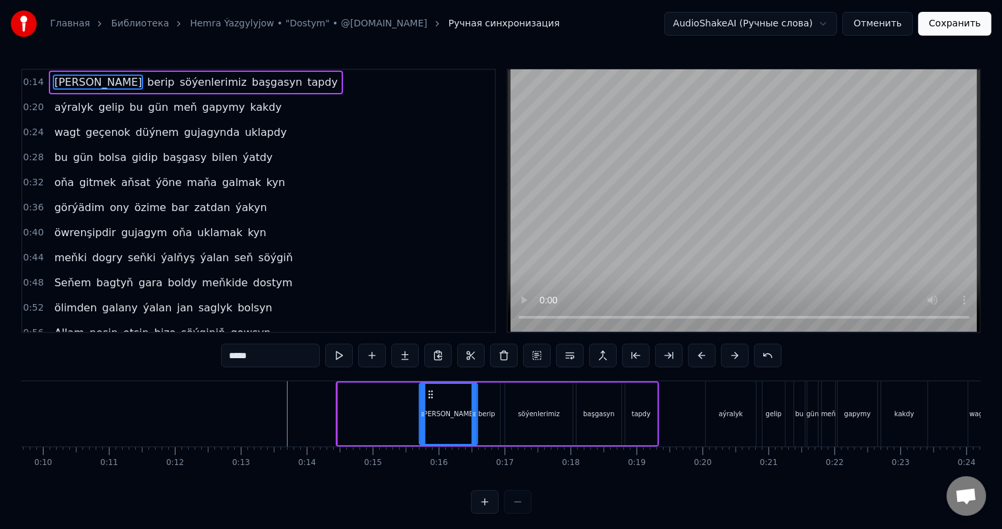
drag, startPoint x: 348, startPoint y: 392, endPoint x: 430, endPoint y: 400, distance: 82.1
click at [430, 400] on div "[PERSON_NAME]" at bounding box center [448, 414] width 57 height 60
drag, startPoint x: 420, startPoint y: 415, endPoint x: 433, endPoint y: 415, distance: 12.5
click at [433, 415] on icon at bounding box center [435, 414] width 5 height 11
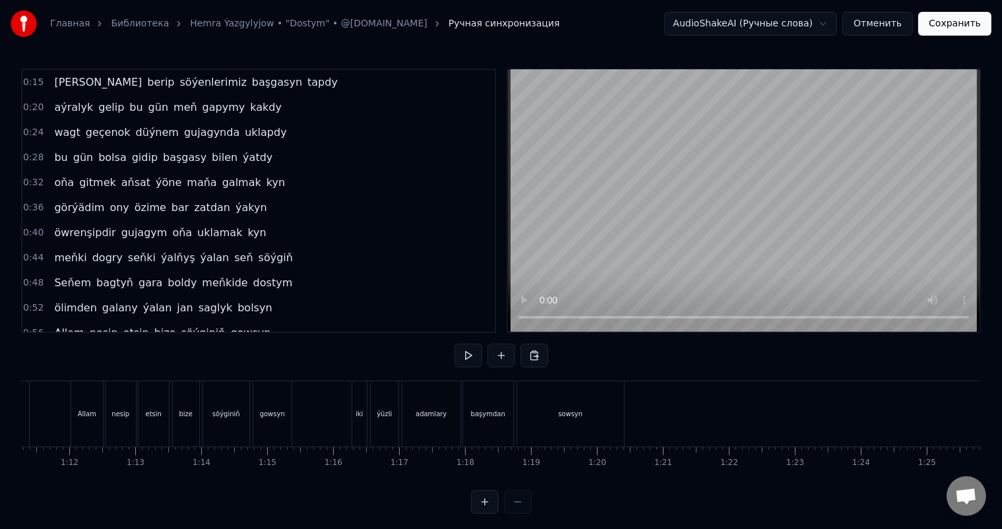
scroll to position [0, 4896]
click at [378, 411] on div "sowsyn" at bounding box center [373, 414] width 24 height 10
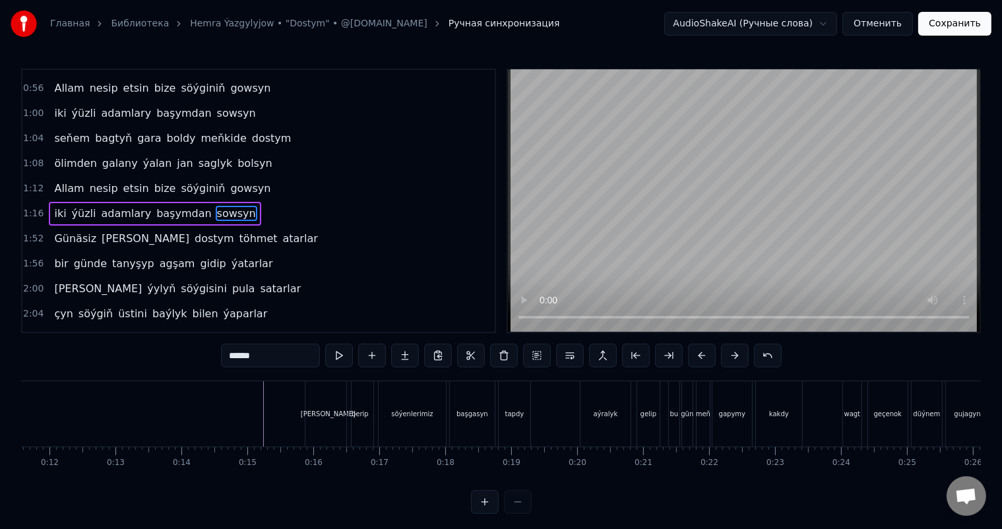
scroll to position [0, 779]
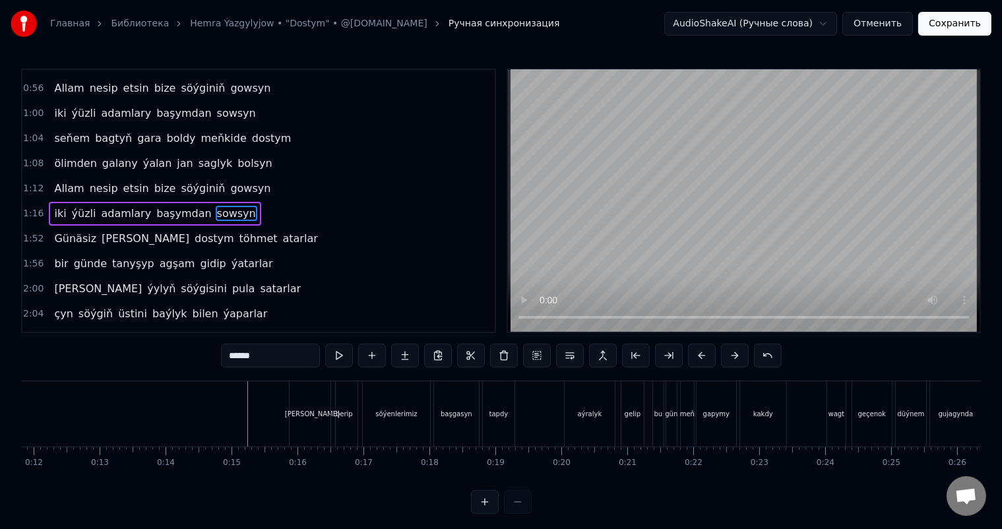
click at [315, 406] on div "[PERSON_NAME]" at bounding box center [311, 413] width 45 height 65
type input "*****"
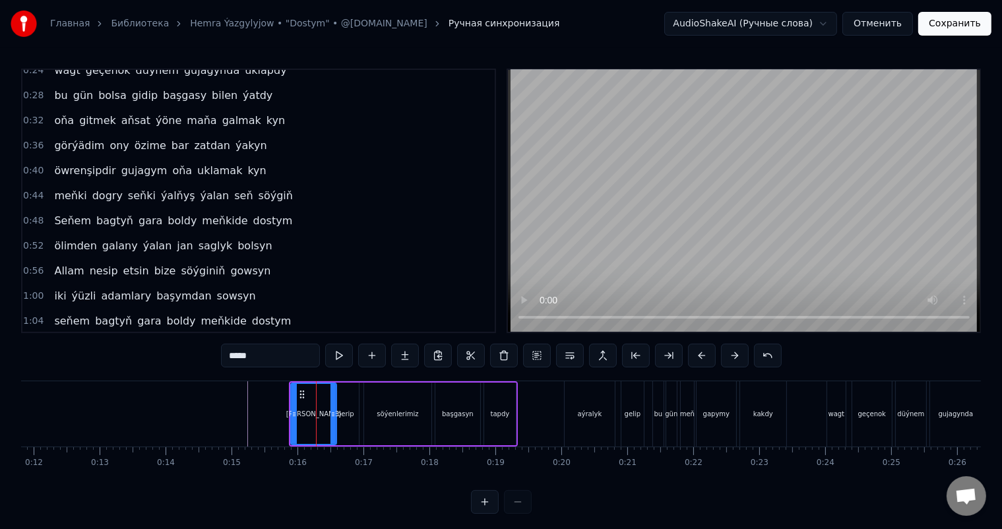
scroll to position [0, 0]
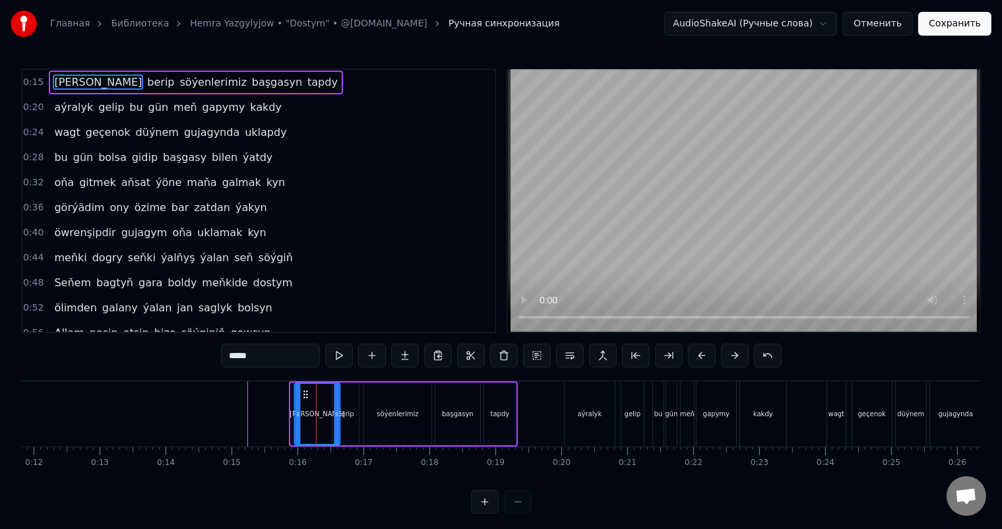
click at [304, 393] on icon at bounding box center [306, 394] width 11 height 11
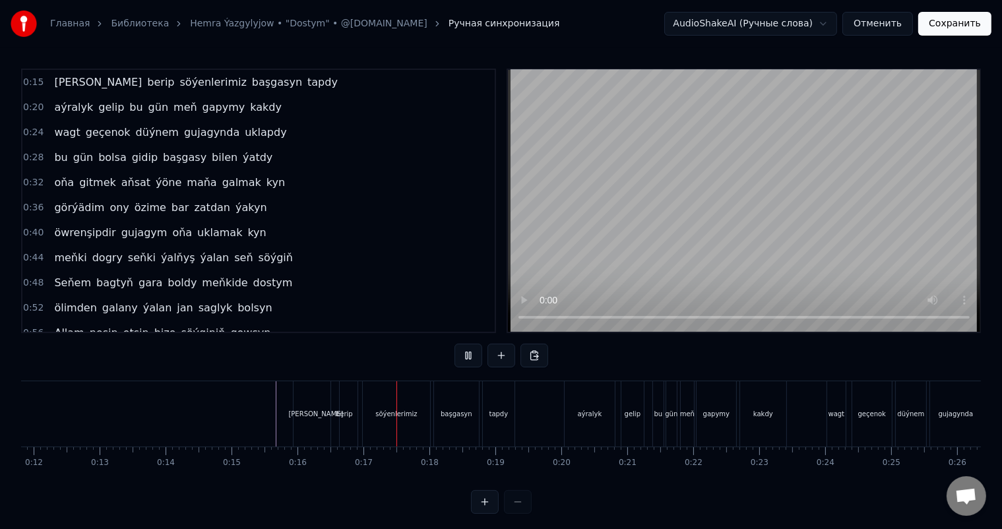
click at [320, 407] on div "[PERSON_NAME]" at bounding box center [315, 413] width 45 height 65
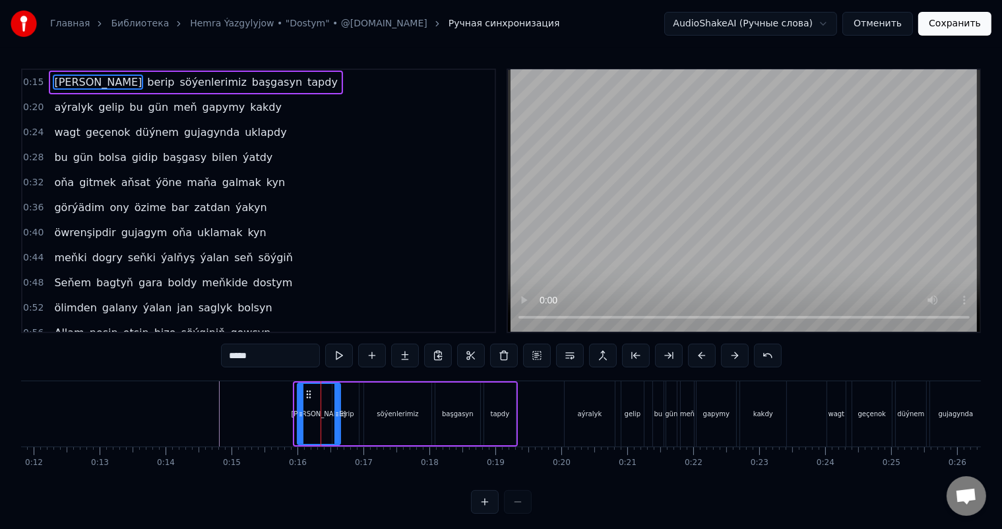
click at [298, 411] on icon at bounding box center [300, 414] width 5 height 11
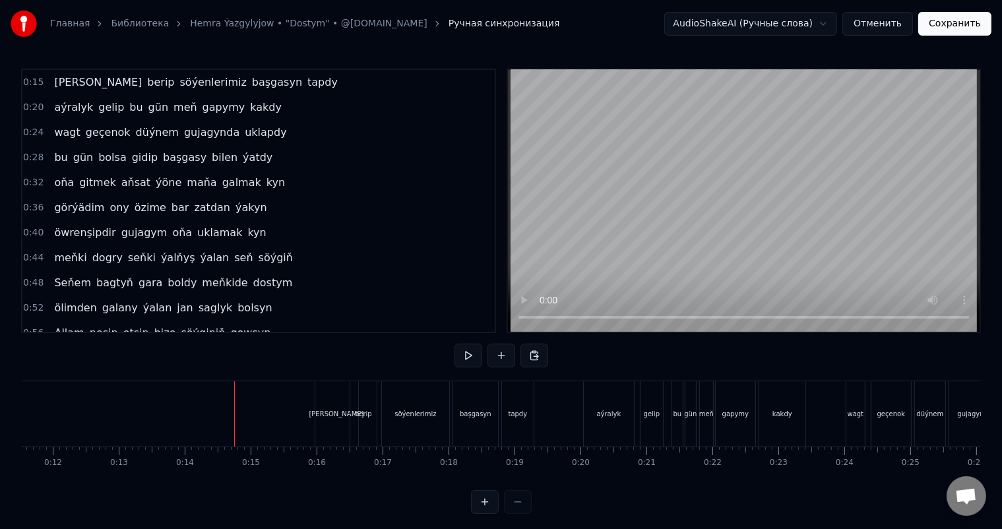
click at [328, 403] on div "[PERSON_NAME]" at bounding box center [336, 413] width 43 height 65
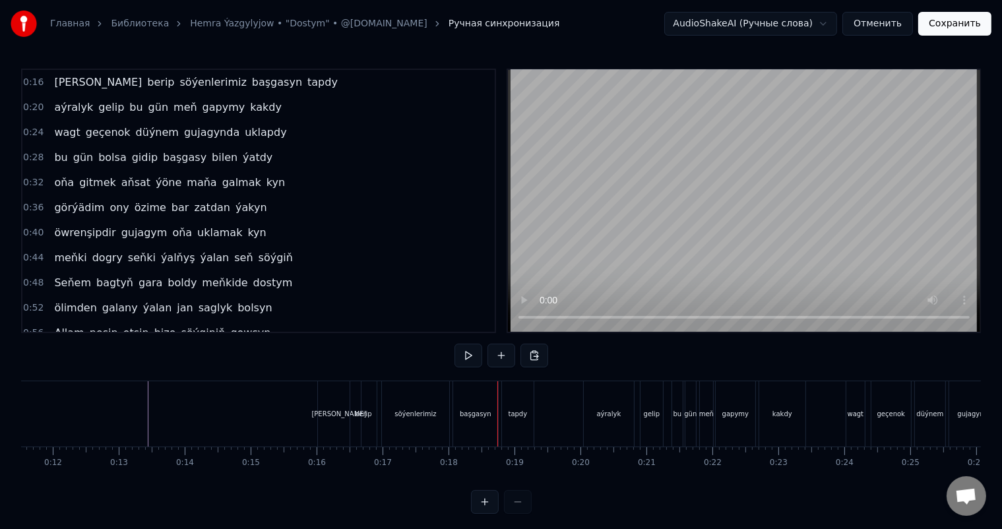
click at [324, 419] on div "[PERSON_NAME]" at bounding box center [339, 413] width 43 height 65
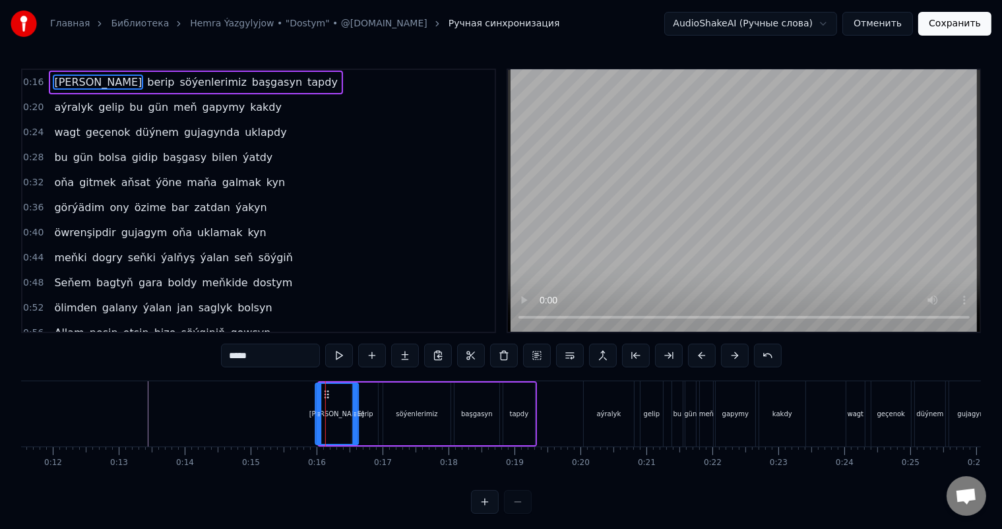
click at [326, 391] on icon at bounding box center [326, 394] width 11 height 11
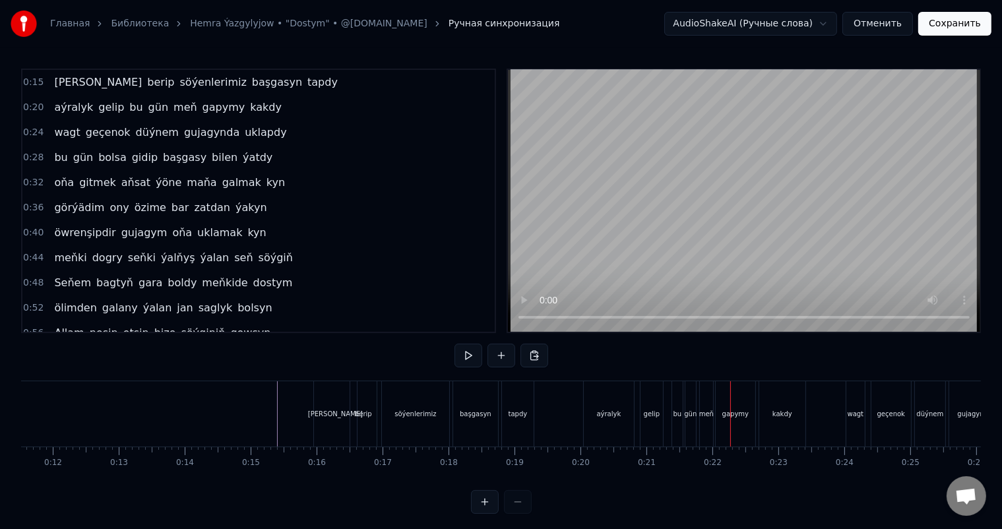
click at [599, 402] on div "aýralyk" at bounding box center [608, 413] width 50 height 65
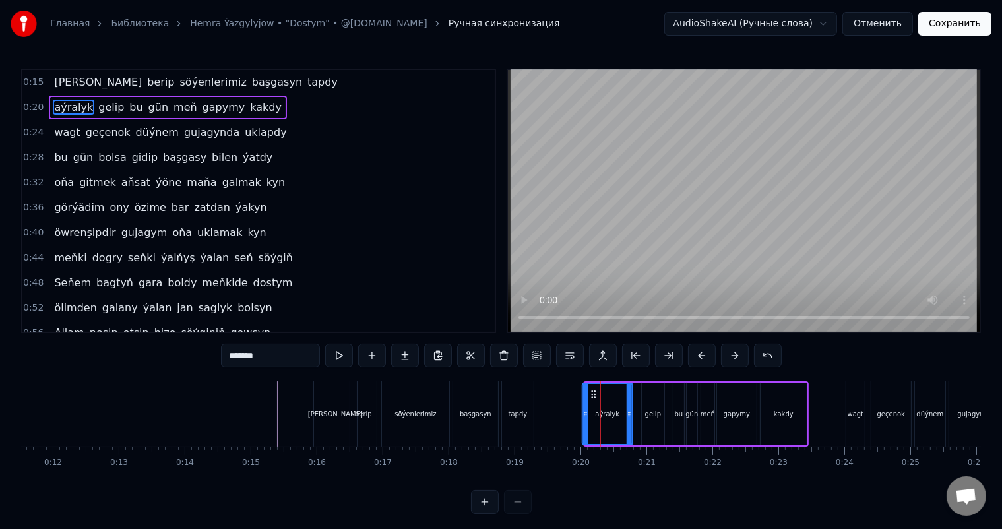
click at [591, 392] on icon at bounding box center [593, 394] width 11 height 11
click at [733, 405] on div "gapymy" at bounding box center [737, 413] width 40 height 63
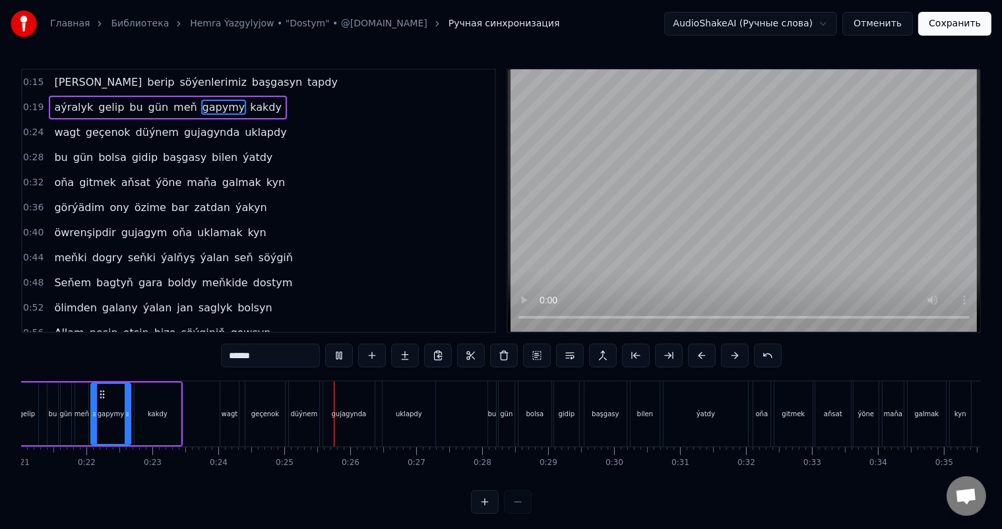
scroll to position [0, 1596]
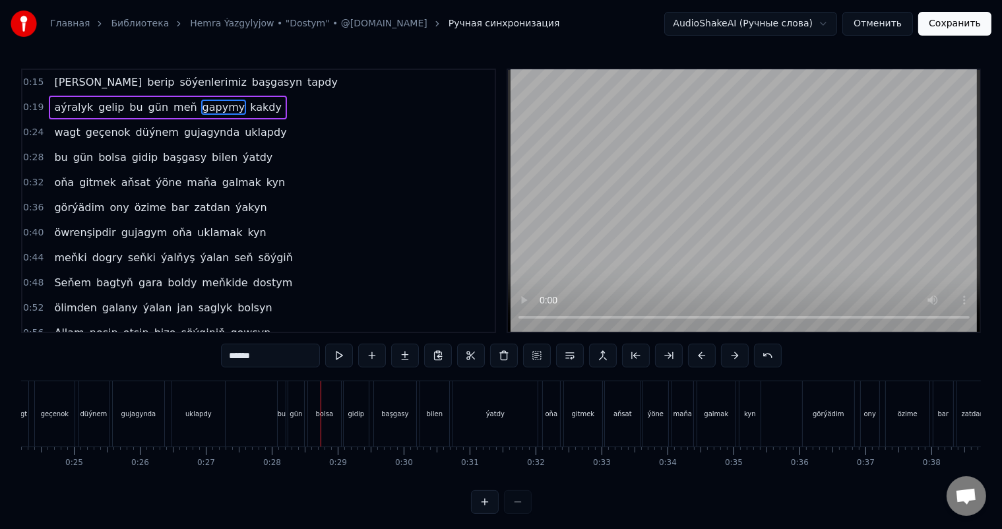
click at [280, 405] on div "bu" at bounding box center [282, 413] width 8 height 65
type input "**"
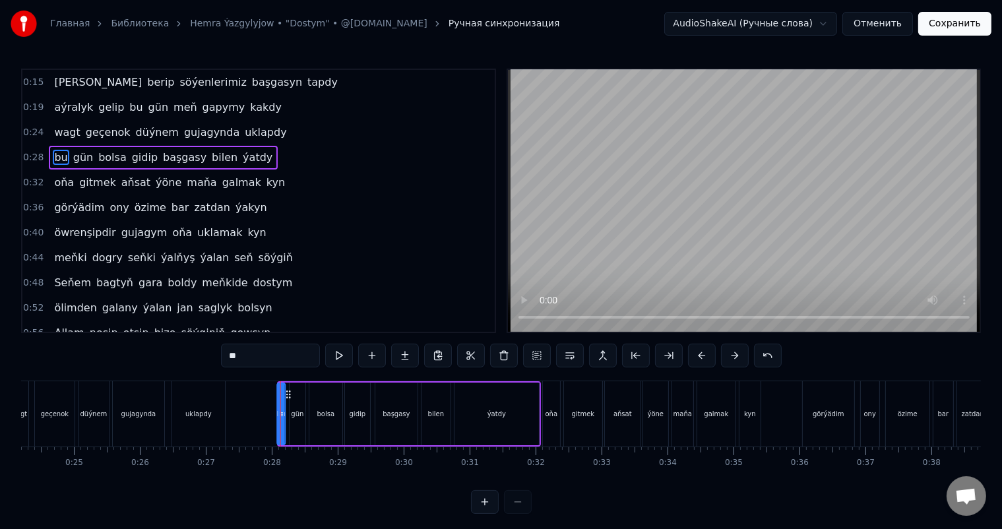
click at [287, 394] on circle at bounding box center [287, 394] width 1 height 1
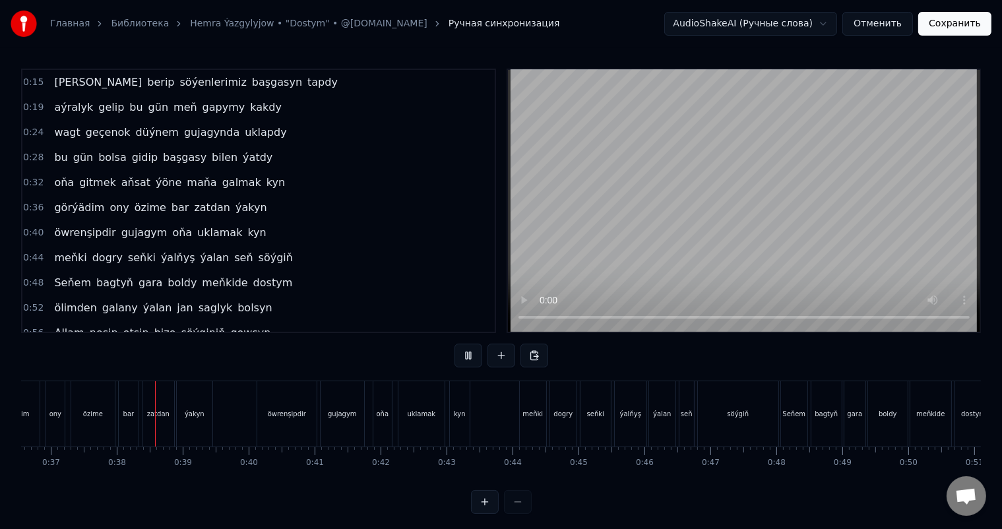
scroll to position [0, 2435]
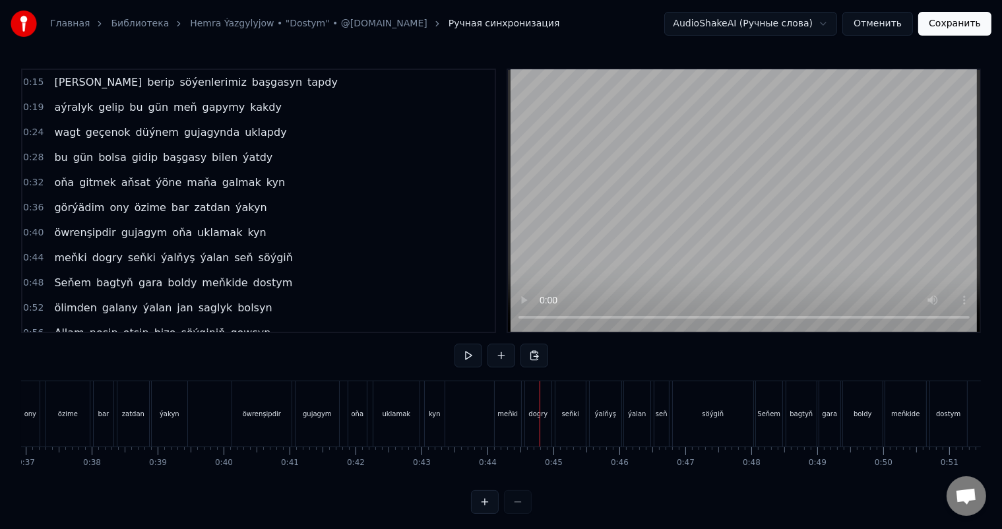
click at [508, 405] on div "meňki" at bounding box center [507, 413] width 26 height 65
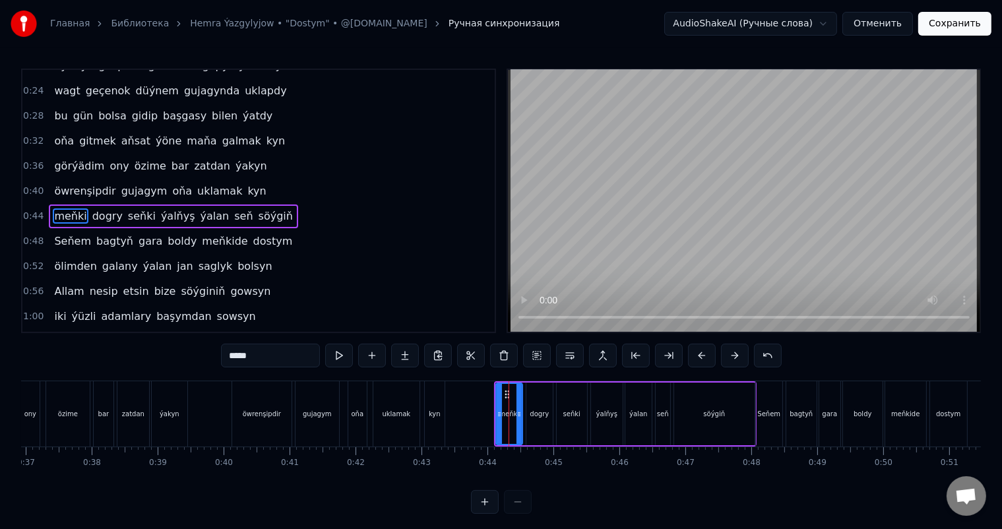
scroll to position [50, 0]
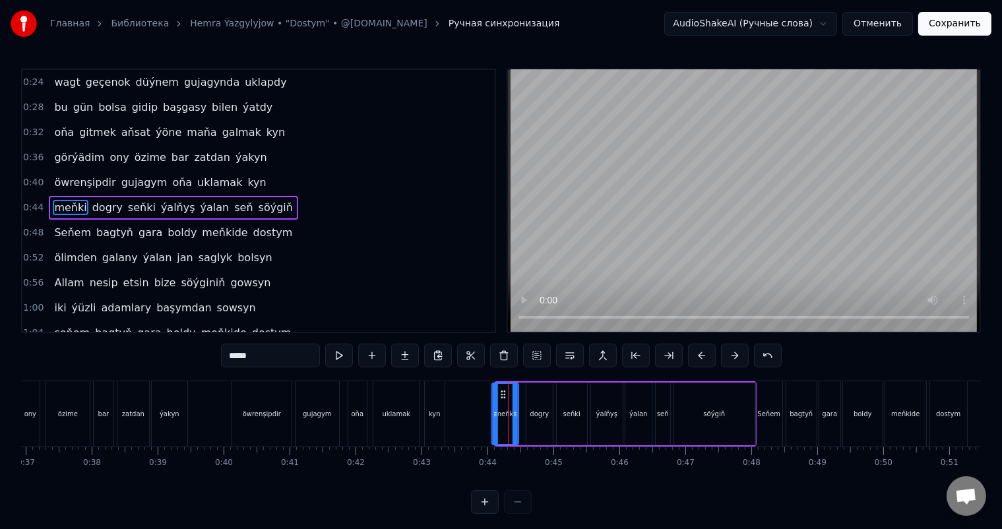
click at [502, 391] on circle at bounding box center [502, 391] width 1 height 1
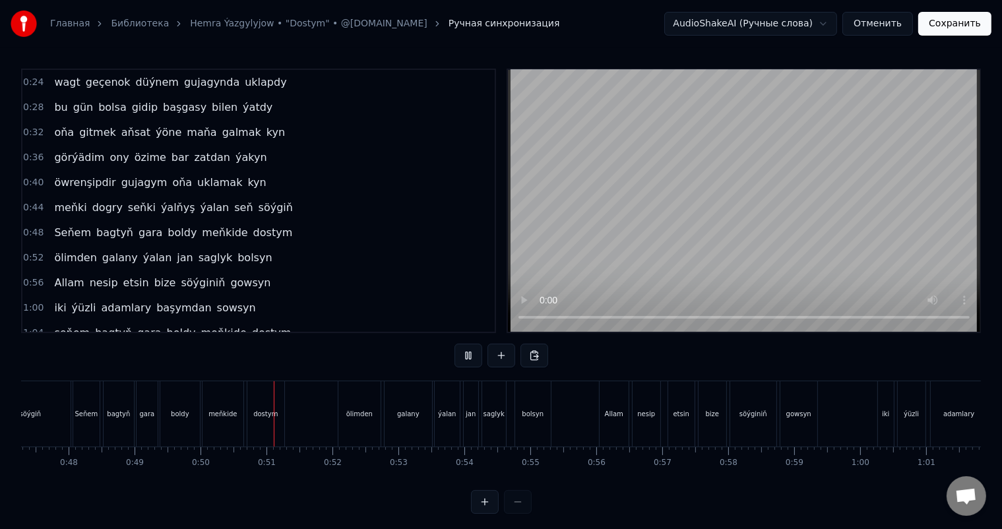
scroll to position [0, 3271]
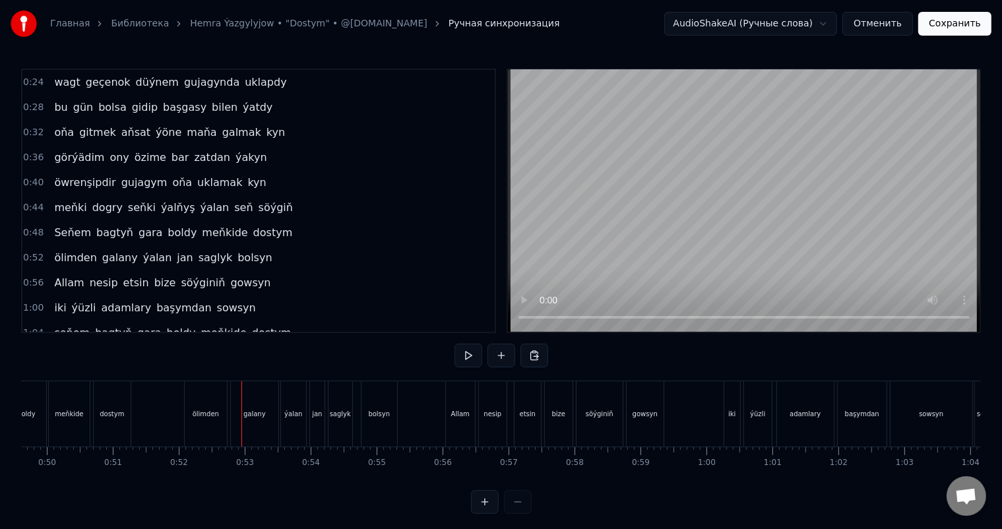
click at [200, 414] on div "ölimden" at bounding box center [206, 414] width 26 height 10
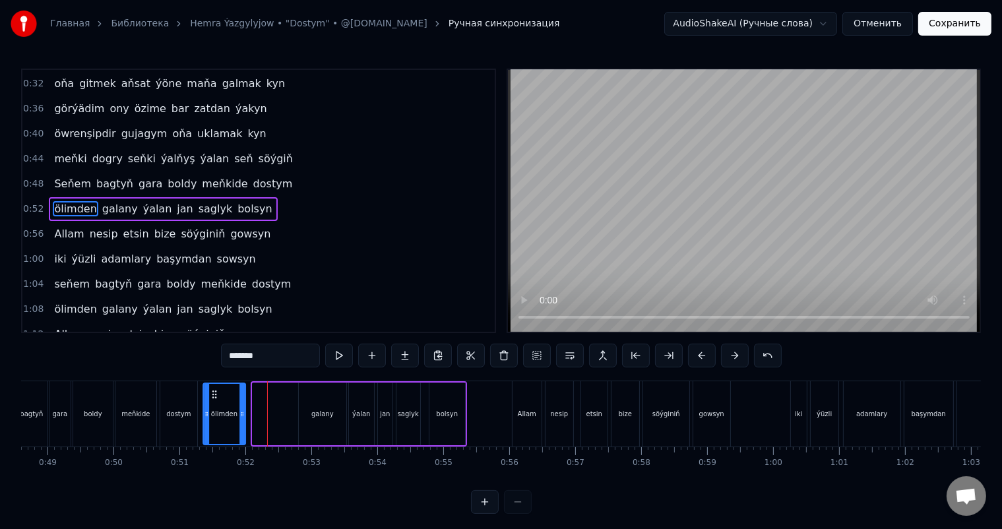
scroll to position [0, 3202]
drag, startPoint x: 195, startPoint y: 393, endPoint x: 258, endPoint y: 393, distance: 63.3
click at [258, 393] on icon at bounding box center [260, 394] width 11 height 11
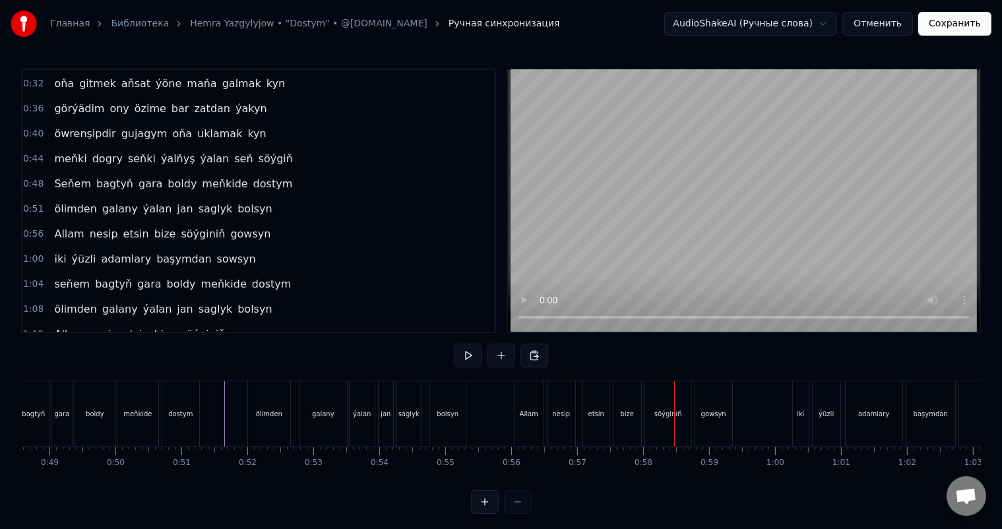
click at [522, 427] on div "Allam" at bounding box center [528, 413] width 29 height 65
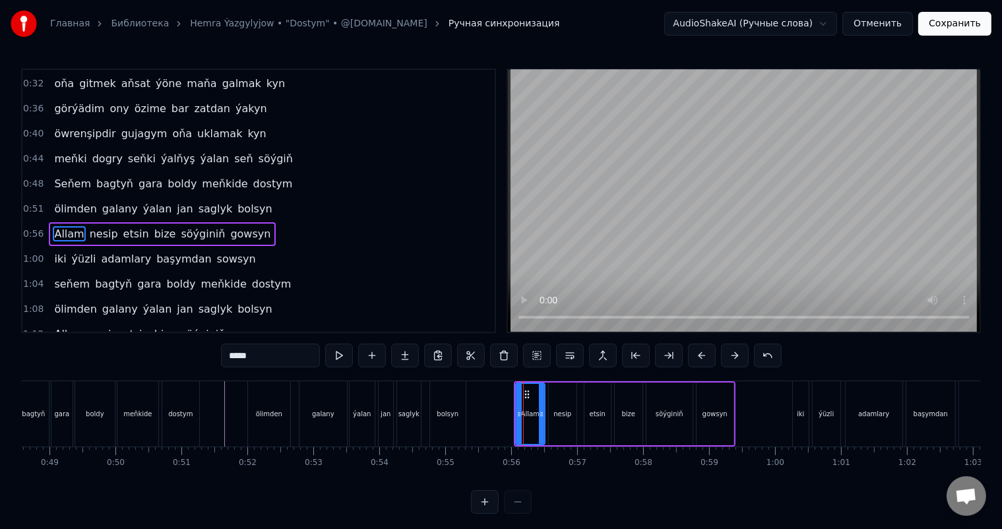
scroll to position [123, 0]
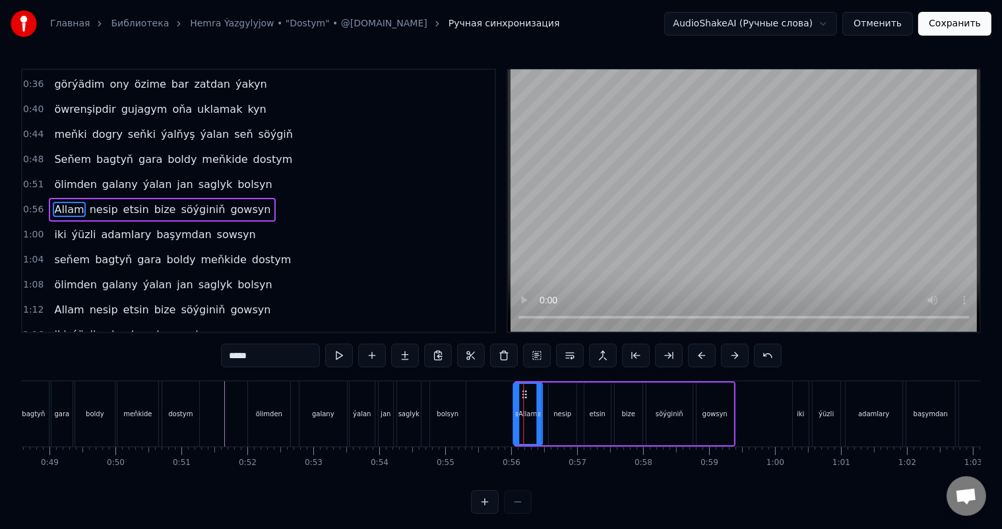
click at [522, 391] on icon at bounding box center [524, 394] width 11 height 11
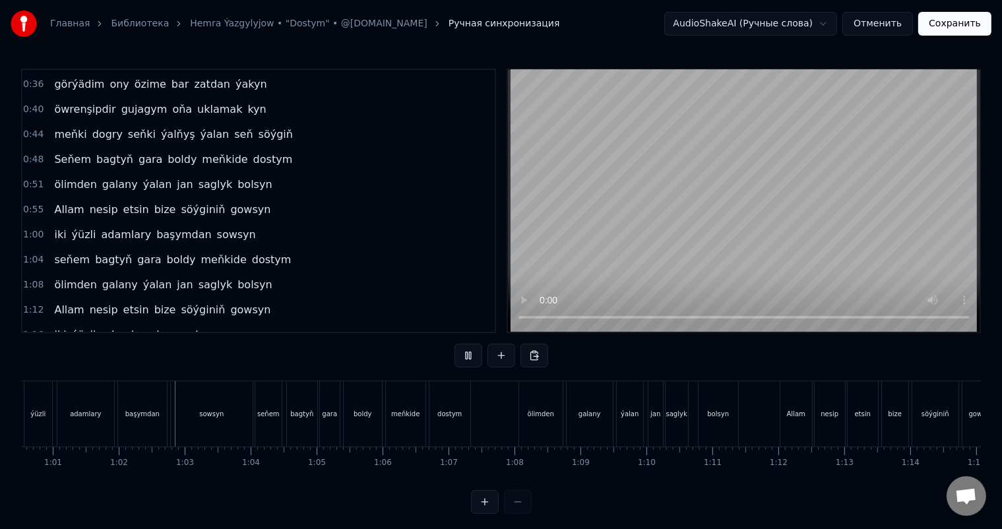
scroll to position [0, 4040]
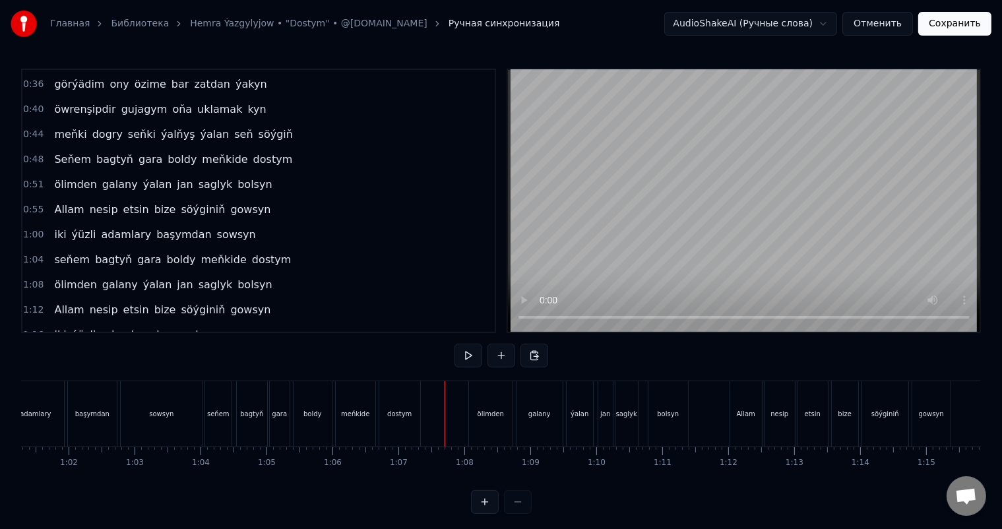
click at [497, 405] on div "ölimden" at bounding box center [491, 413] width 44 height 65
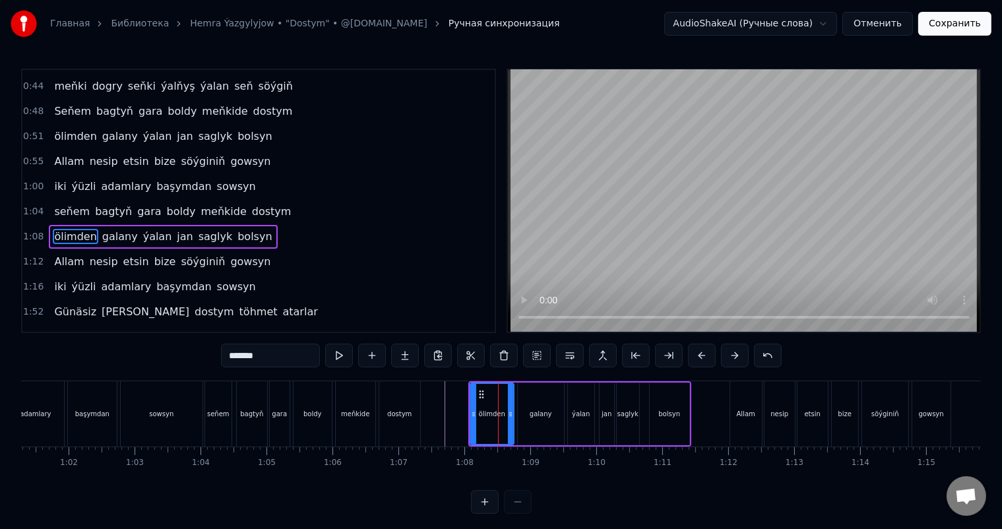
scroll to position [196, 0]
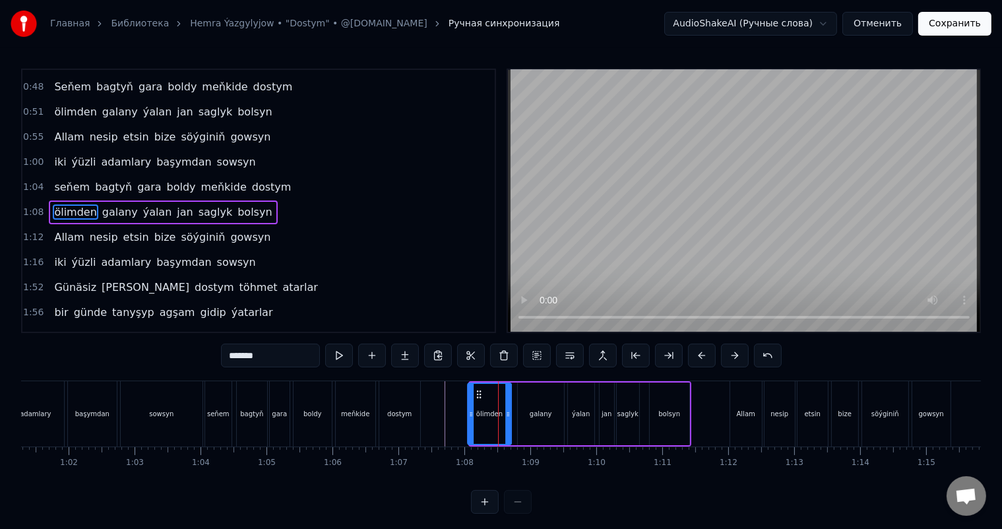
click at [479, 394] on circle at bounding box center [479, 394] width 1 height 1
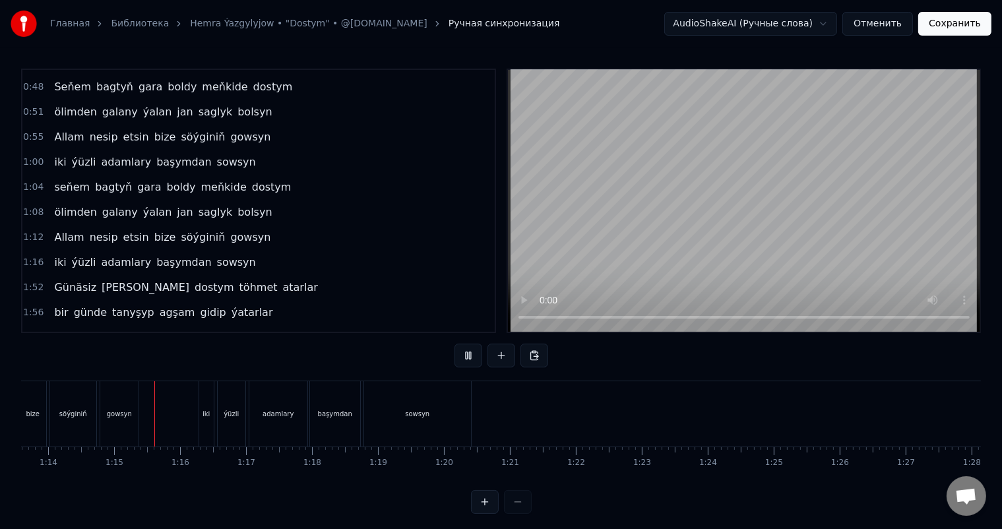
scroll to position [0, 4876]
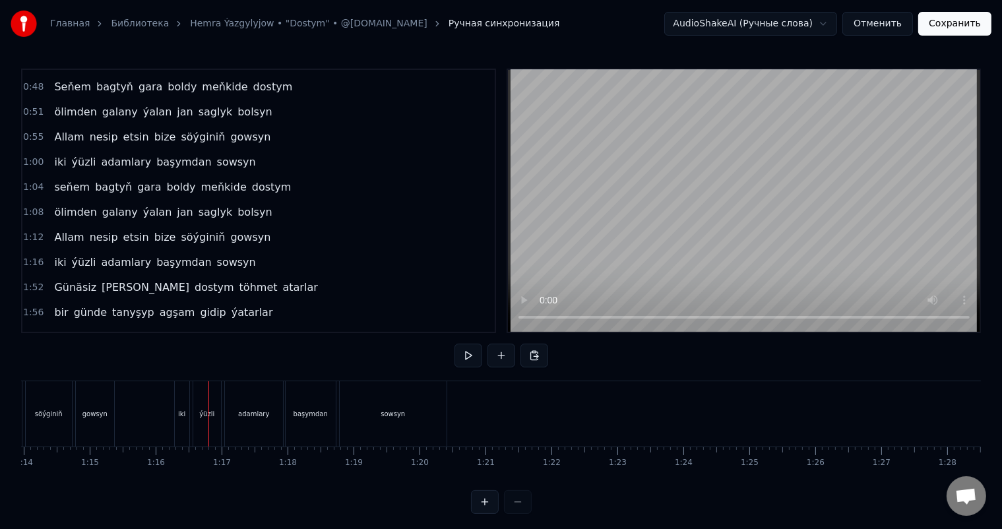
click at [181, 404] on div "iki" at bounding box center [182, 413] width 15 height 65
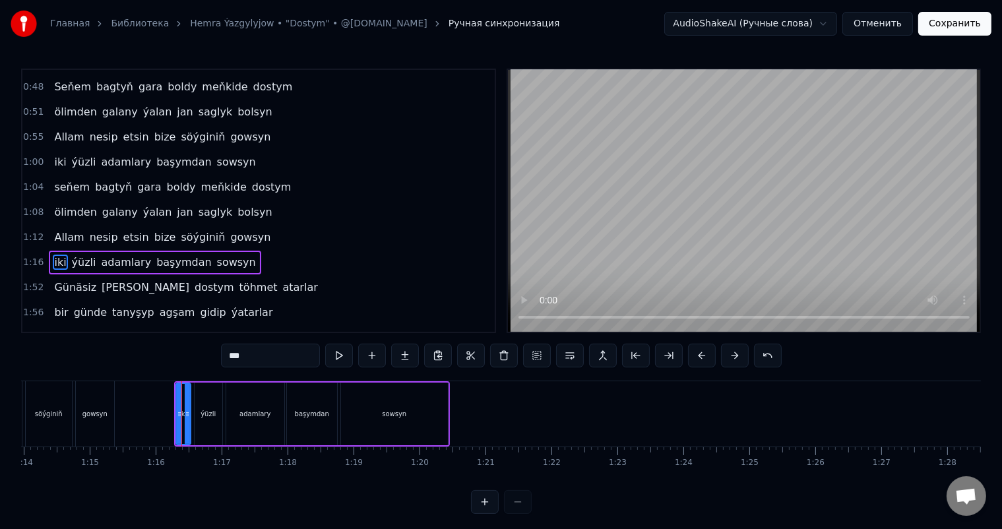
scroll to position [245, 0]
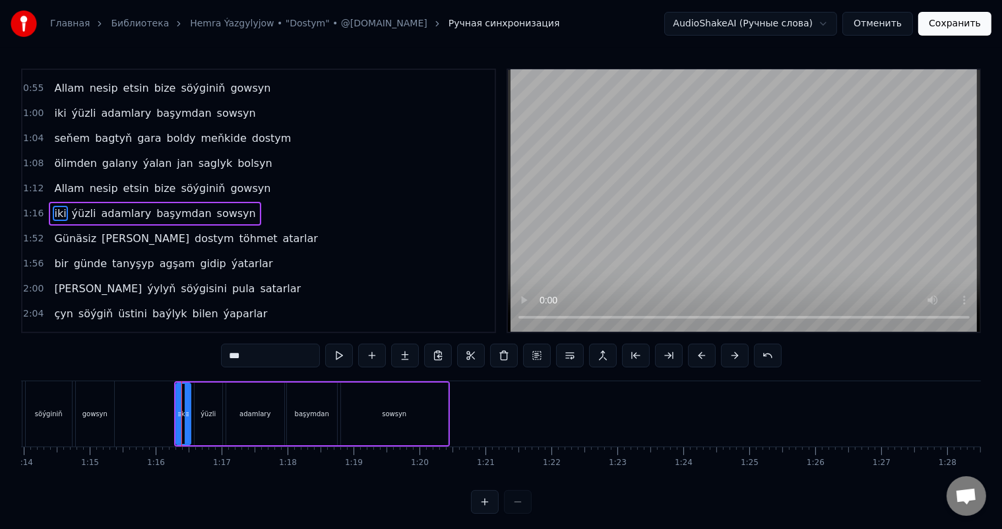
click at [189, 388] on div "iki" at bounding box center [183, 413] width 16 height 63
click at [190, 393] on div at bounding box center [189, 414] width 5 height 60
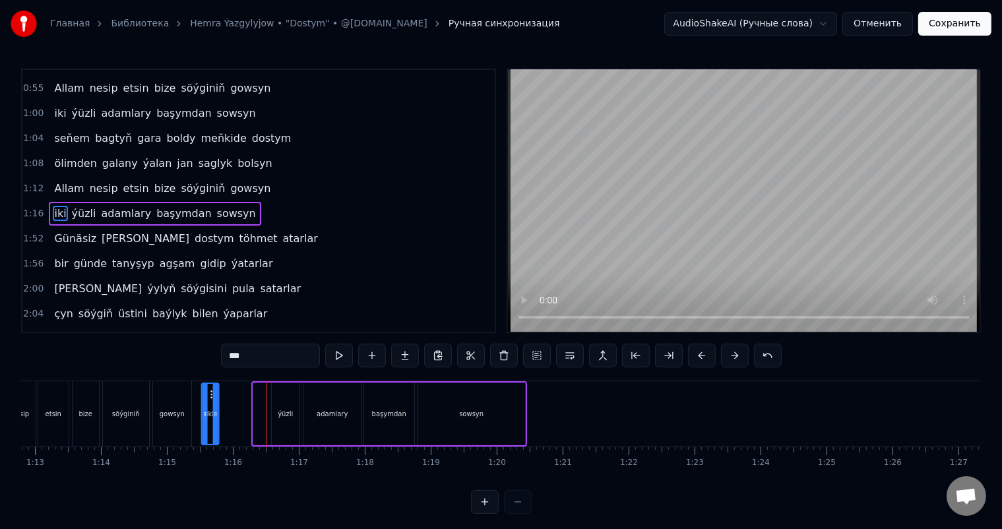
scroll to position [0, 4795]
drag, startPoint x: 185, startPoint y: 394, endPoint x: 264, endPoint y: 398, distance: 78.6
click at [264, 398] on div "iki" at bounding box center [262, 414] width 16 height 60
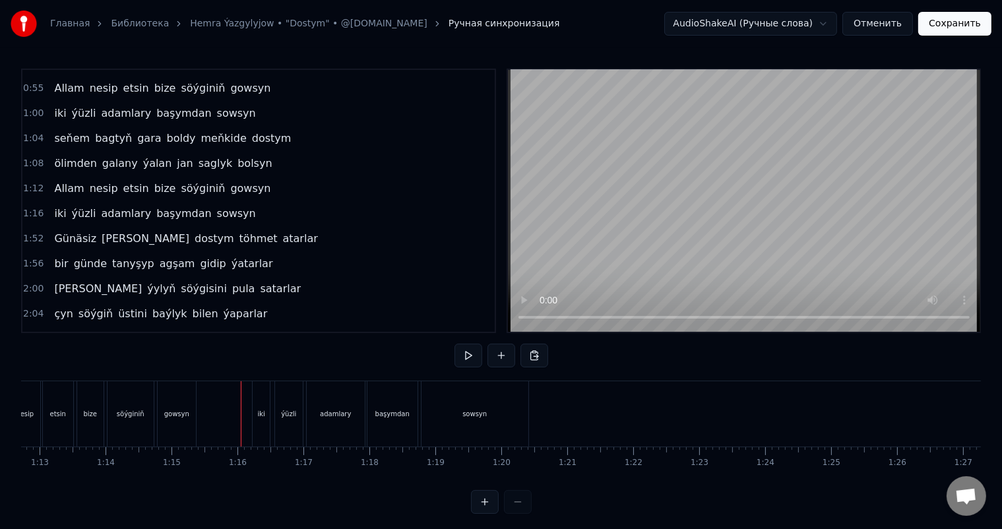
click at [263, 397] on div "iki" at bounding box center [261, 413] width 17 height 65
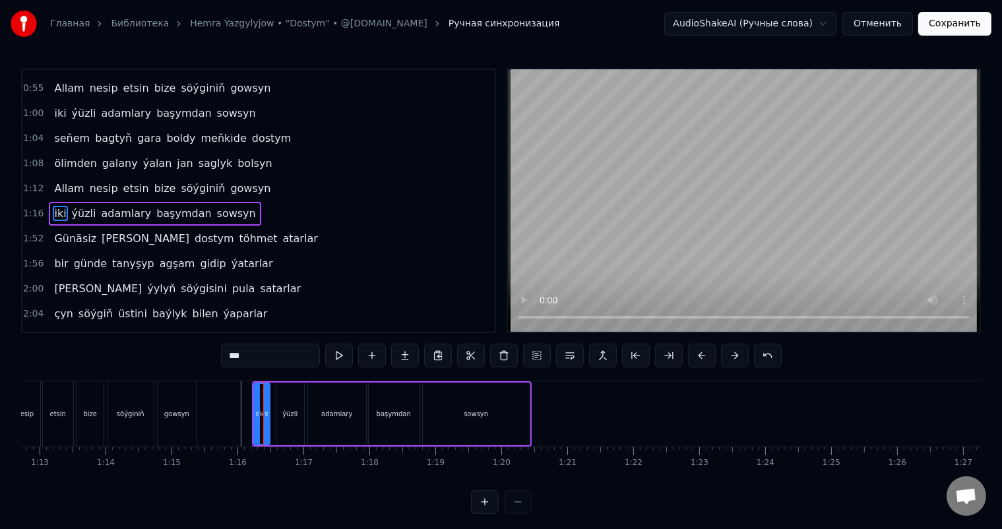
click at [267, 401] on div at bounding box center [266, 414] width 5 height 60
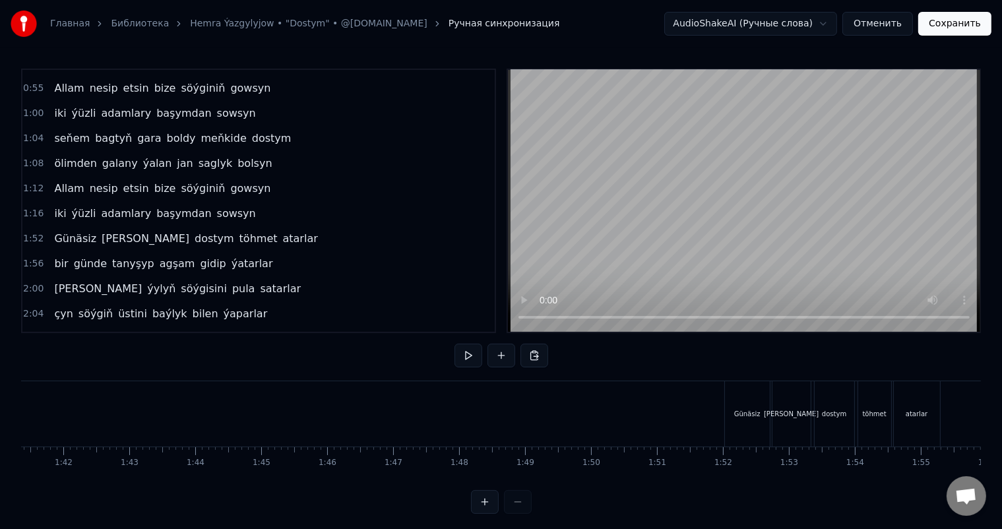
scroll to position [0, 6691]
click at [529, 401] on div at bounding box center [323, 413] width 13986 height 65
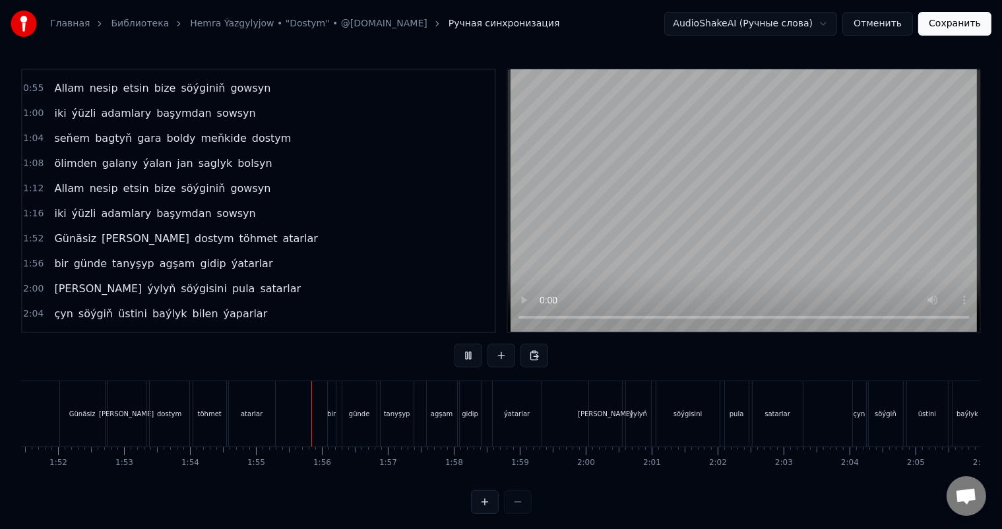
scroll to position [0, 7533]
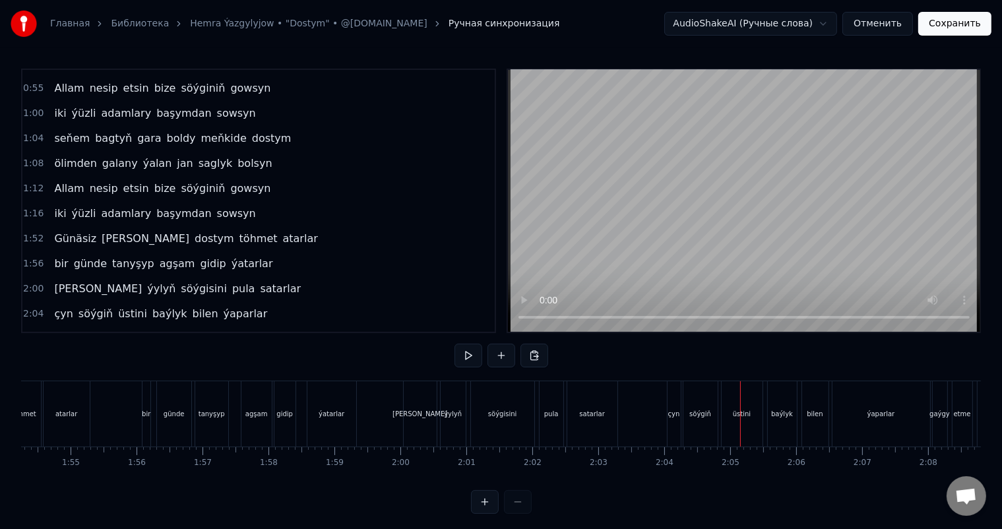
click at [674, 399] on div "çyn" at bounding box center [673, 413] width 13 height 65
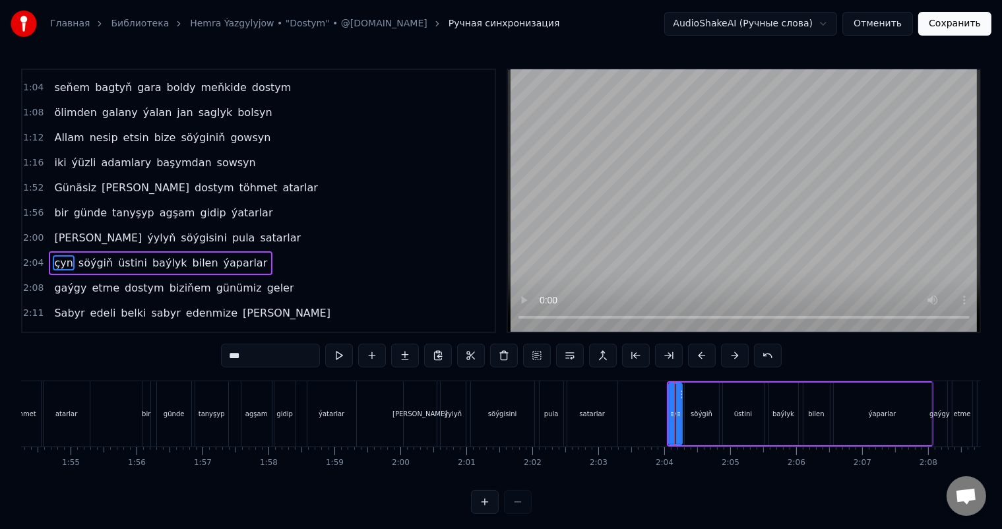
scroll to position [342, 0]
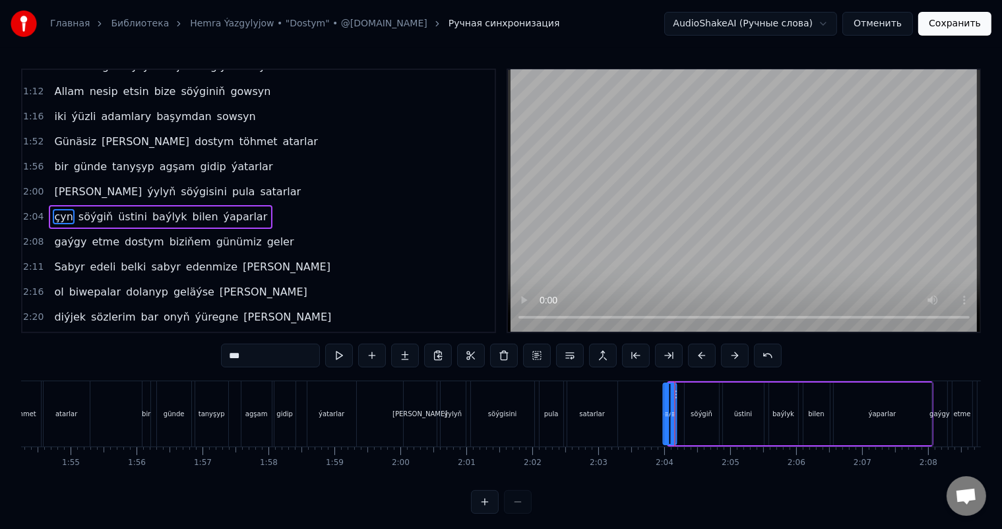
click at [676, 390] on icon at bounding box center [674, 394] width 11 height 11
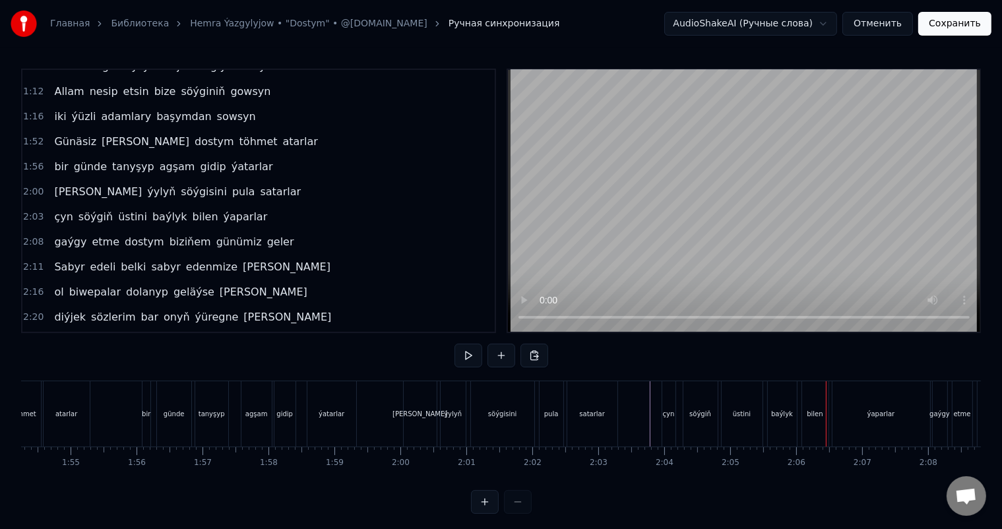
click at [144, 404] on div "bir" at bounding box center [146, 413] width 8 height 65
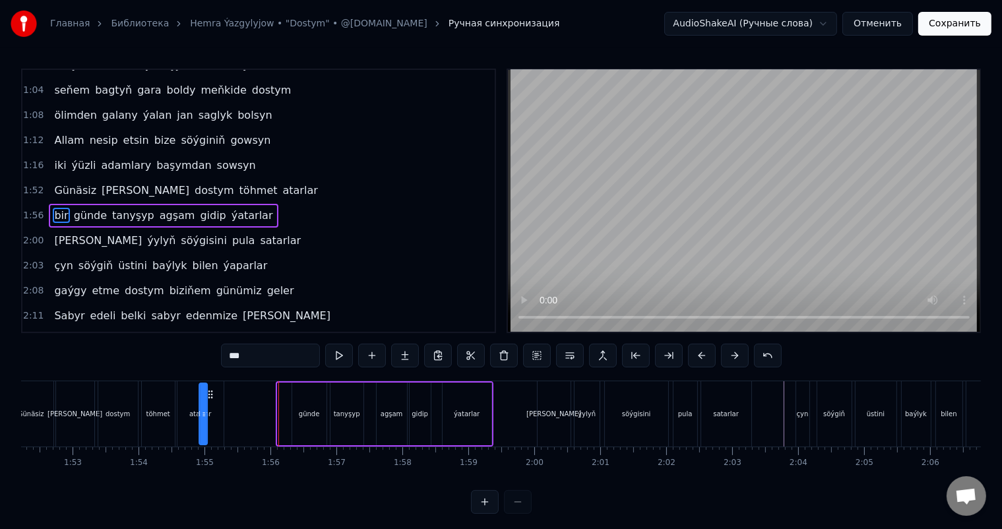
scroll to position [0, 7392]
drag, startPoint x: 154, startPoint y: 393, endPoint x: 290, endPoint y: 400, distance: 136.0
click at [290, 400] on div "bir" at bounding box center [288, 413] width 9 height 63
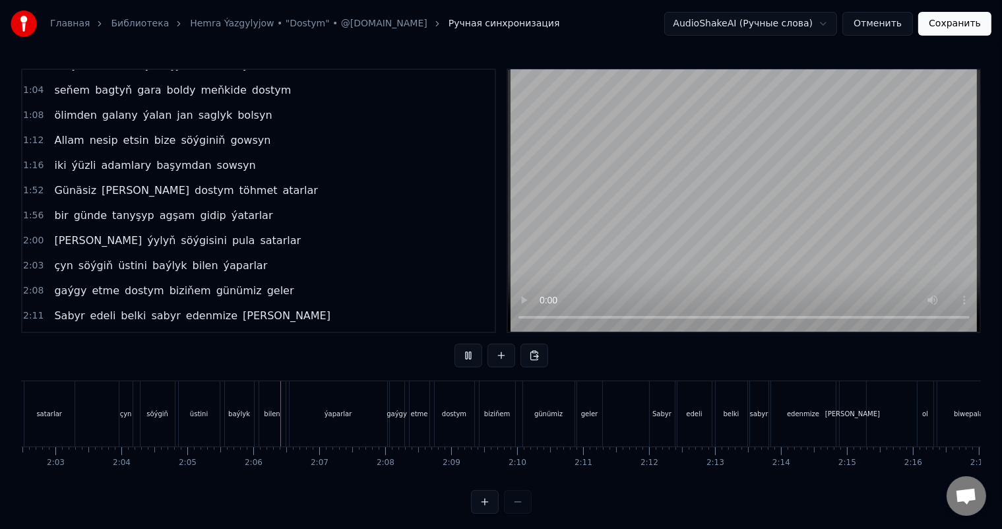
scroll to position [0, 8228]
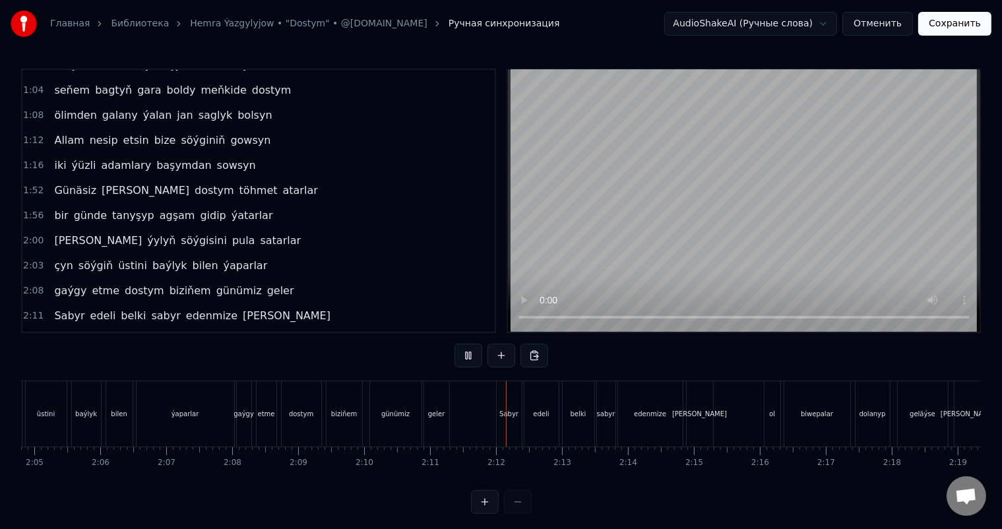
click at [190, 407] on div "ýaparlar" at bounding box center [185, 413] width 98 height 65
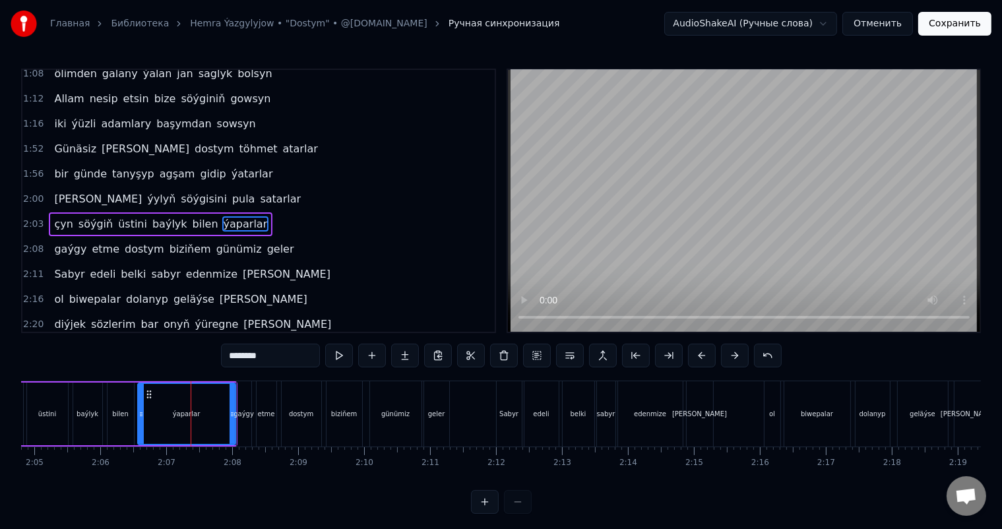
scroll to position [342, 0]
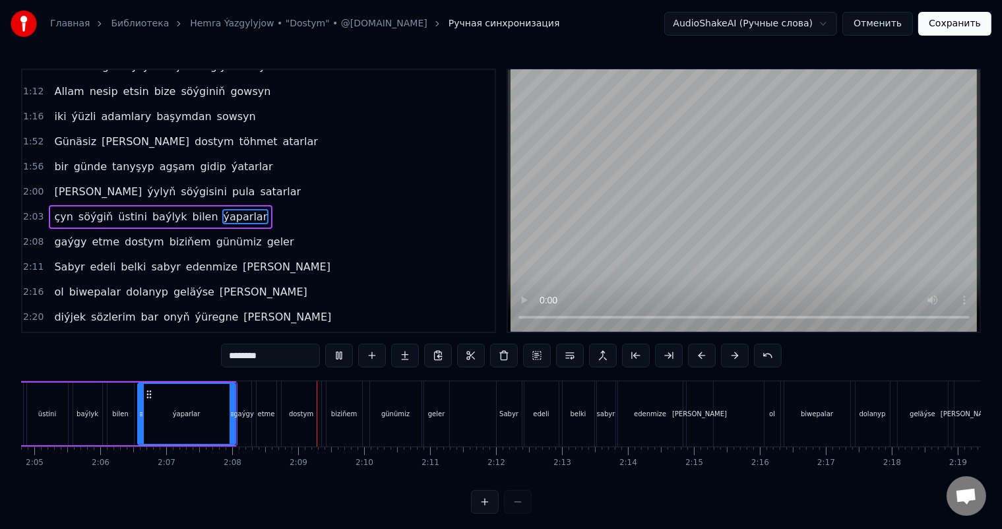
click at [159, 409] on div "ýaparlar" at bounding box center [186, 414] width 96 height 60
click at [47, 411] on div "üstini" at bounding box center [47, 414] width 18 height 10
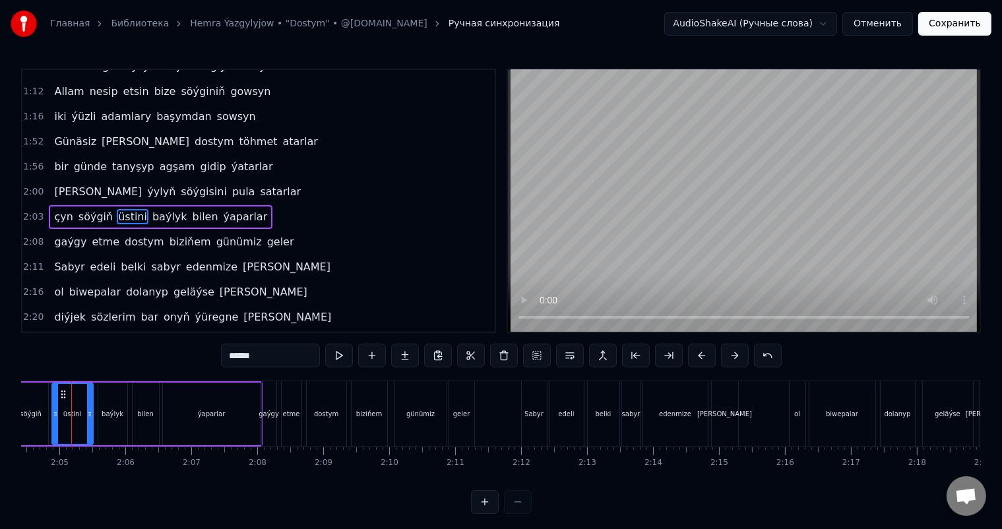
scroll to position [0, 8187]
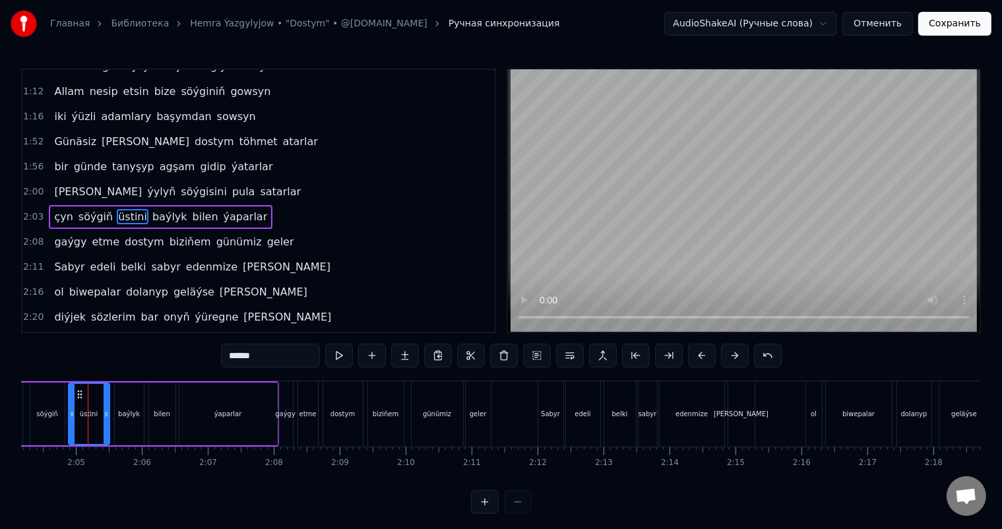
click at [47, 410] on div "söýgiň" at bounding box center [47, 414] width 22 height 10
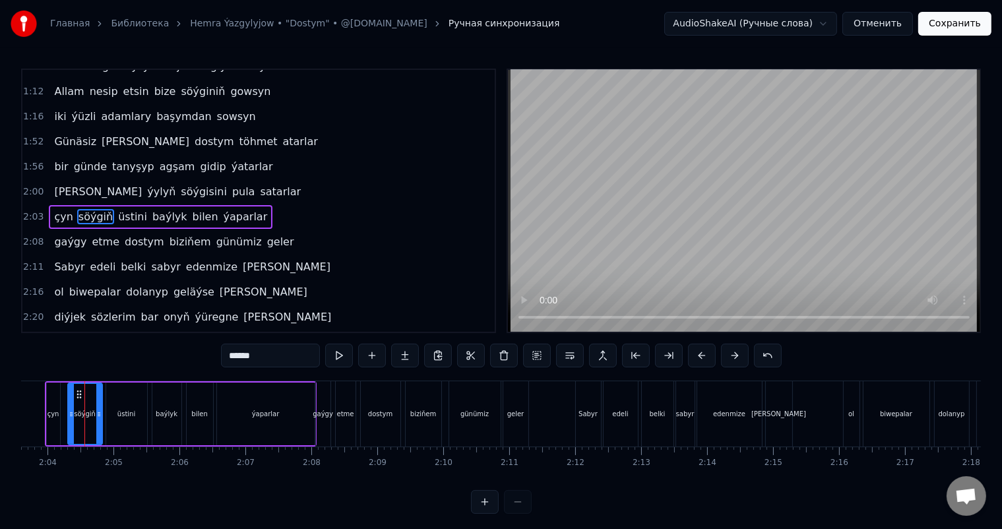
scroll to position [0, 8147]
click at [70, 234] on span "gaýgy" at bounding box center [70, 241] width 35 height 15
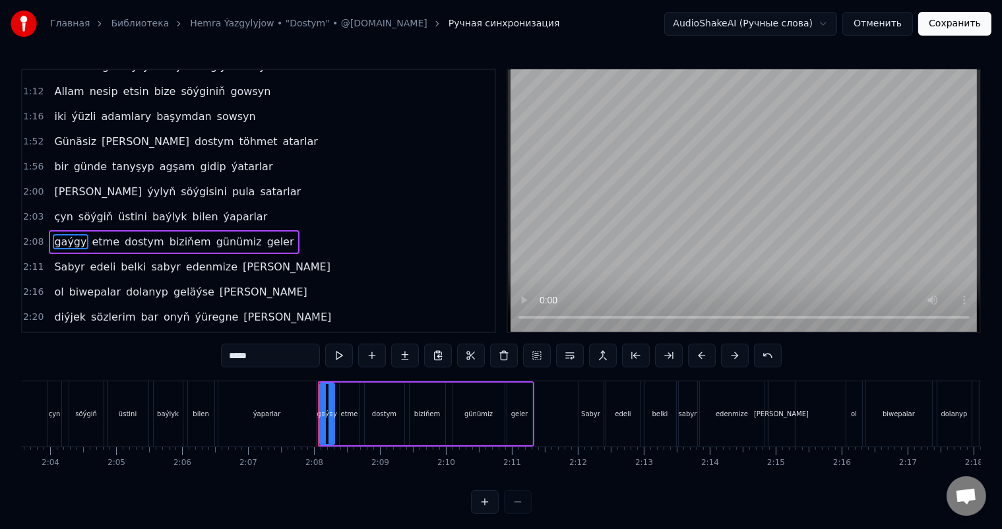
scroll to position [366, 0]
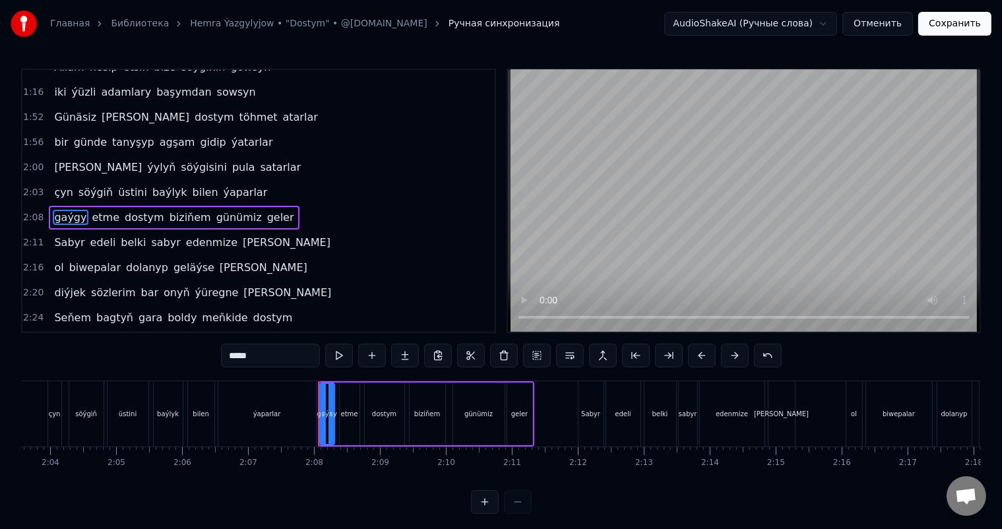
drag, startPoint x: 255, startPoint y: 356, endPoint x: 208, endPoint y: 349, distance: 47.3
click at [204, 349] on div "0:15 Ýürek berip söýenlerimiz başgasyn tapdy 0:19 aýralyk gelip bu gün meň gapy…" at bounding box center [500, 291] width 959 height 445
type input "*"
click at [224, 407] on div "ýaparlar" at bounding box center [267, 413] width 98 height 65
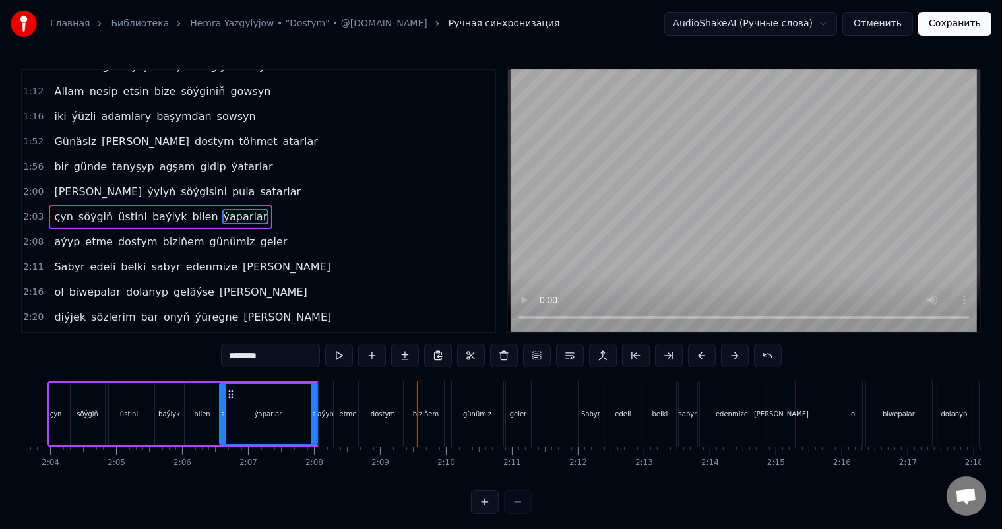
click at [122, 409] on div "üstini" at bounding box center [129, 414] width 18 height 10
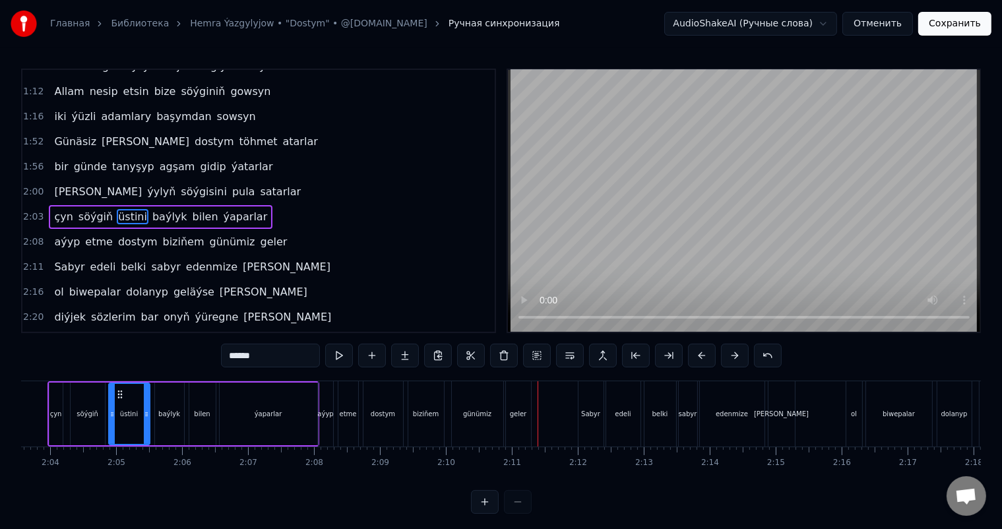
click at [58, 184] on span "[PERSON_NAME]" at bounding box center [98, 191] width 90 height 15
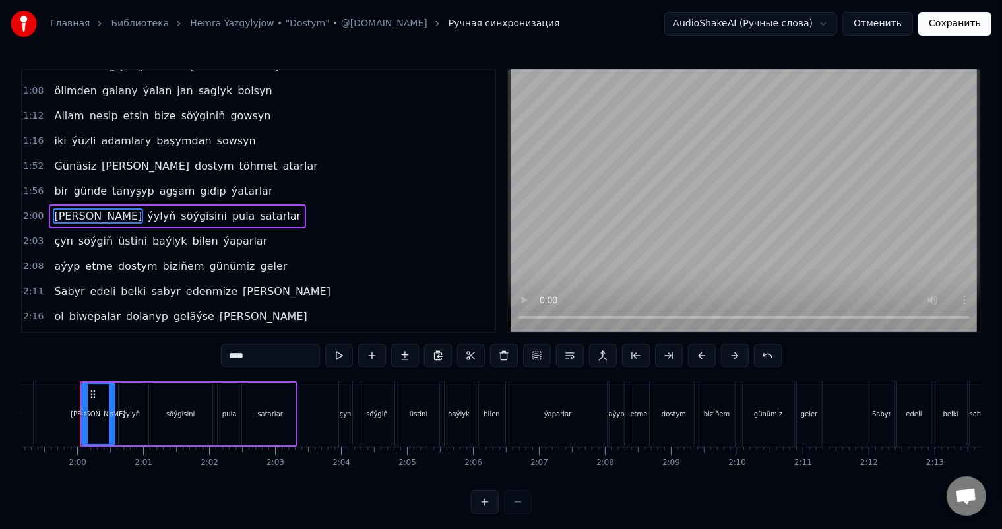
scroll to position [0, 7848]
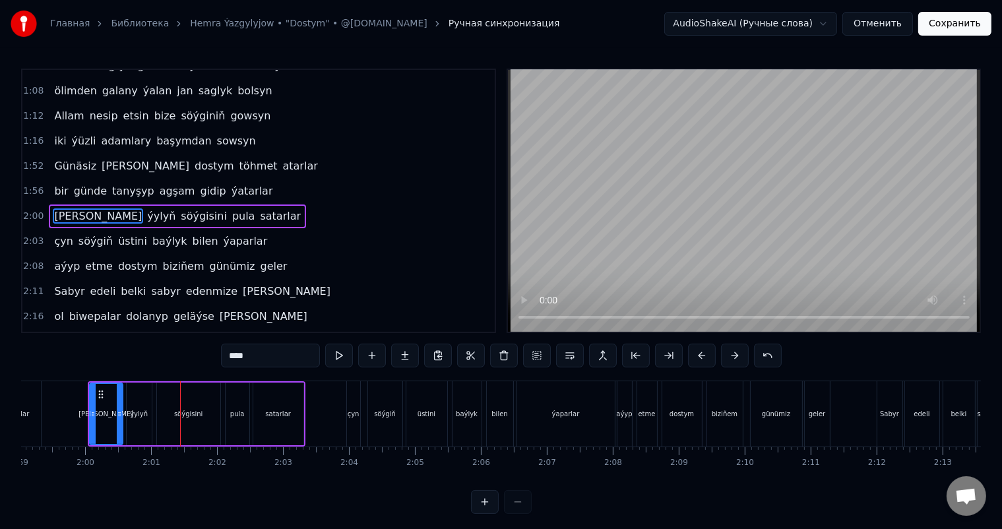
click at [61, 183] on span "bir" at bounding box center [61, 190] width 16 height 15
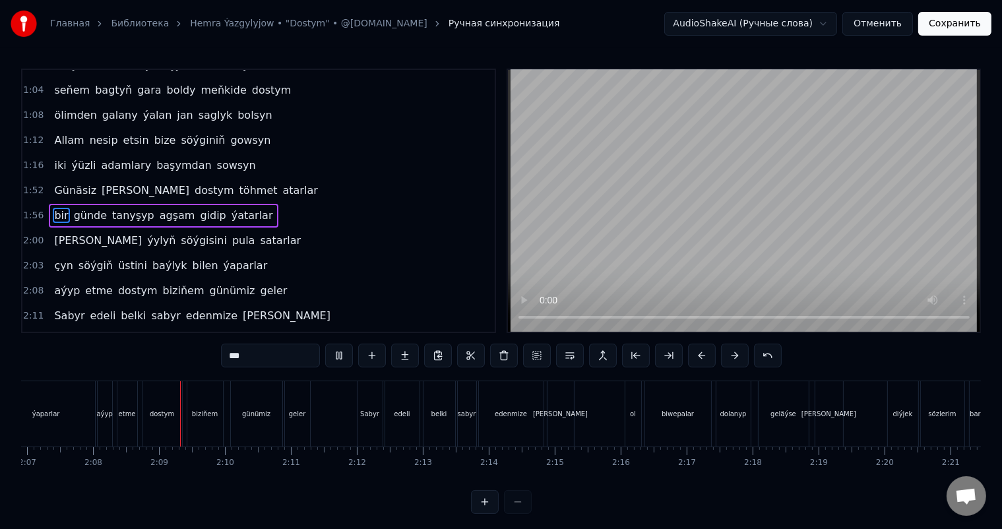
scroll to position [0, 8416]
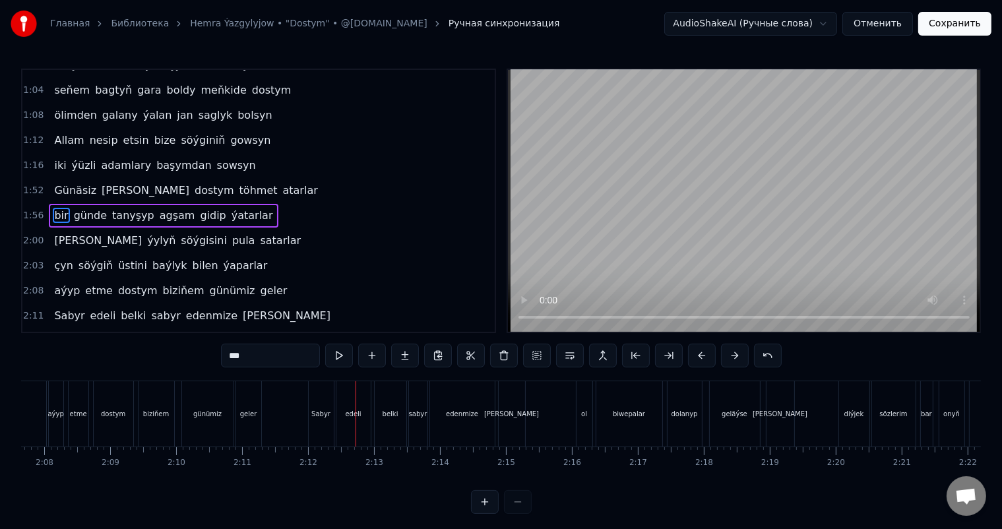
click at [322, 415] on div "Sabyr" at bounding box center [320, 414] width 19 height 10
type input "*****"
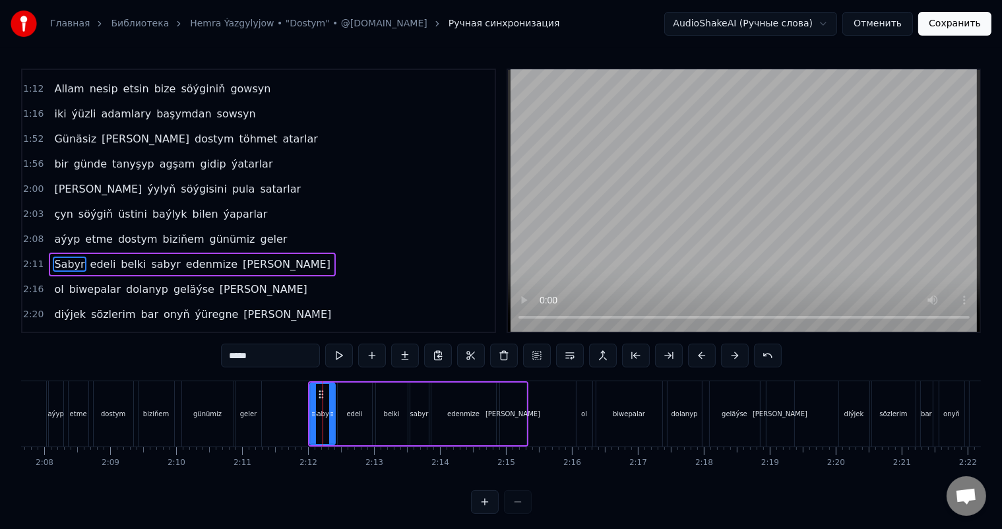
scroll to position [390, 0]
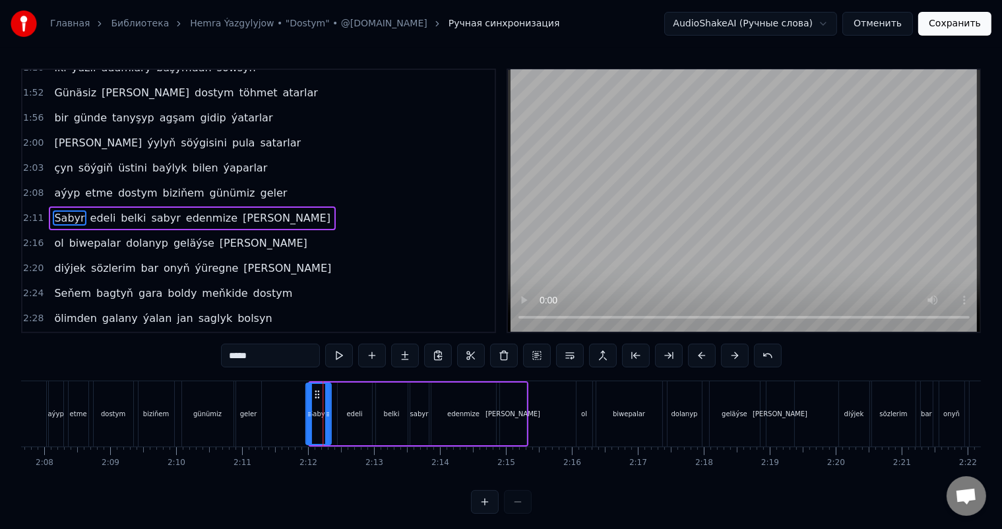
click at [315, 394] on circle at bounding box center [315, 394] width 1 height 1
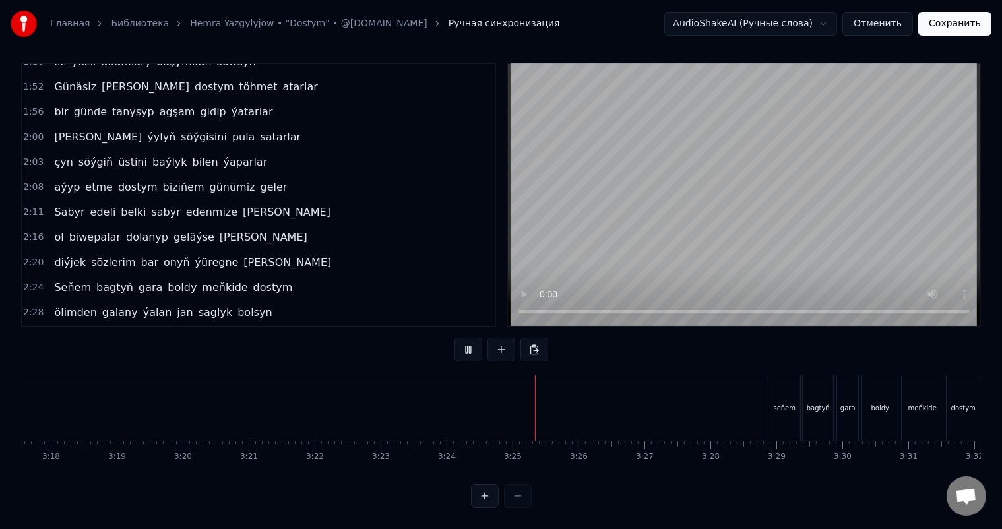
scroll to position [0, 13027]
click at [963, 25] on button "Сохранить" at bounding box center [954, 24] width 73 height 24
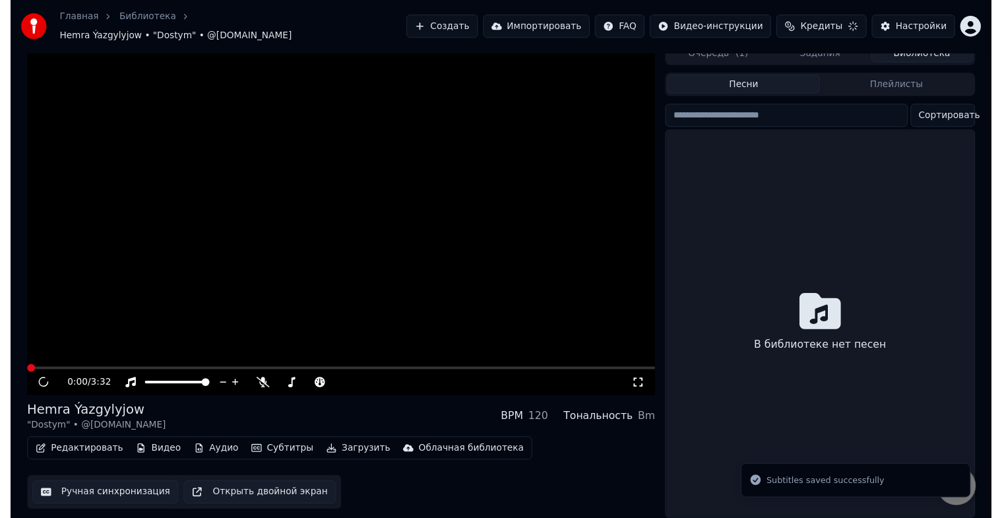
scroll to position [16, 0]
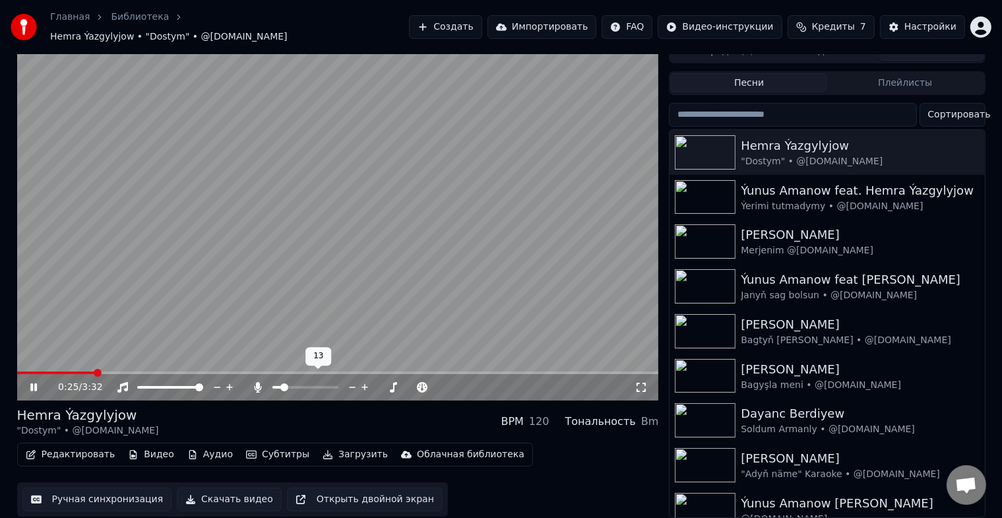
click at [281, 383] on span at bounding box center [284, 387] width 8 height 8
click at [276, 383] on span at bounding box center [280, 387] width 8 height 8
click at [272, 383] on span at bounding box center [276, 387] width 8 height 8
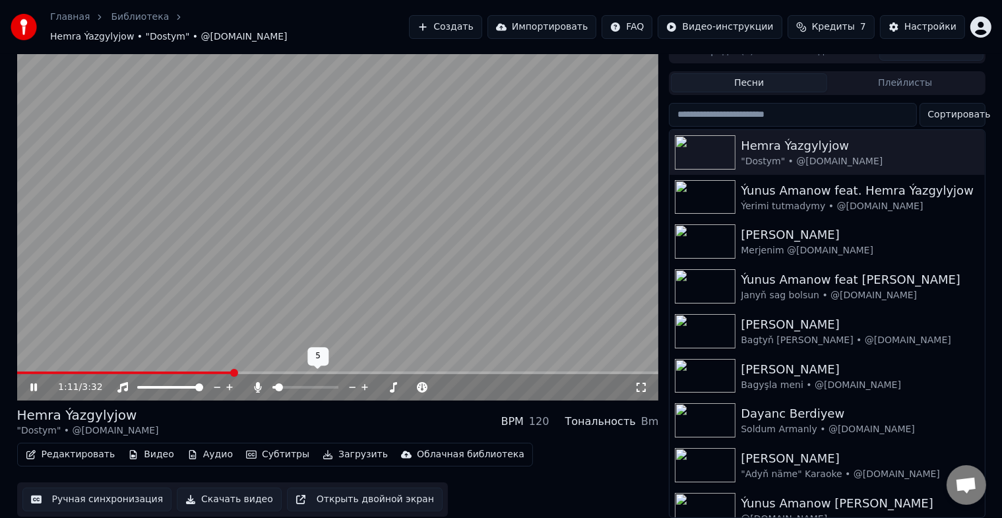
click at [276, 383] on span at bounding box center [279, 387] width 8 height 8
click at [275, 383] on span at bounding box center [279, 387] width 8 height 8
click at [355, 371] on span at bounding box center [338, 372] width 642 height 3
click at [257, 382] on icon at bounding box center [257, 387] width 7 height 11
click at [257, 382] on icon at bounding box center [257, 387] width 13 height 11
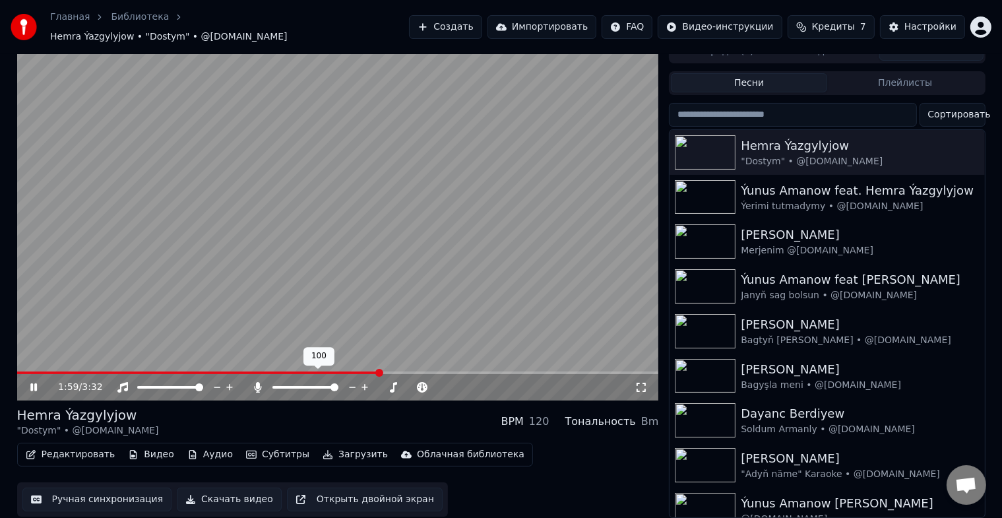
click at [257, 382] on icon at bounding box center [257, 387] width 7 height 11
click at [275, 383] on span at bounding box center [279, 387] width 8 height 8
click at [256, 382] on icon at bounding box center [257, 387] width 13 height 11
click at [336, 383] on span at bounding box center [334, 387] width 8 height 8
click at [440, 371] on span at bounding box center [228, 372] width 423 height 3
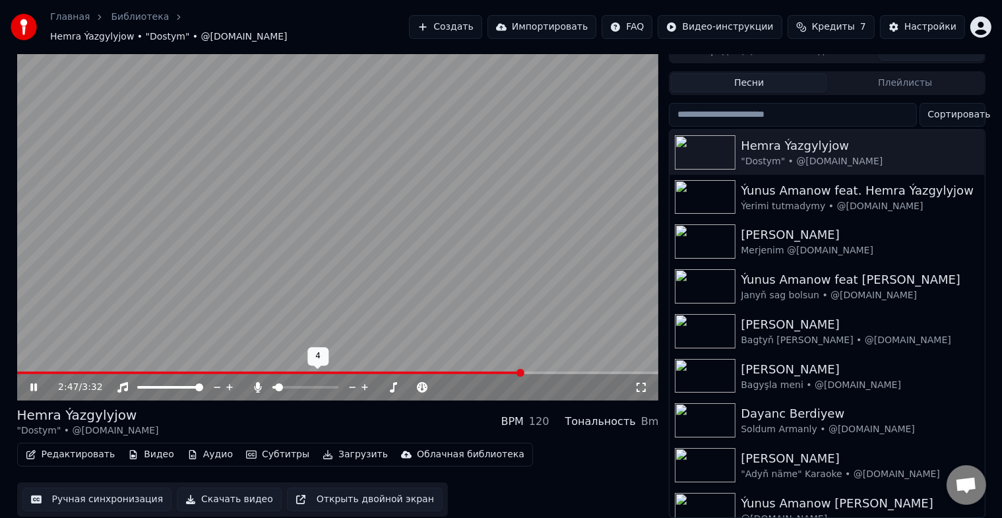
click at [275, 383] on span at bounding box center [279, 387] width 8 height 8
click at [380, 371] on span at bounding box center [274, 372] width 514 height 3
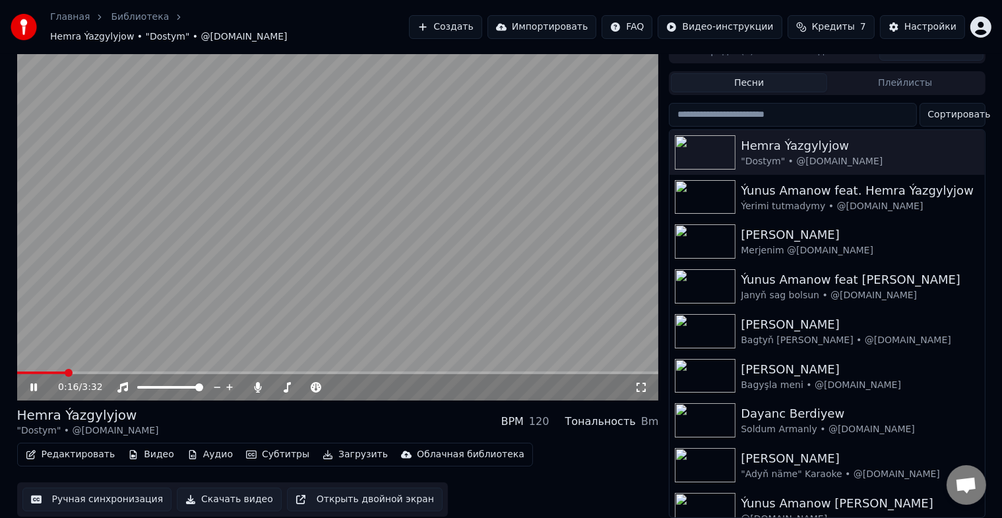
click at [65, 371] on span at bounding box center [41, 372] width 48 height 3
click at [257, 382] on icon at bounding box center [257, 387] width 7 height 11
click at [34, 383] on icon at bounding box center [33, 387] width 7 height 8
click at [33, 382] on icon at bounding box center [34, 386] width 8 height 9
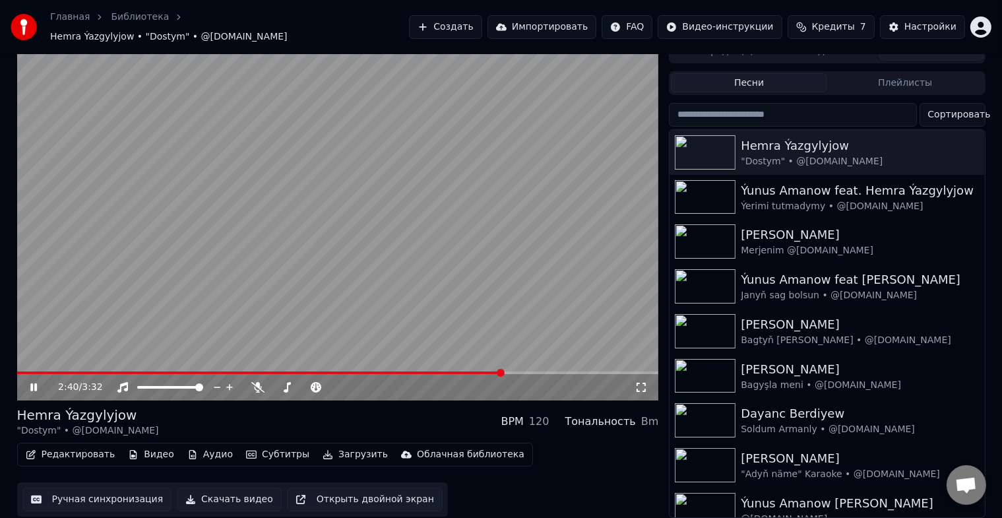
click at [238, 488] on button "Скачать видео" at bounding box center [229, 499] width 105 height 24
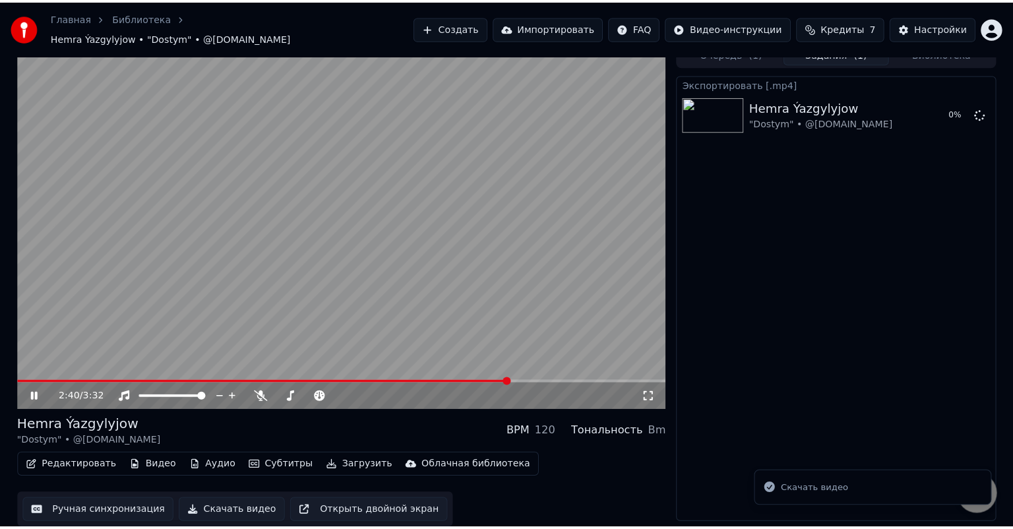
scroll to position [0, 0]
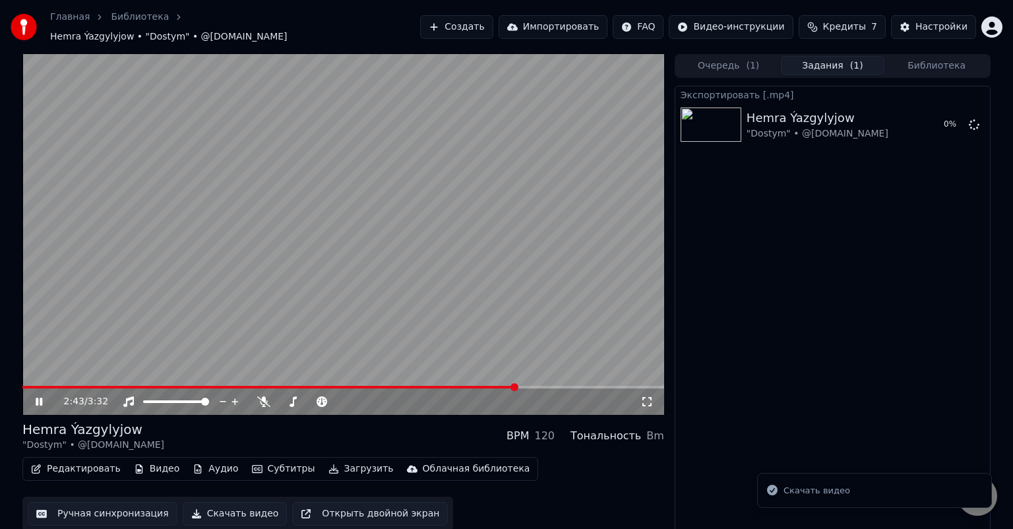
click at [38, 396] on icon at bounding box center [48, 401] width 31 height 11
